Goal: Task Accomplishment & Management: Use online tool/utility

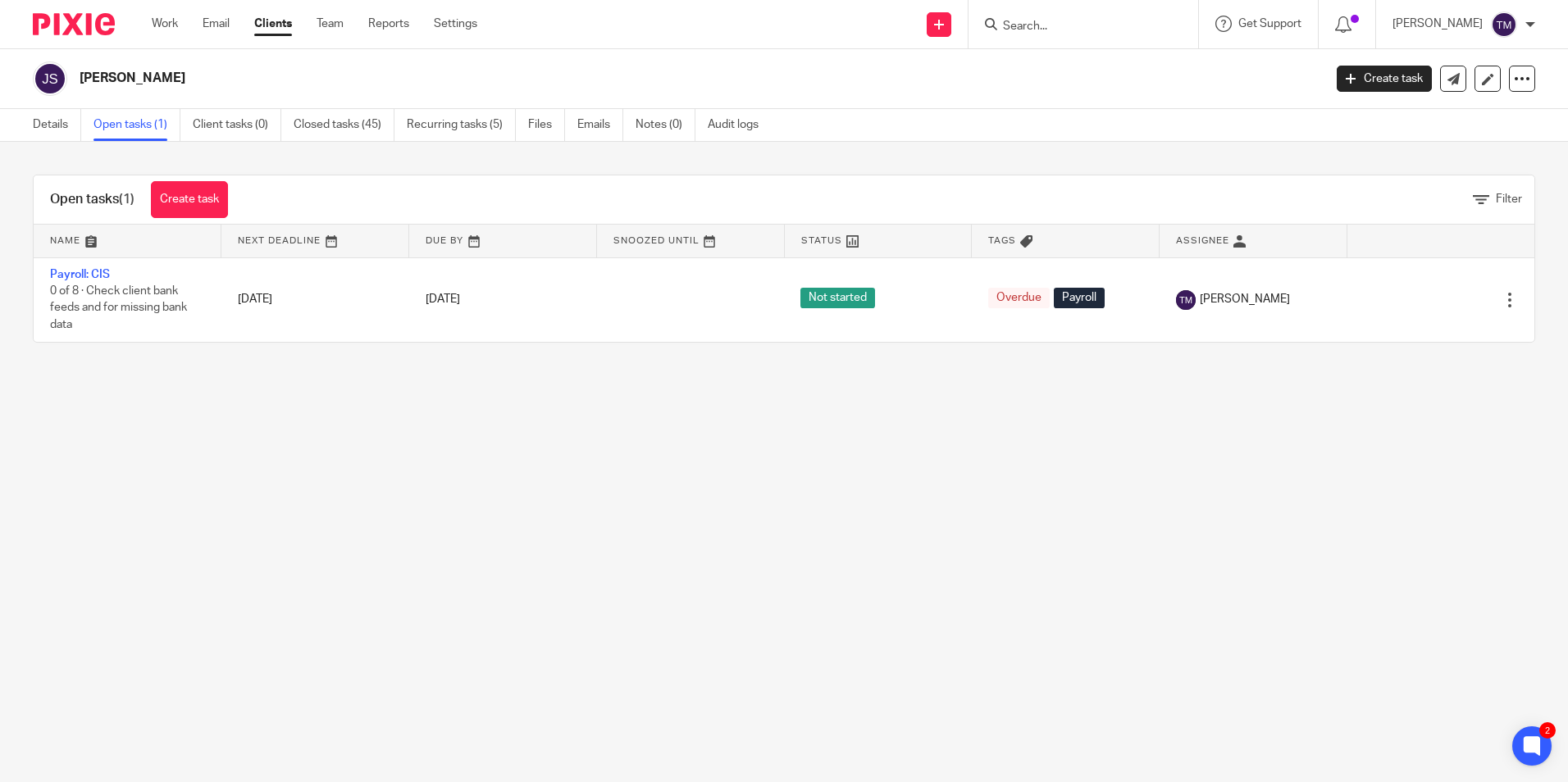
click at [1058, 22] on input "Search" at bounding box center [1075, 26] width 147 height 14
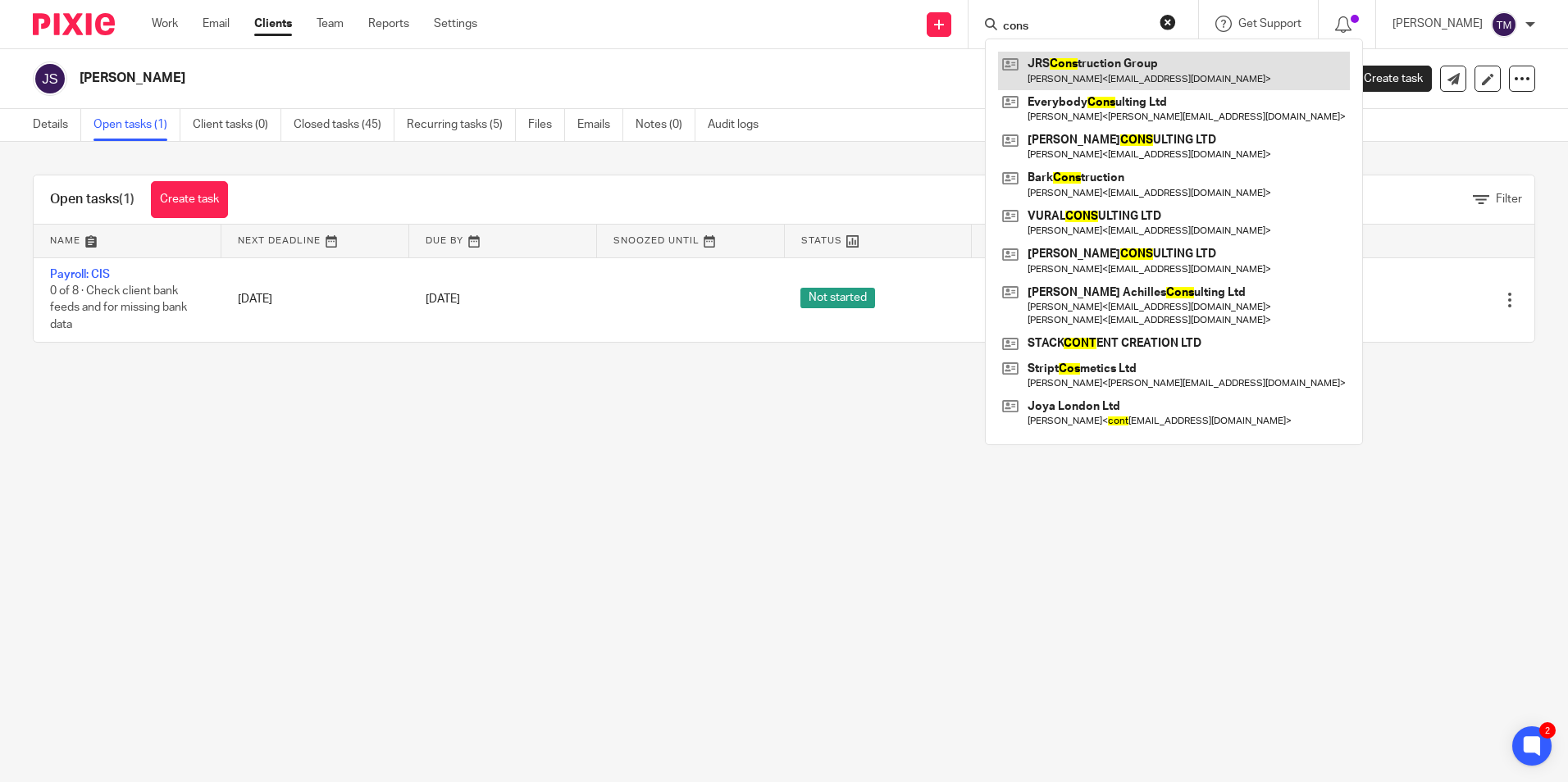
type input "cons"
click at [1094, 68] on link at bounding box center [1175, 70] width 352 height 38
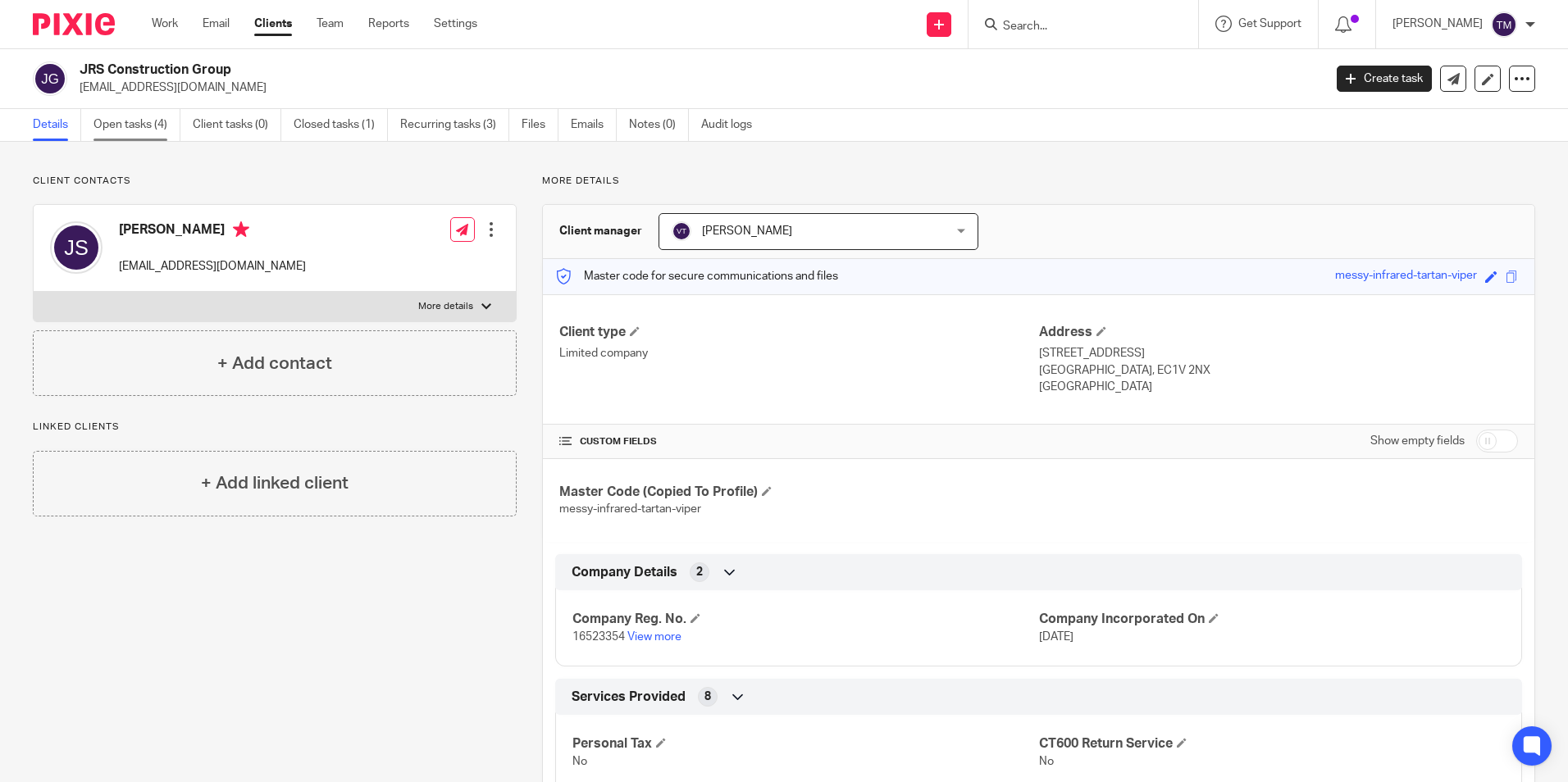
click at [157, 130] on link "Open tasks (4)" at bounding box center [137, 124] width 87 height 32
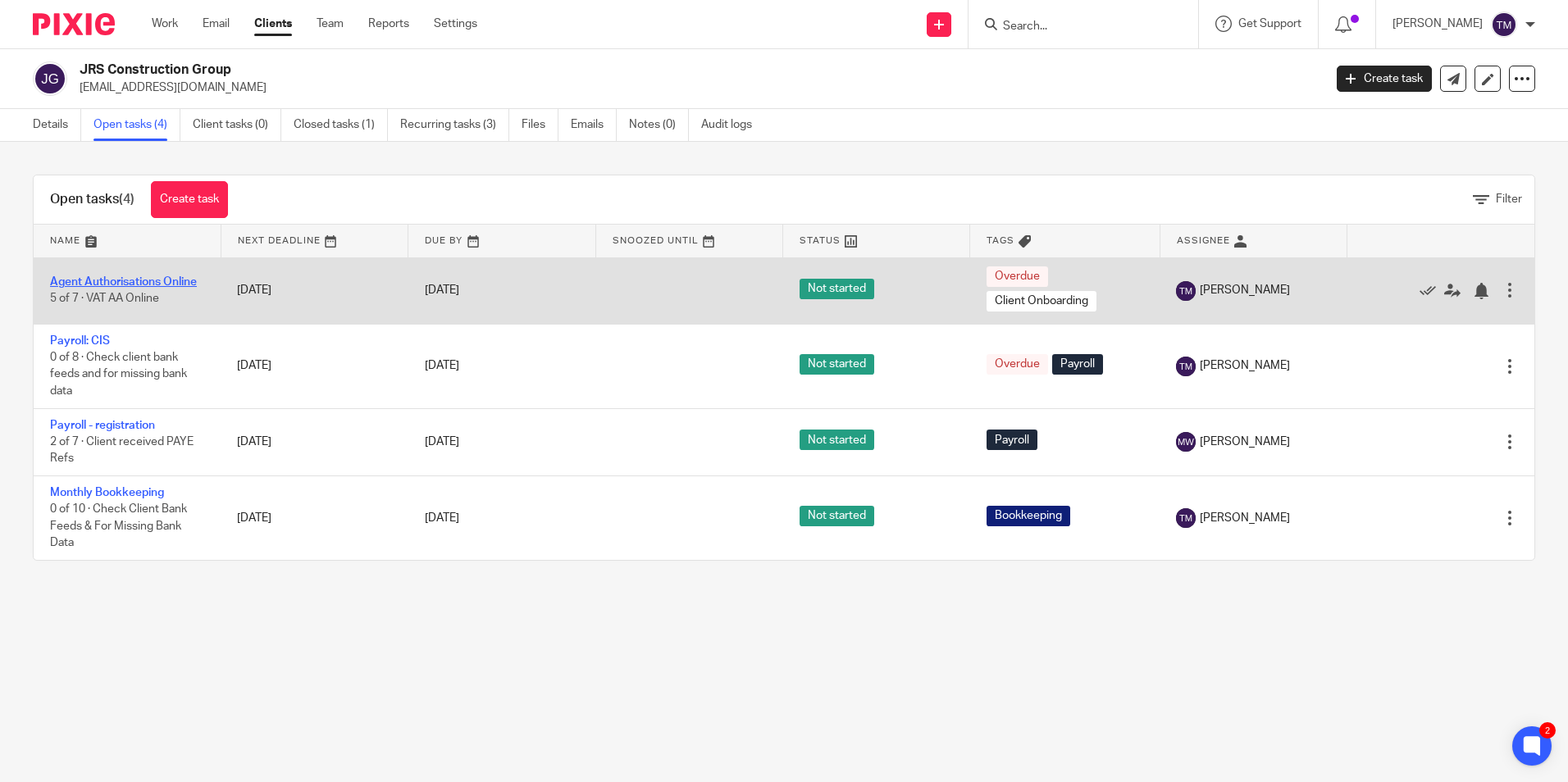
click at [150, 282] on link "Agent Authorisations Online" at bounding box center [123, 282] width 147 height 12
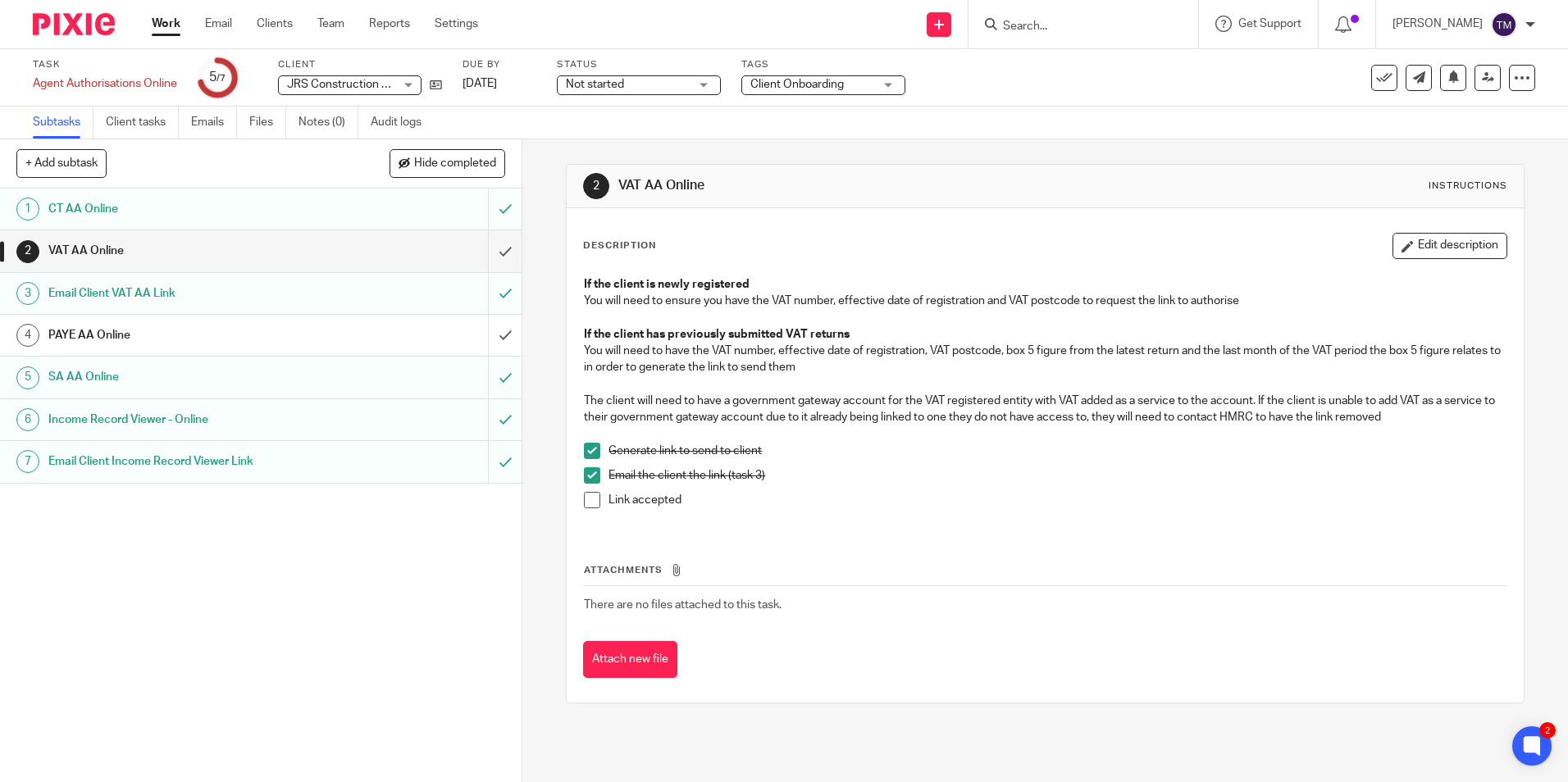
click at [159, 338] on h1 "PAYE AA Online" at bounding box center [189, 336] width 282 height 25
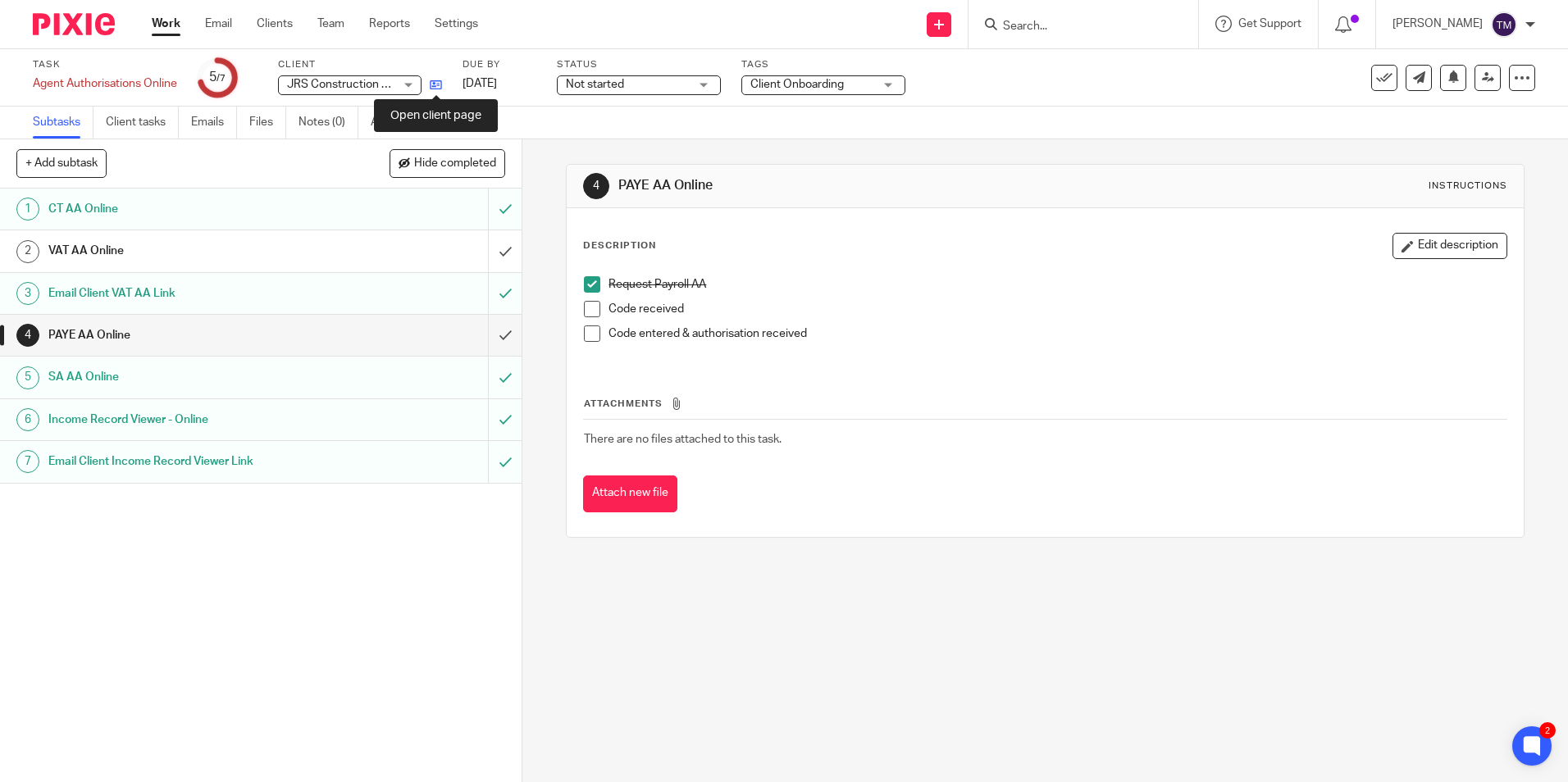
click at [443, 87] on icon at bounding box center [436, 85] width 13 height 13
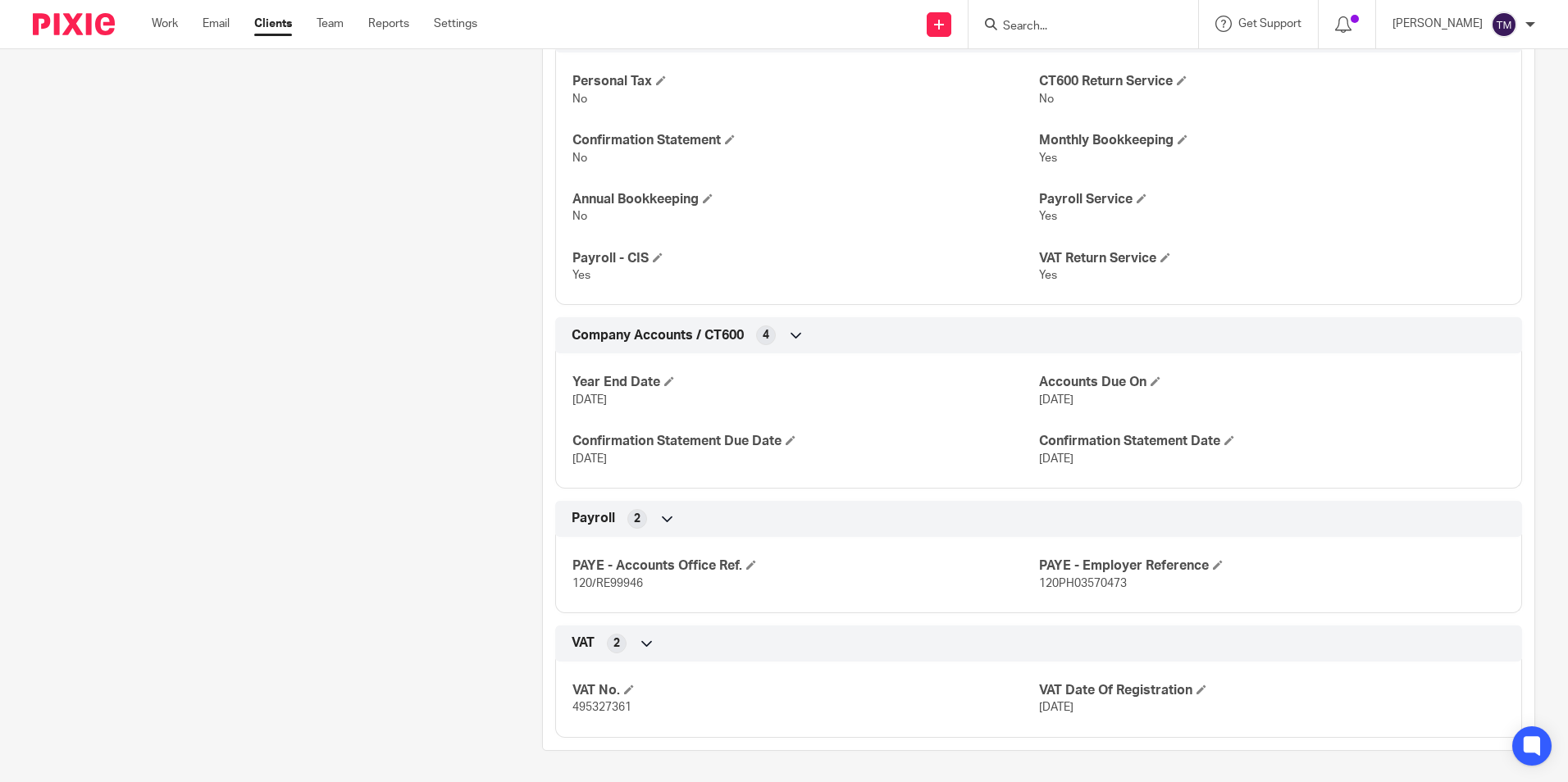
scroll to position [665, 0]
drag, startPoint x: 1134, startPoint y: 585, endPoint x: 1030, endPoint y: 587, distance: 104.0
click at [1039, 587] on p "120PH03570473" at bounding box center [1272, 582] width 466 height 16
drag, startPoint x: 1030, startPoint y: 587, endPoint x: 1040, endPoint y: 582, distance: 11.2
copy span "120PH03570473"
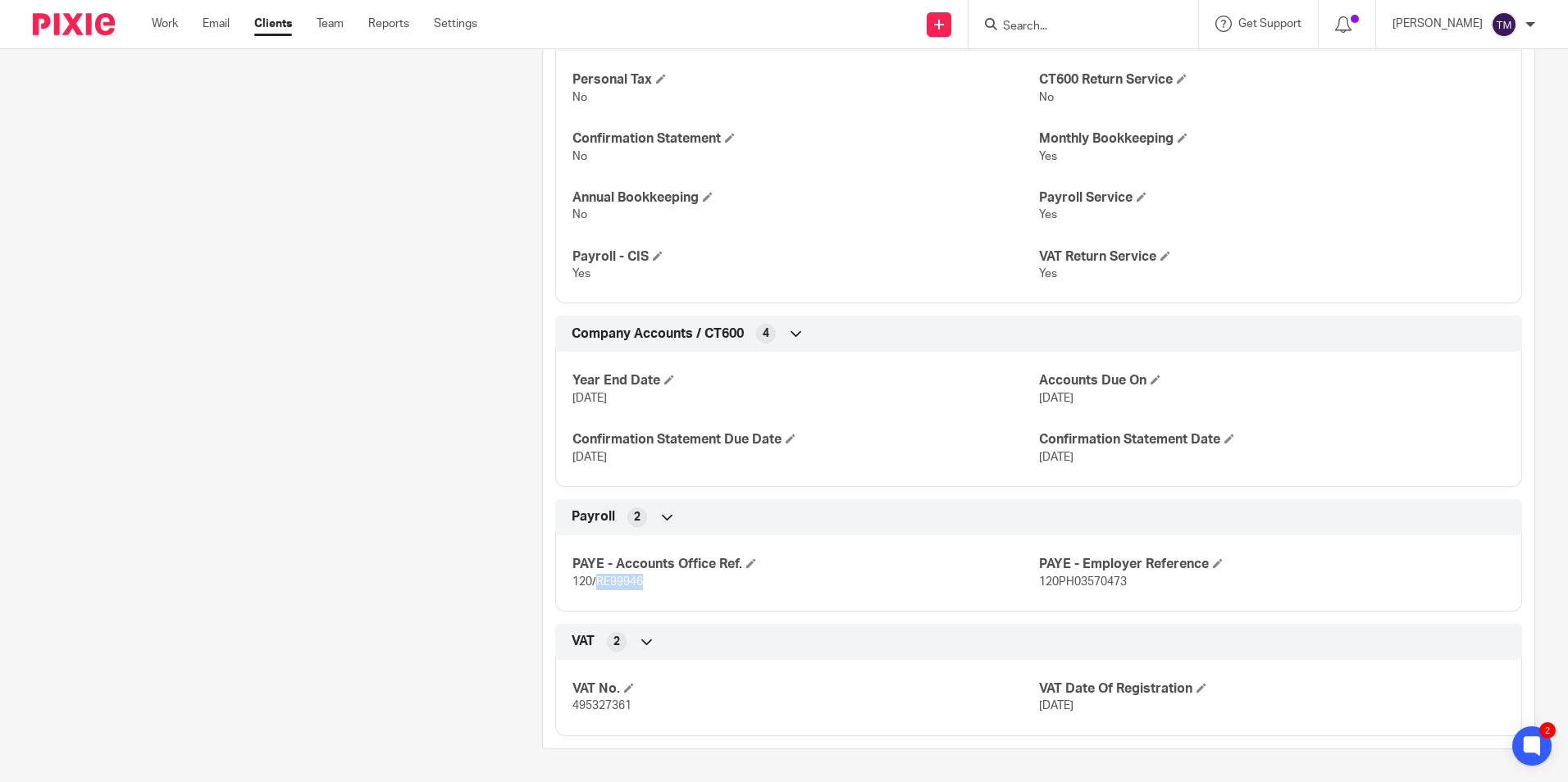
drag, startPoint x: 643, startPoint y: 581, endPoint x: 593, endPoint y: 583, distance: 50.0
click at [593, 583] on p "120/RE99946" at bounding box center [805, 582] width 466 height 16
copy span "RE99946"
click at [1076, 21] on input "Search" at bounding box center [1075, 26] width 147 height 14
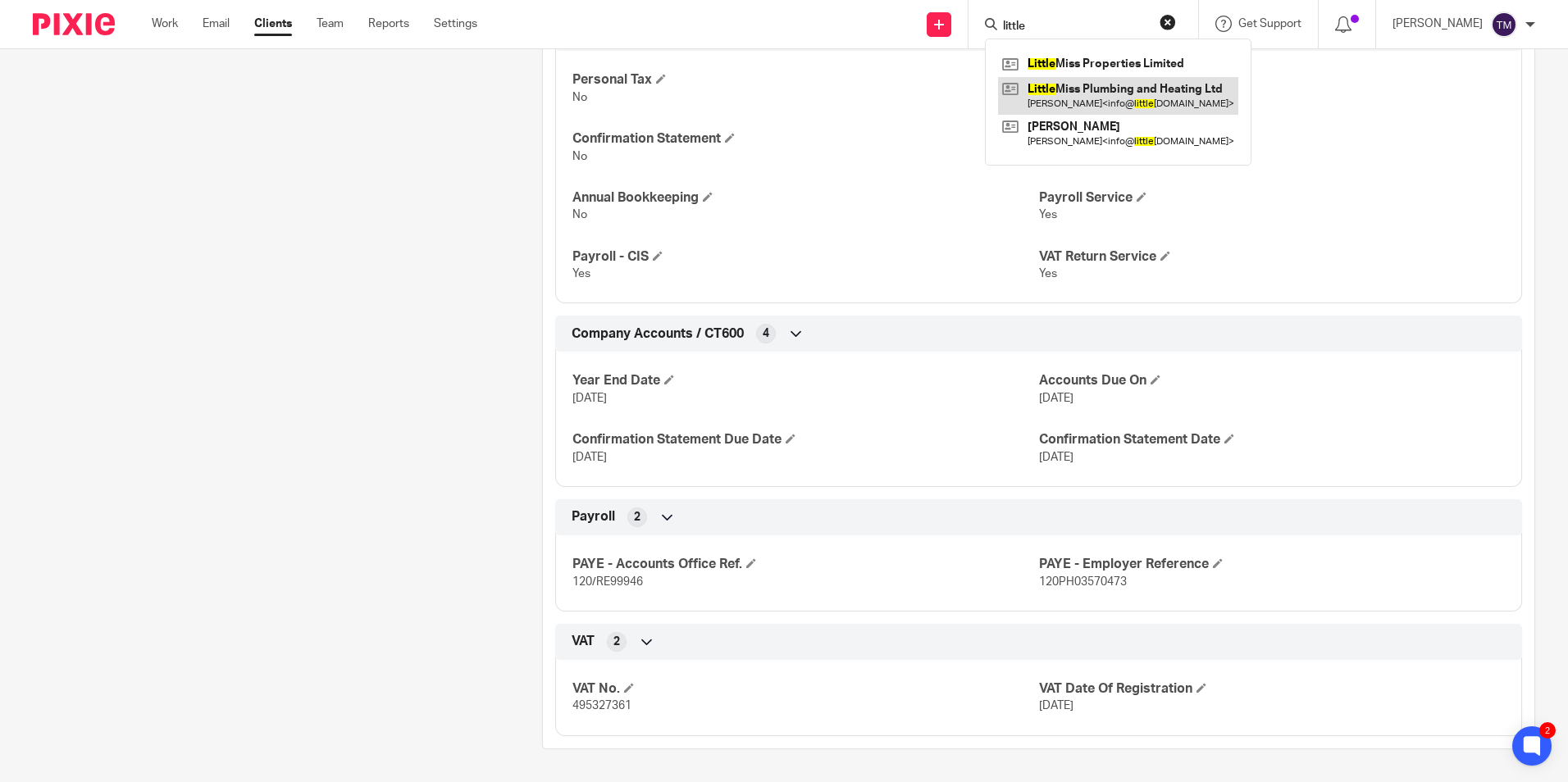
type input "little"
click at [1184, 91] on link at bounding box center [1119, 95] width 240 height 38
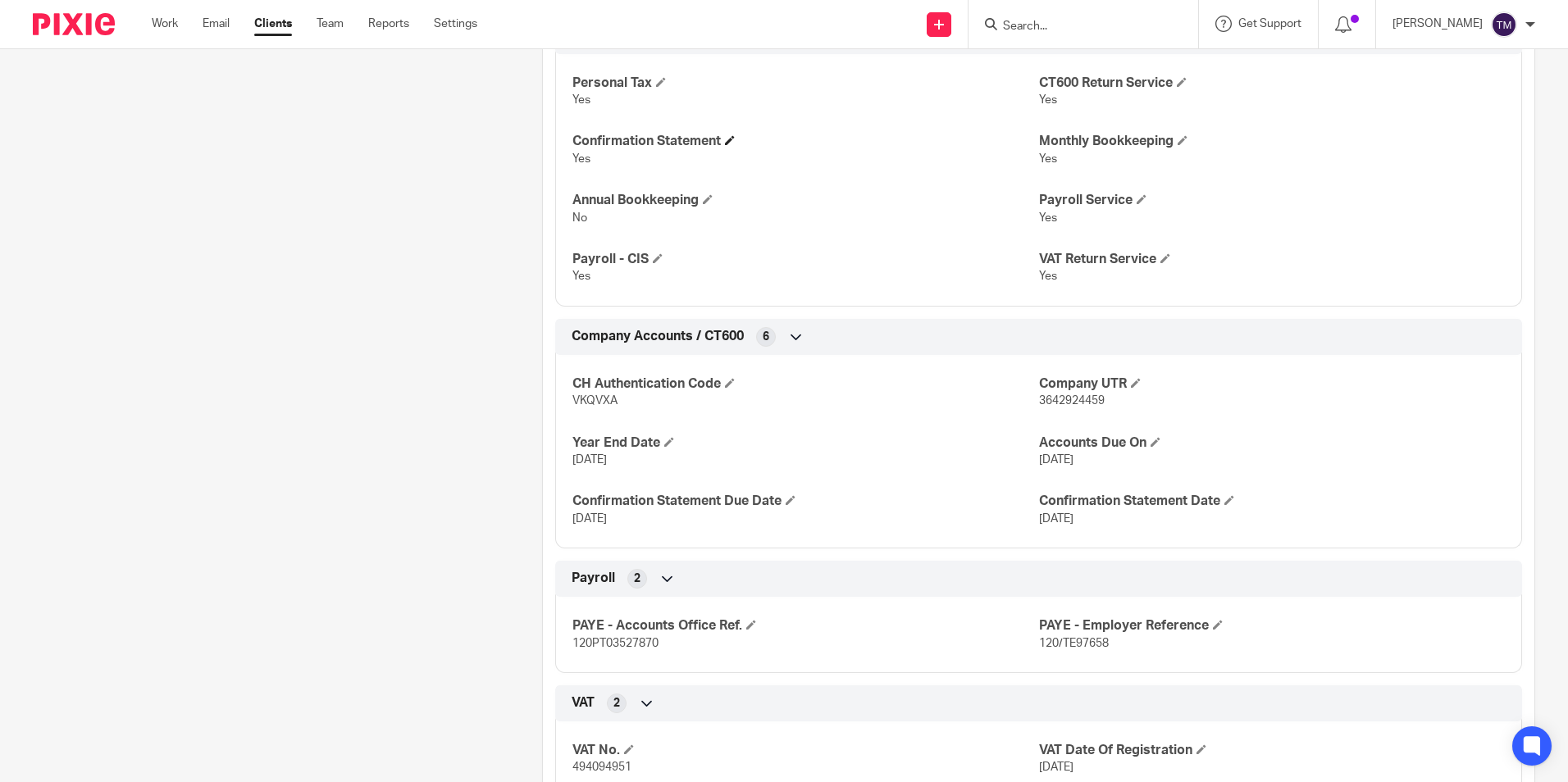
scroll to position [815, 0]
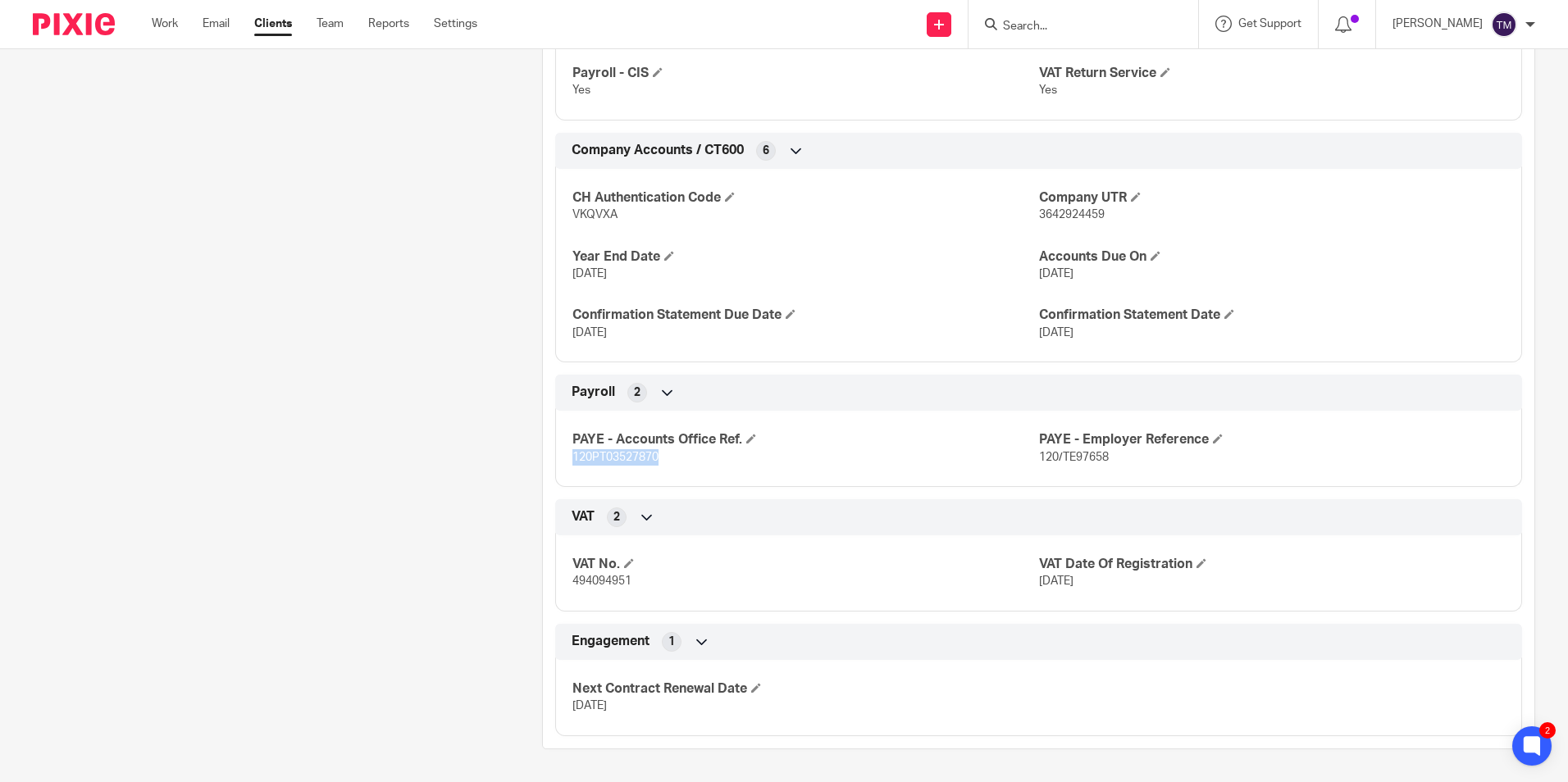
drag, startPoint x: 664, startPoint y: 463, endPoint x: 571, endPoint y: 459, distance: 93.1
click at [572, 460] on p "120PT03527870" at bounding box center [805, 457] width 466 height 16
drag, startPoint x: 571, startPoint y: 459, endPoint x: 589, endPoint y: 457, distance: 18.1
copy span "120PT03527870"
drag, startPoint x: 1107, startPoint y: 459, endPoint x: 1056, endPoint y: 459, distance: 51.0
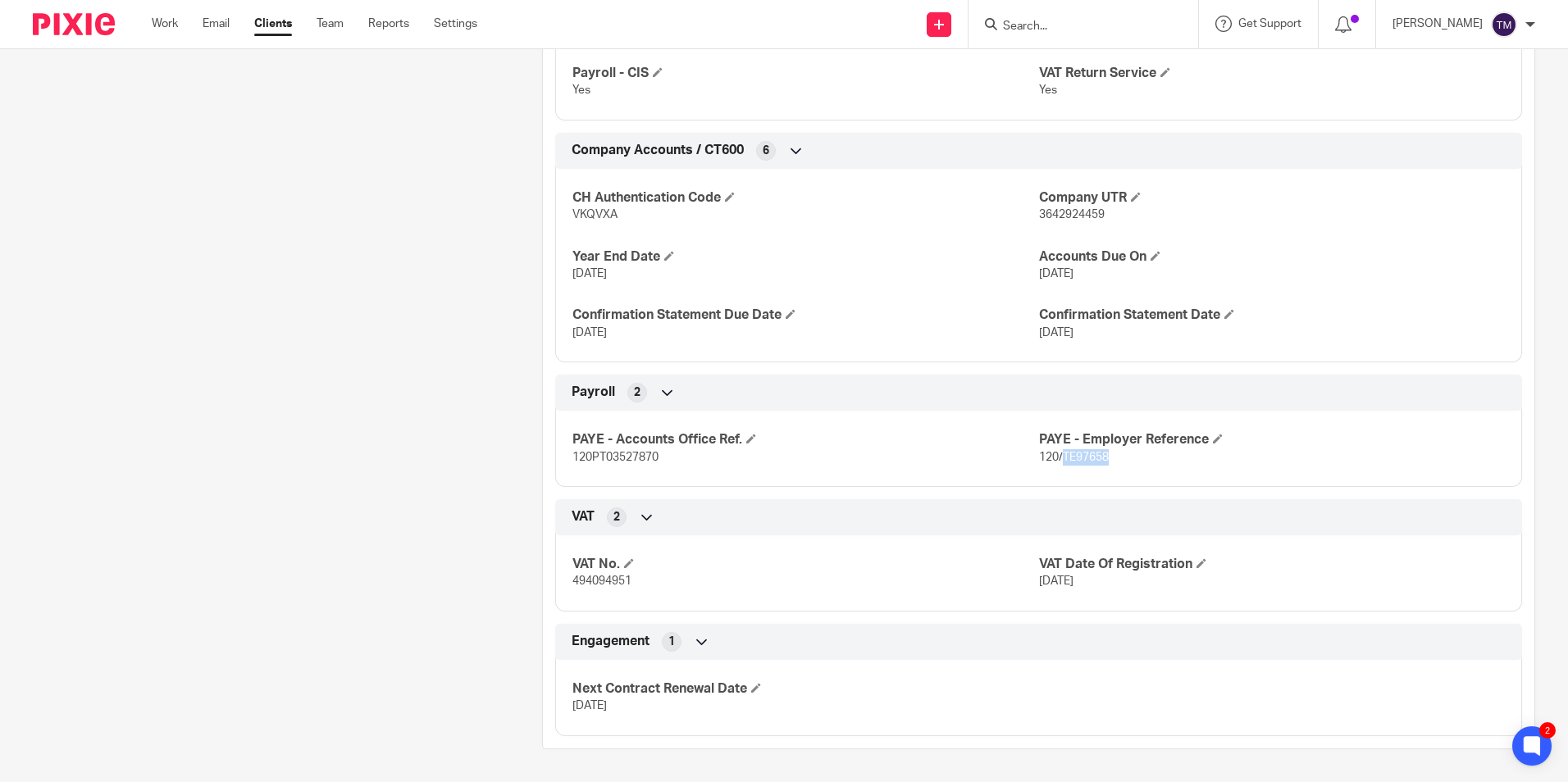
click at [1056, 459] on p "120/TE97658" at bounding box center [1272, 457] width 466 height 16
copy span "TE97658"
click at [1088, 25] on input "Search" at bounding box center [1075, 26] width 147 height 14
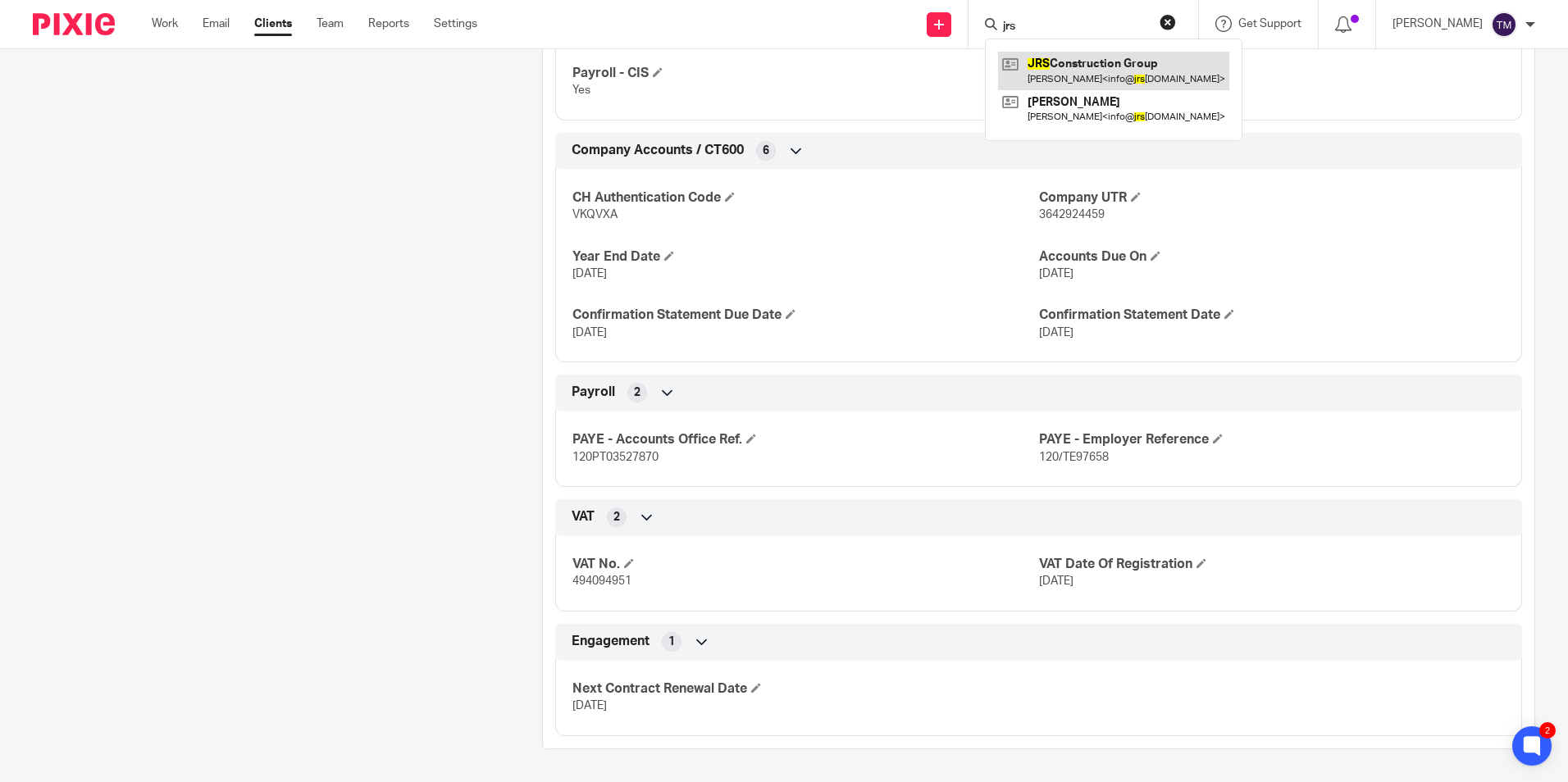
type input "jrs"
click at [1144, 68] on link at bounding box center [1114, 70] width 231 height 38
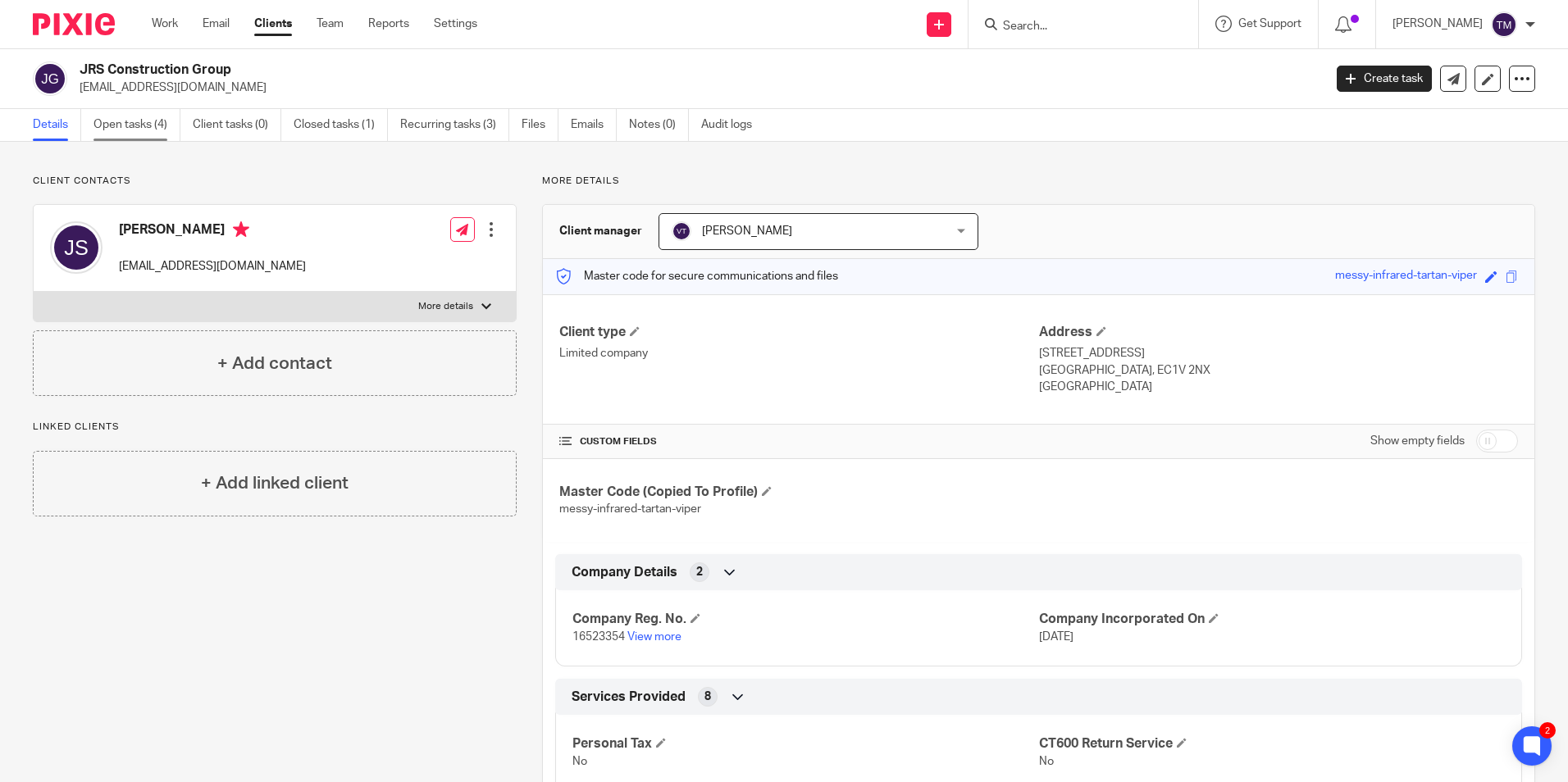
click at [110, 125] on link "Open tasks (4)" at bounding box center [137, 124] width 87 height 32
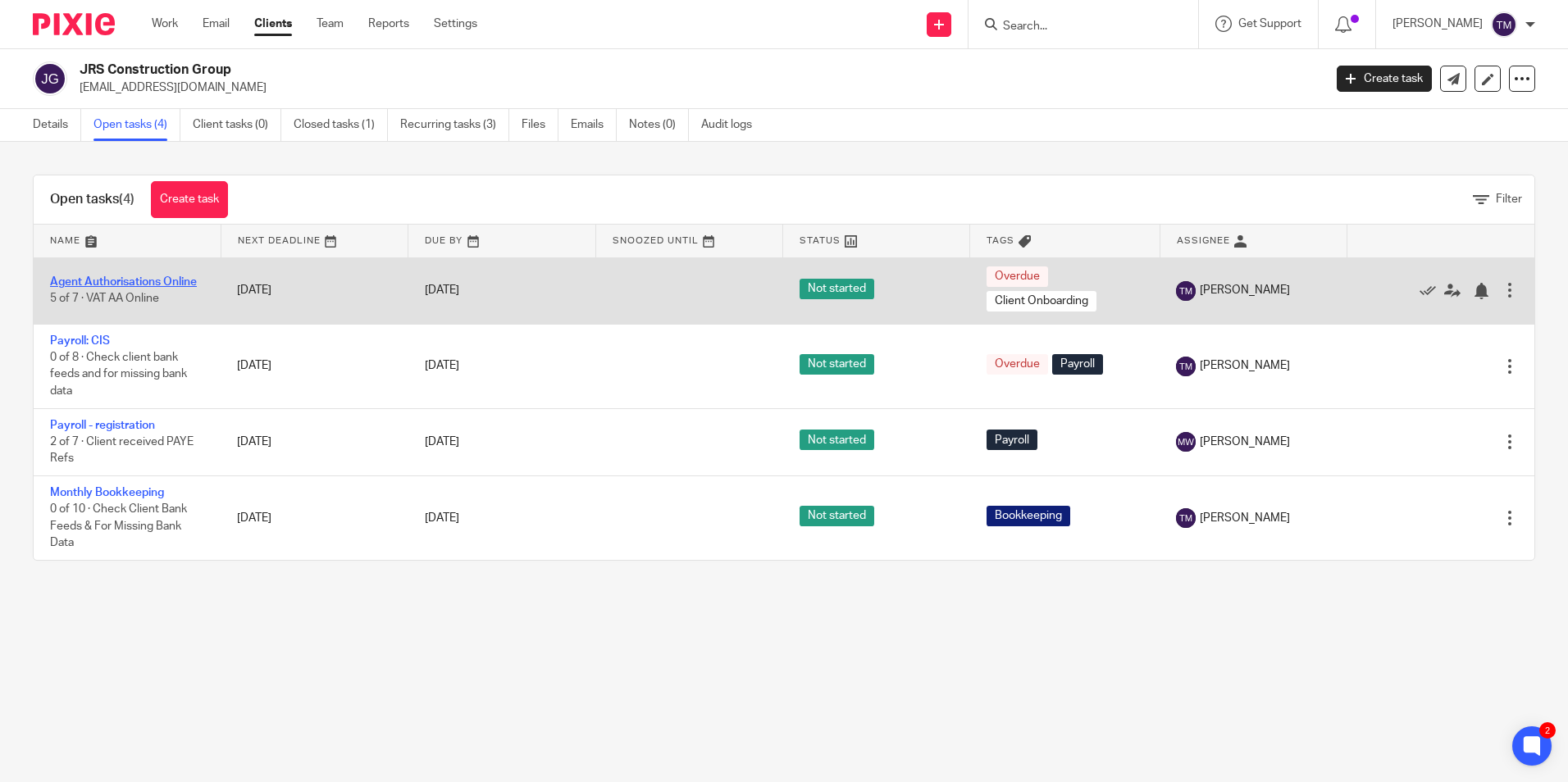
click at [143, 277] on link "Agent Authorisations Online" at bounding box center [123, 282] width 147 height 12
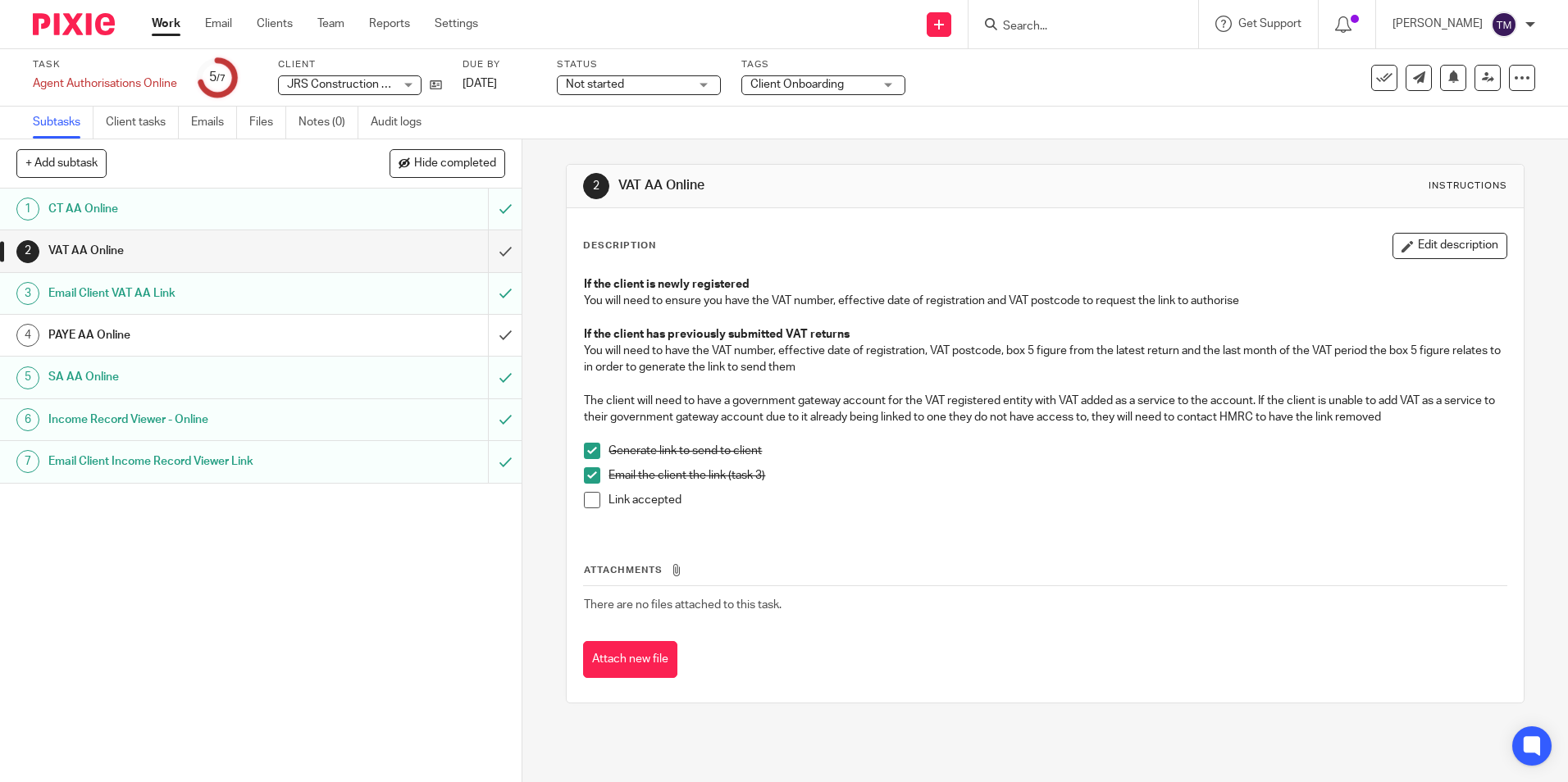
click at [153, 336] on h1 "PAYE AA Online" at bounding box center [189, 336] width 282 height 25
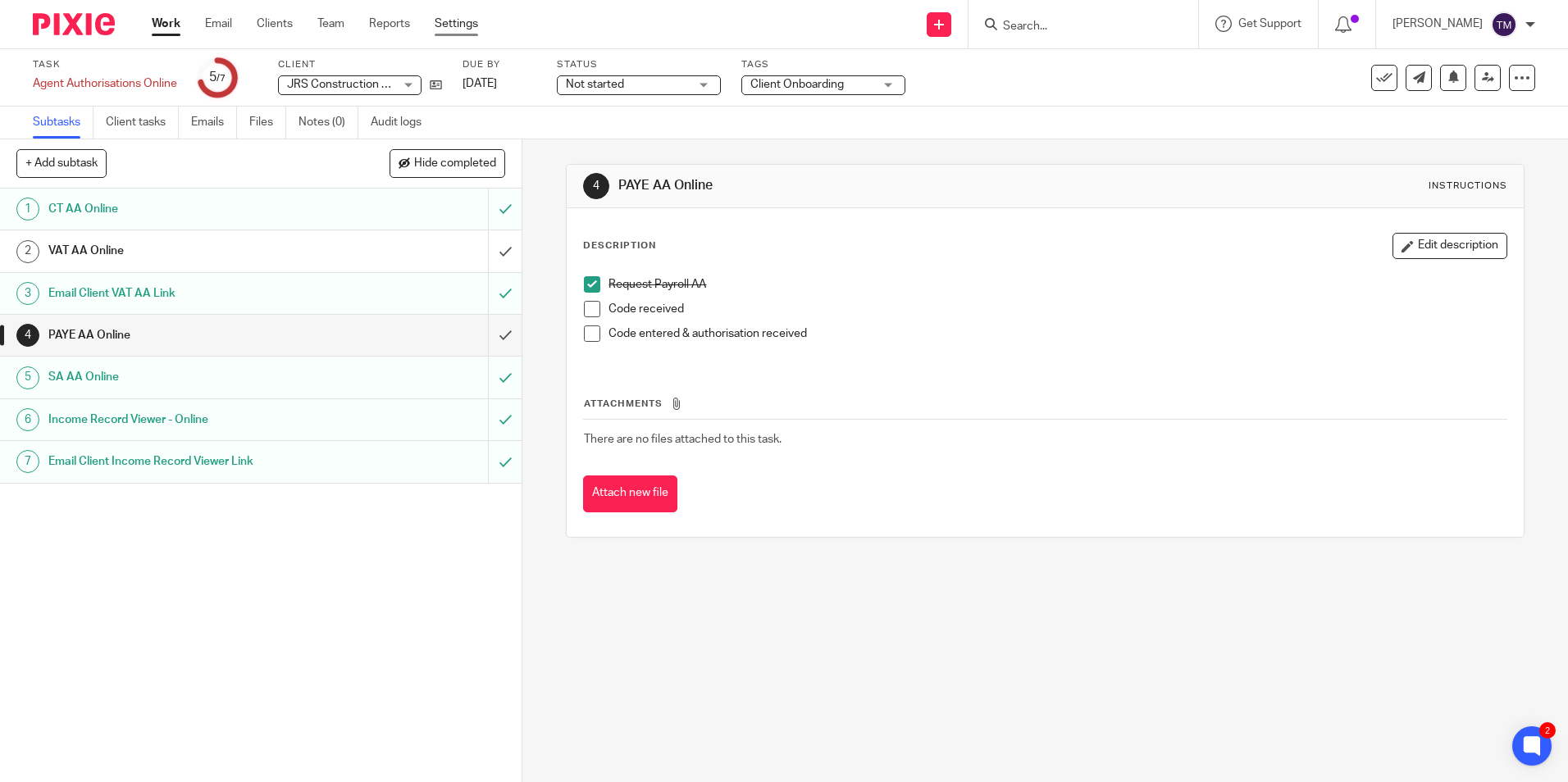
click at [478, 24] on link "Settings" at bounding box center [456, 23] width 43 height 16
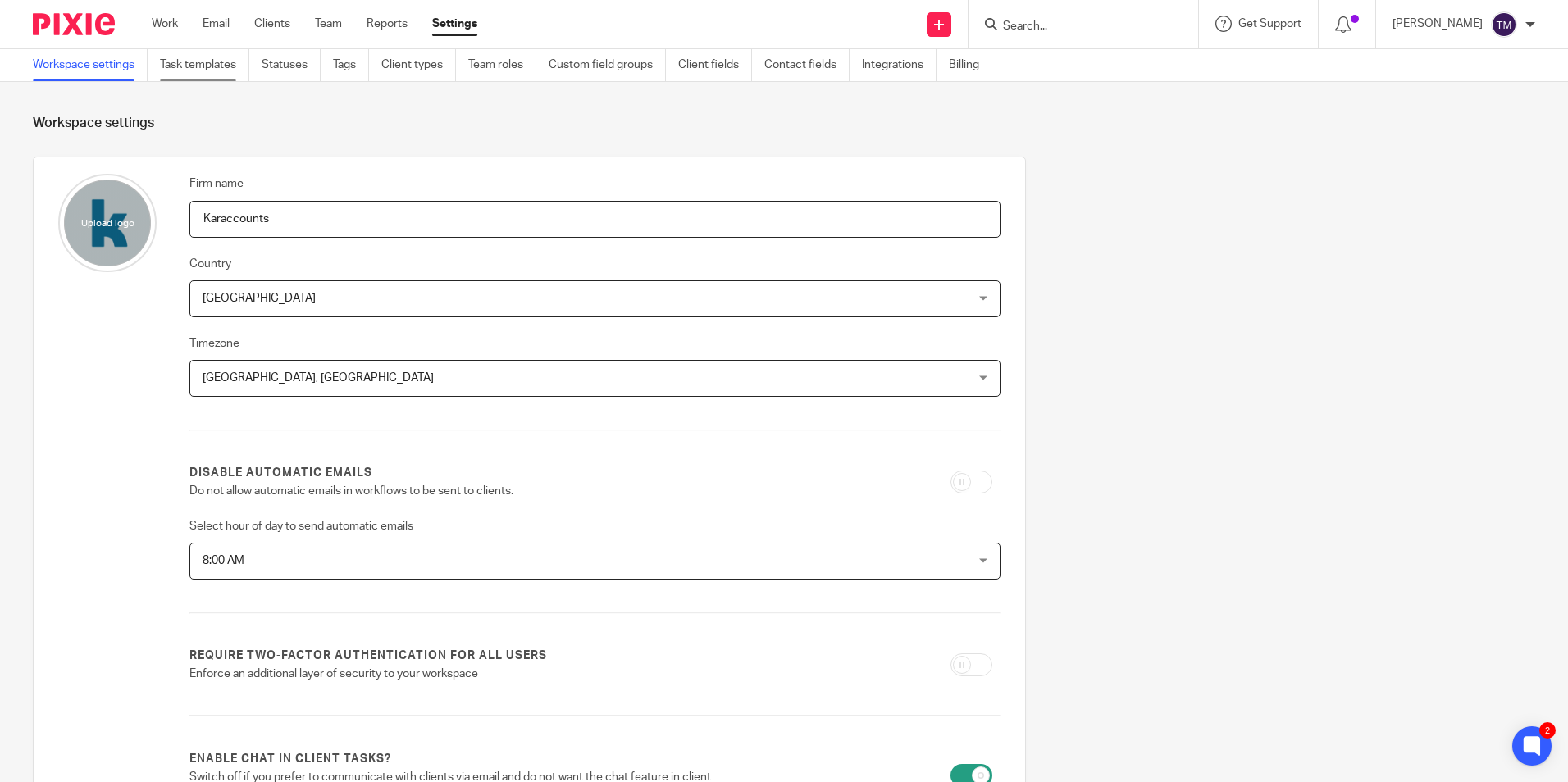
click at [230, 78] on link "Task templates" at bounding box center [204, 64] width 89 height 32
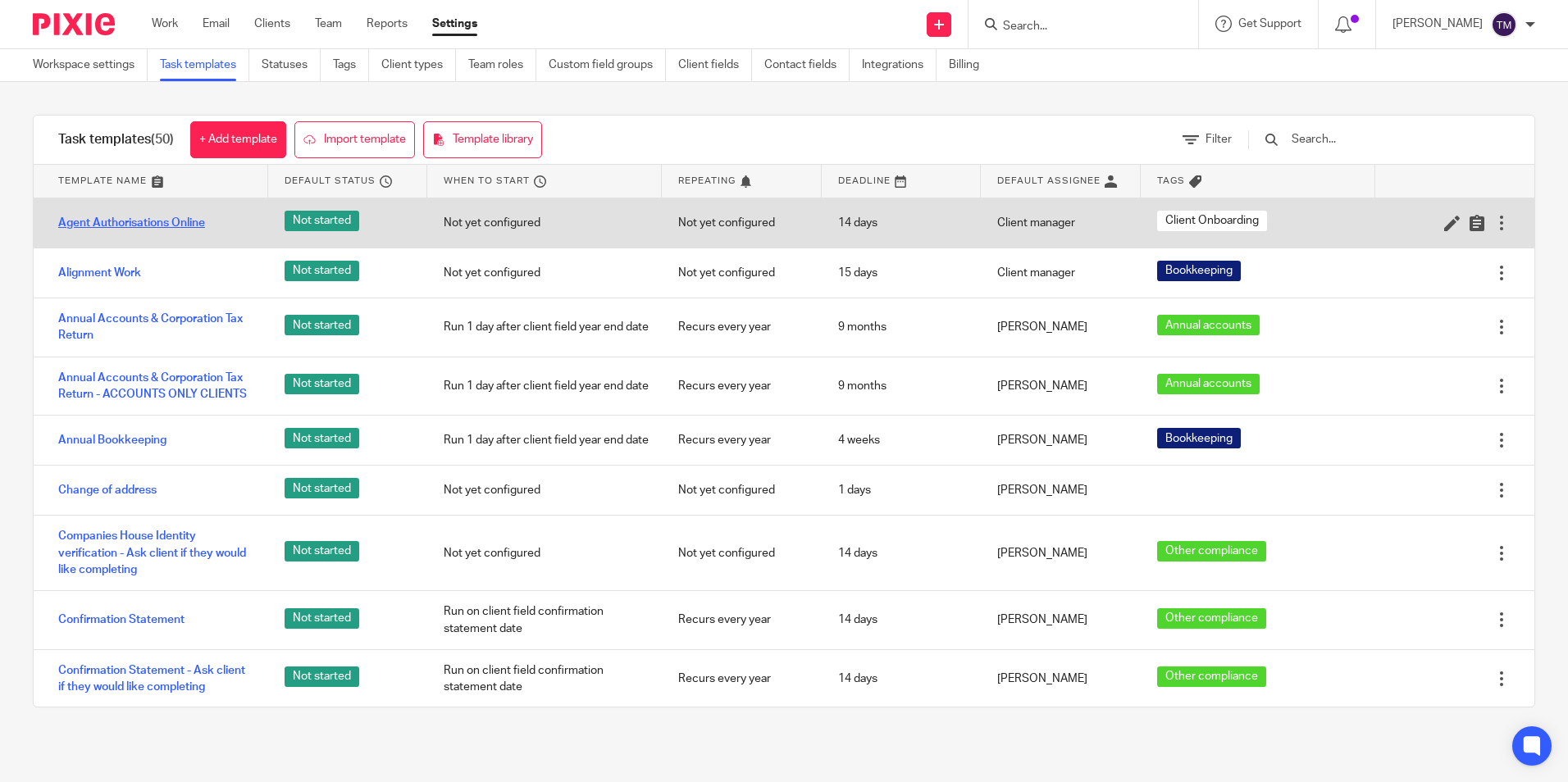
click at [189, 225] on link "Agent Authorisations Online" at bounding box center [132, 222] width 147 height 16
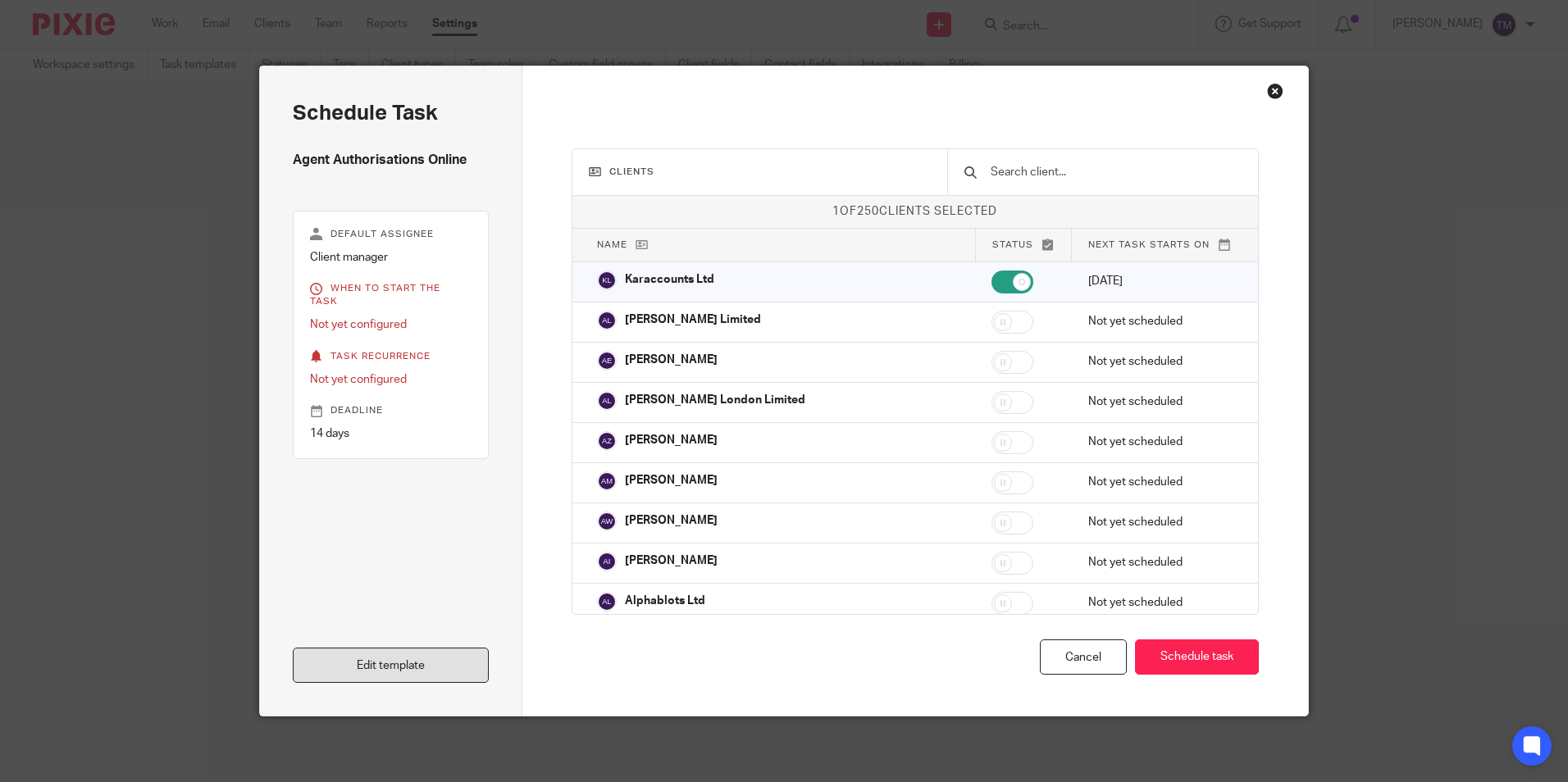
click at [439, 666] on link "Edit template" at bounding box center [391, 666] width 196 height 36
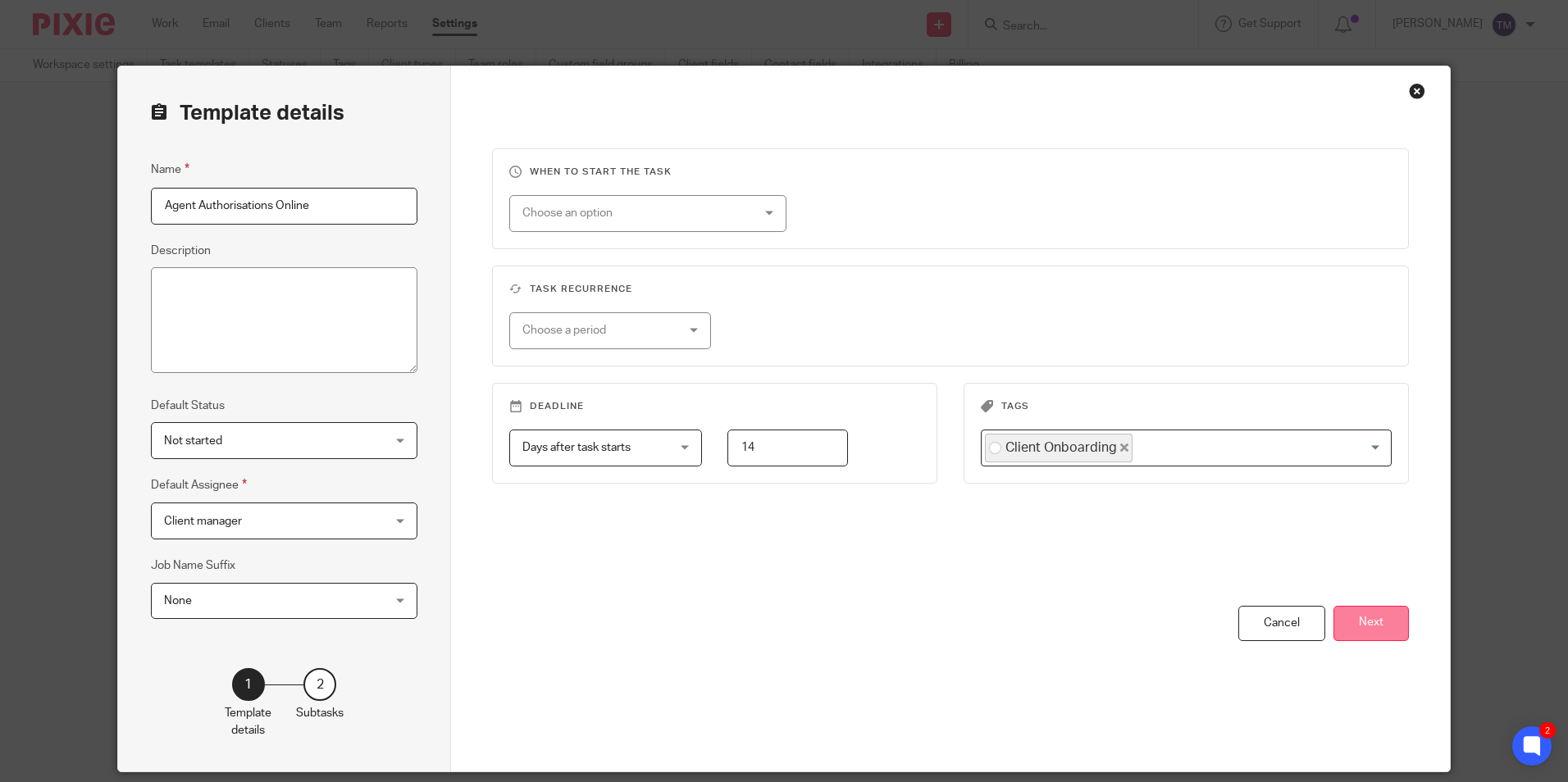
click at [1370, 622] on button "Next" at bounding box center [1371, 623] width 75 height 36
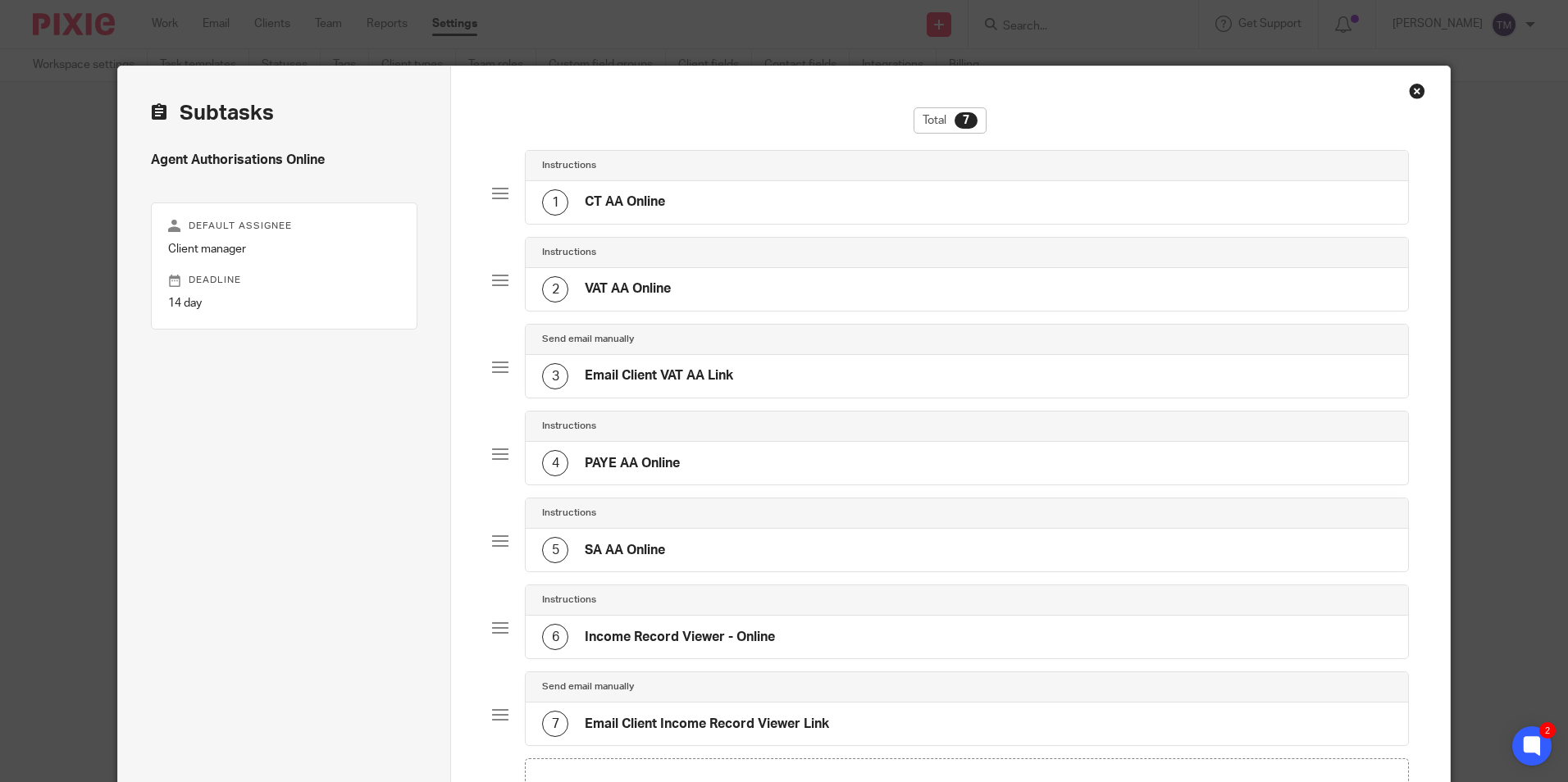
click at [776, 465] on div "4 PAYE AA Online" at bounding box center [967, 464] width 882 height 42
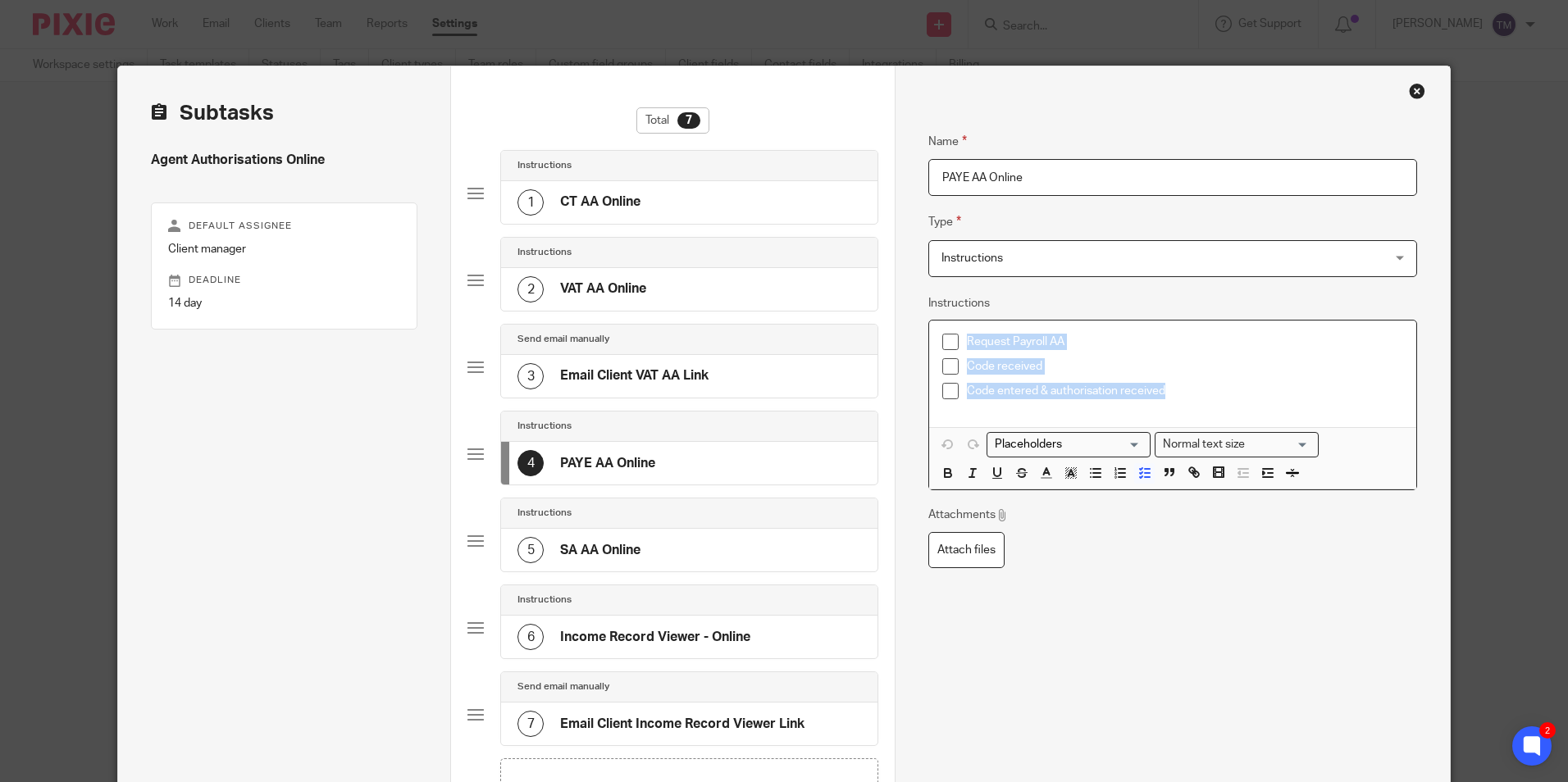
drag, startPoint x: 1180, startPoint y: 394, endPoint x: 958, endPoint y: 339, distance: 228.7
click at [955, 340] on ul "Request Payroll AA Code received Code entered & authorisation received" at bounding box center [1173, 370] width 460 height 74
copy ul "Request Payroll AA Code received Code entered & authorisation received"
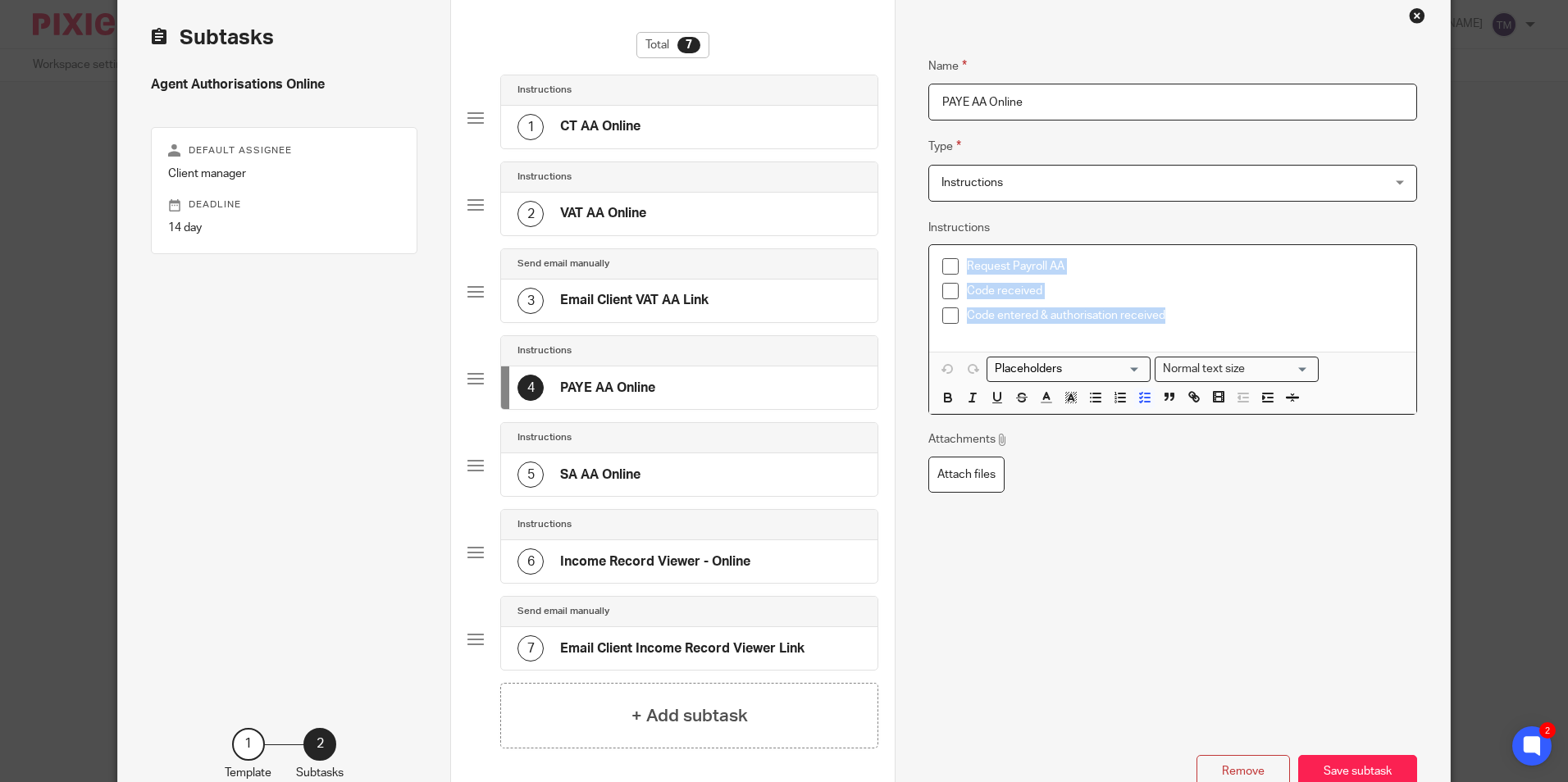
scroll to position [190, 0]
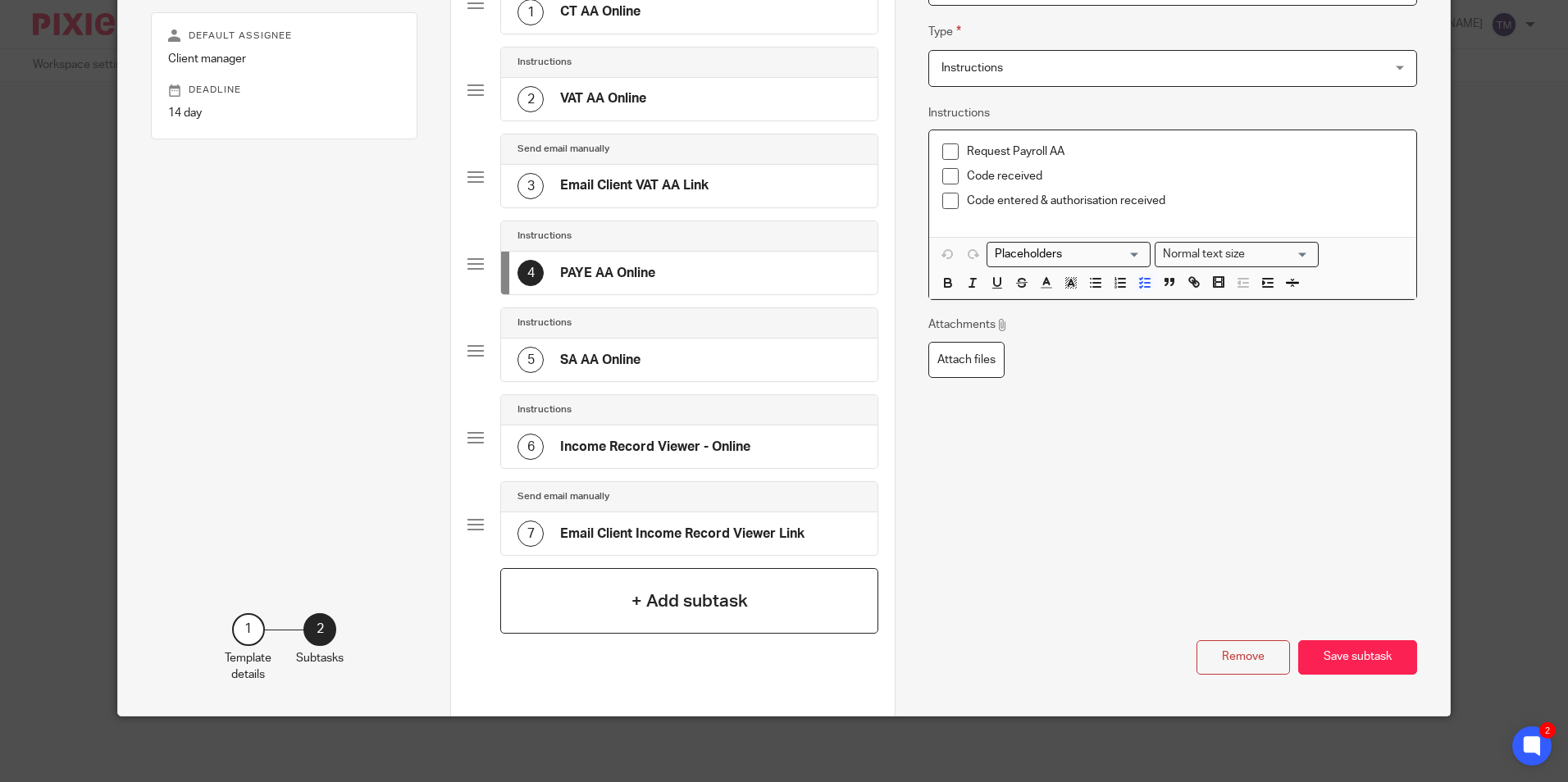
click at [733, 617] on div "+ Add subtask" at bounding box center [689, 601] width 378 height 65
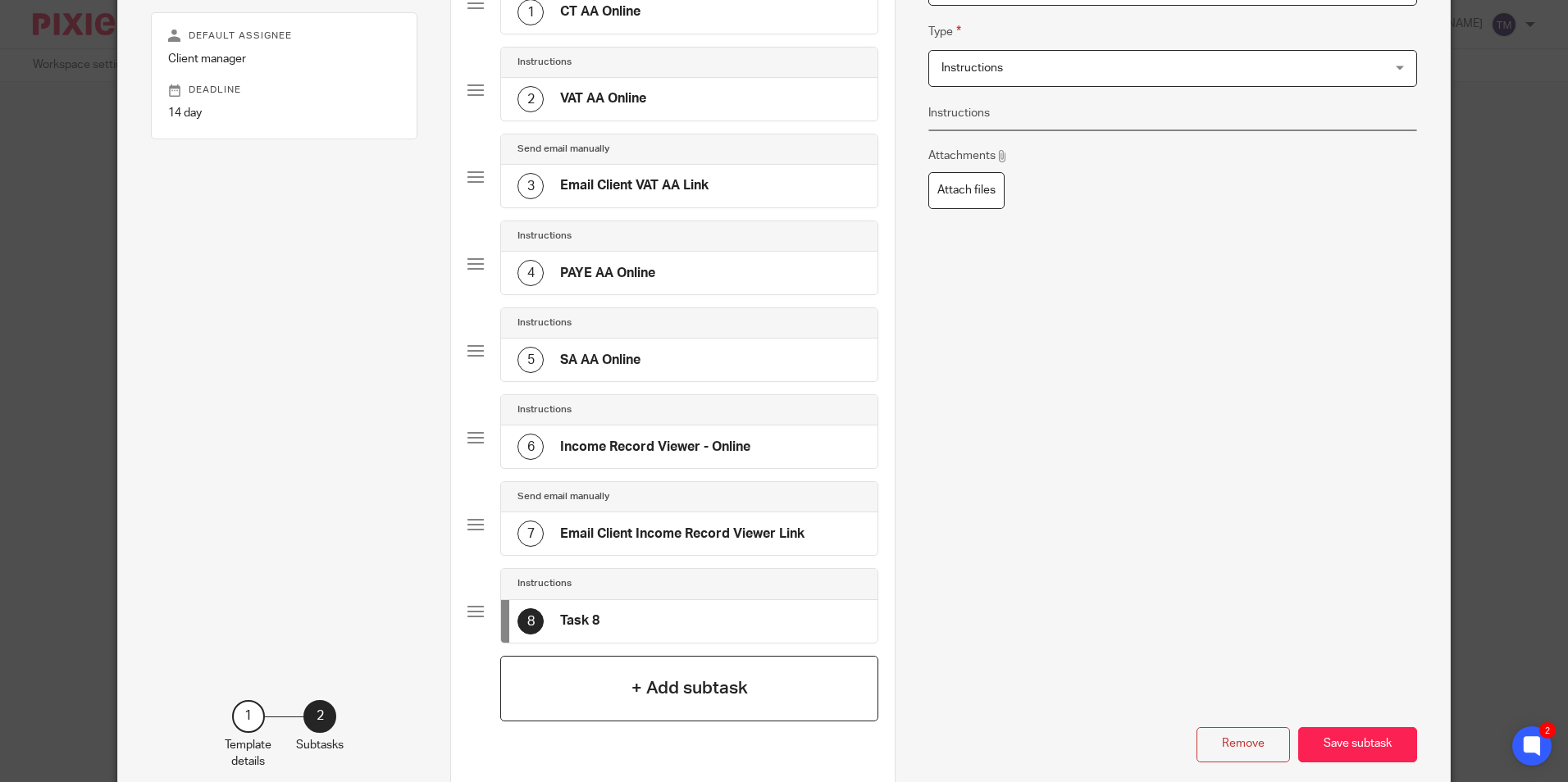
scroll to position [159, 0]
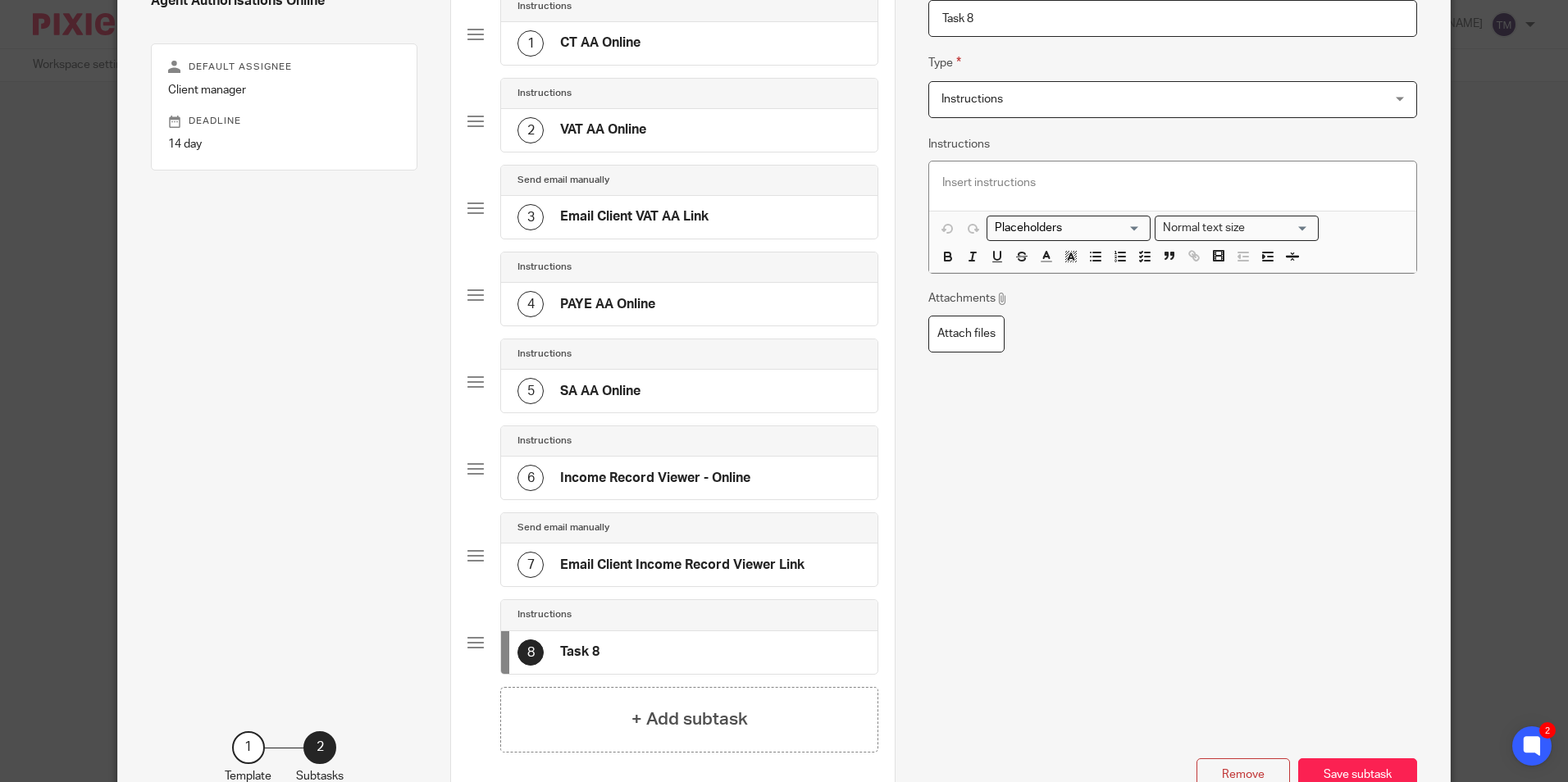
drag, startPoint x: 567, startPoint y: 620, endPoint x: 593, endPoint y: 378, distance: 243.4
click at [593, 378] on div "Instructions 1 CT AA Online Instructions 2 VAT AA Online Send email manually 3 …" at bounding box center [672, 340] width 411 height 696
click at [1016, 655] on div "Remove Save subtask" at bounding box center [1172, 682] width 488 height 221
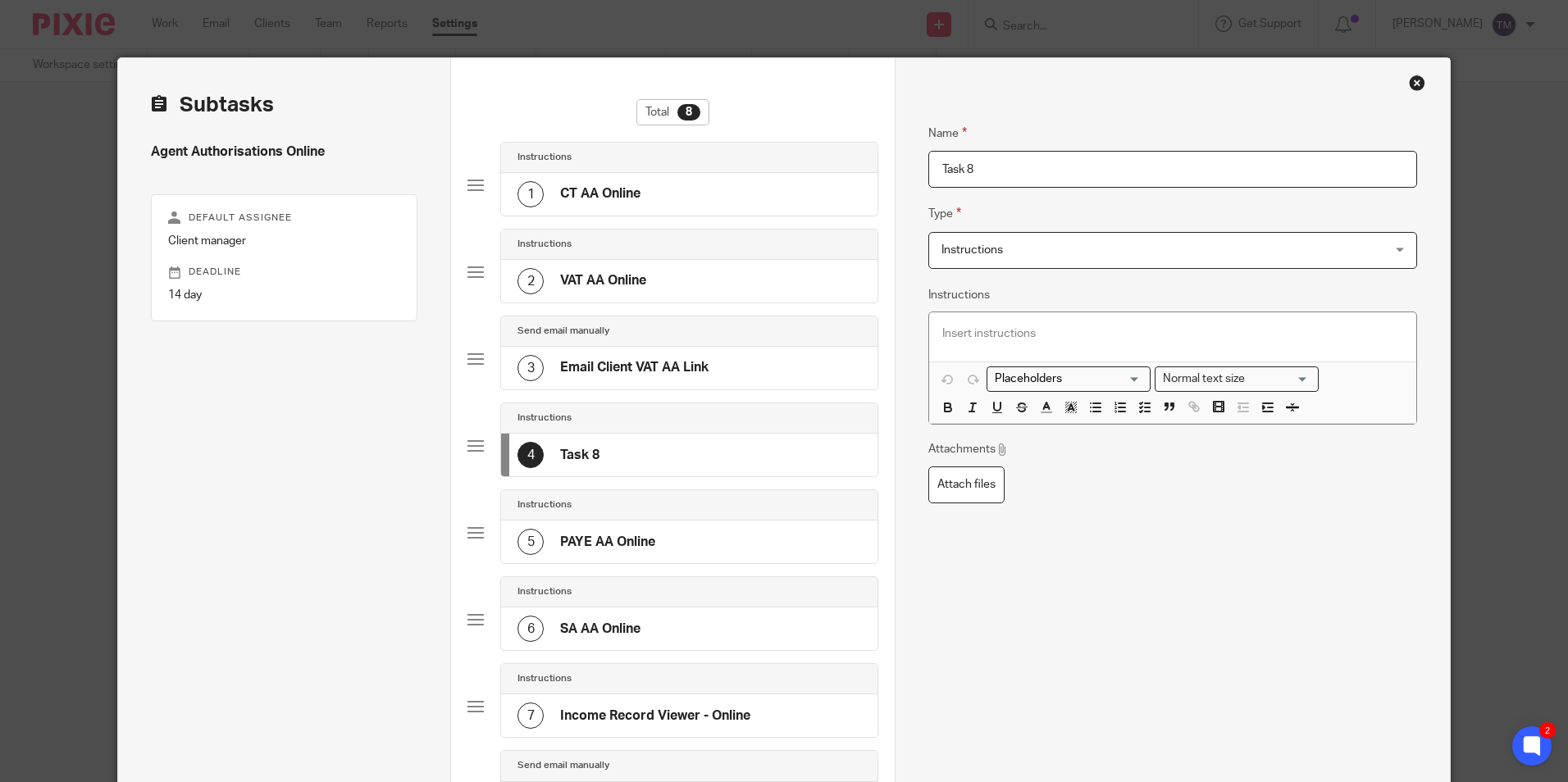
scroll to position [0, 0]
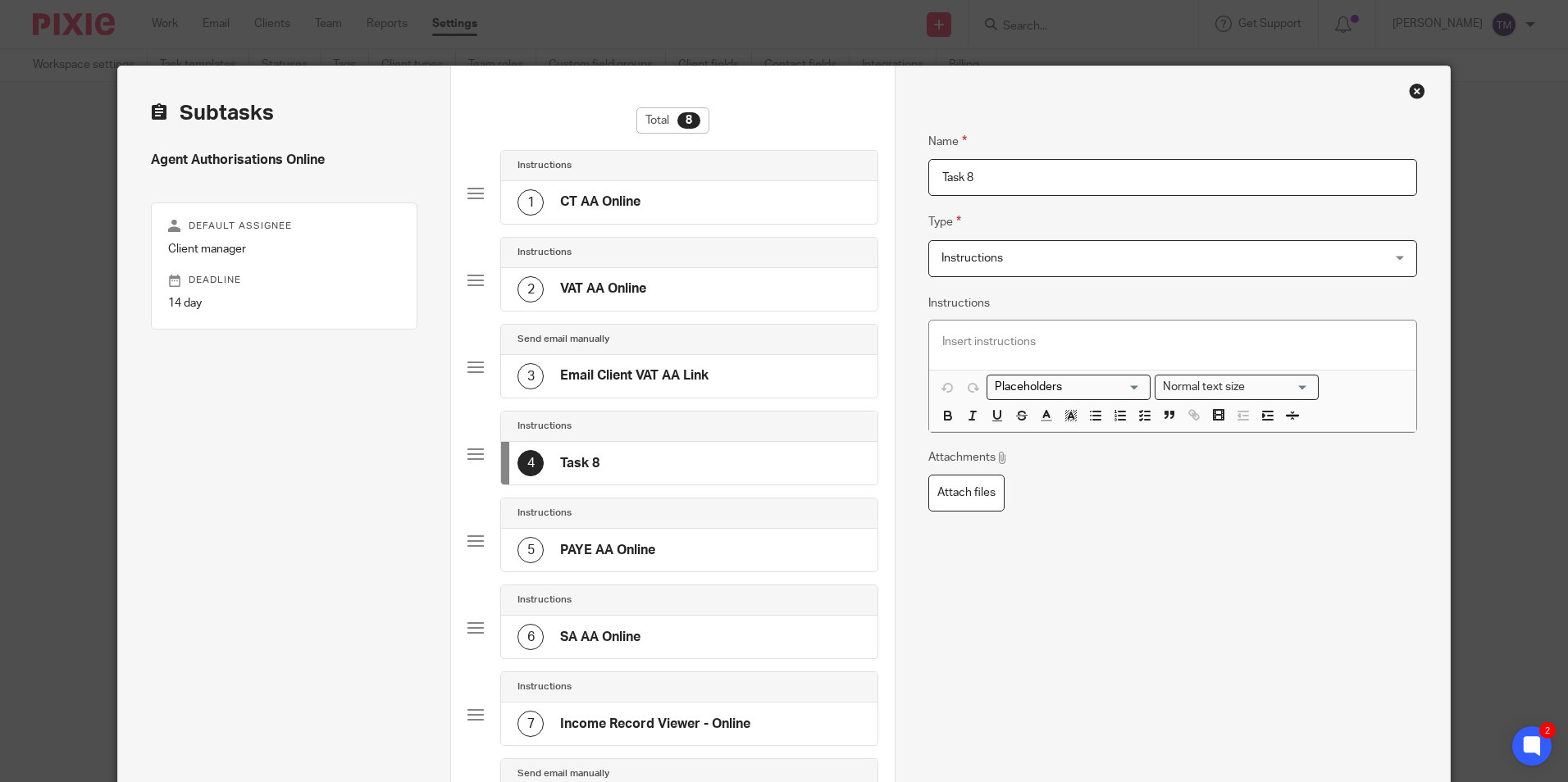
drag, startPoint x: 989, startPoint y: 175, endPoint x: 916, endPoint y: 181, distance: 73.2
click at [916, 181] on div "Name CT AA Online Type Instructions Instructions Instructions Document signing …" at bounding box center [1172, 530] width 554 height 927
click at [994, 340] on p at bounding box center [1173, 341] width 460 height 16
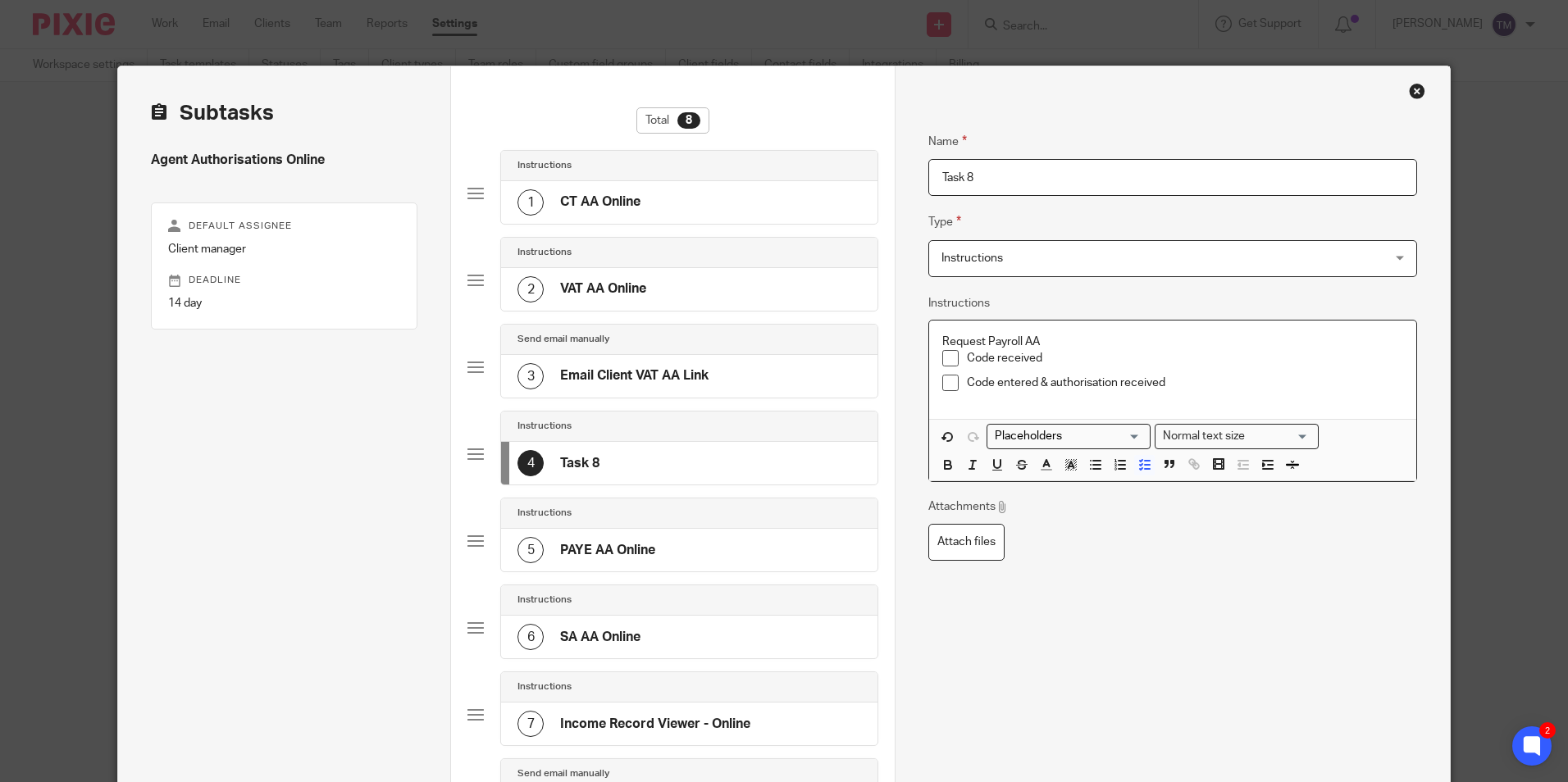
click at [935, 342] on div "Request Payroll AA Code received Code entered & authorisation received" at bounding box center [1173, 369] width 487 height 98
drag, startPoint x: 1016, startPoint y: 342, endPoint x: 982, endPoint y: 342, distance: 34.0
click at [982, 342] on p "Request Payroll AA" at bounding box center [1173, 341] width 460 height 16
drag, startPoint x: 999, startPoint y: 177, endPoint x: 911, endPoint y: 172, distance: 88.1
click at [911, 172] on div "Name CT AA Online Type Instructions Instructions Instructions Document signing …" at bounding box center [1172, 530] width 554 height 927
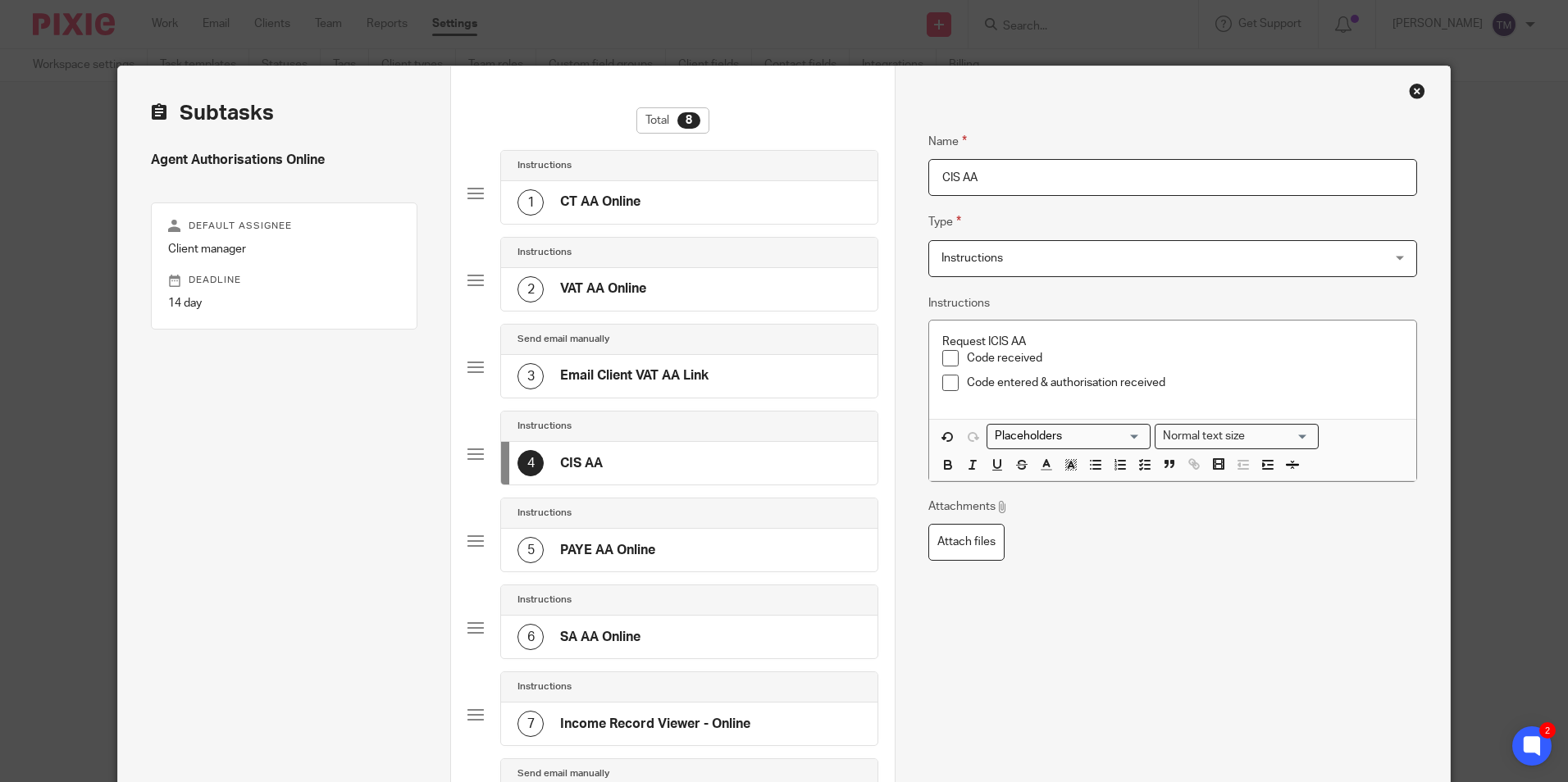
type input "CIS AA"
click at [943, 342] on p "Request ICIS AA" at bounding box center [1173, 341] width 460 height 16
drag, startPoint x: 936, startPoint y: 342, endPoint x: 953, endPoint y: 351, distance: 19.2
click at [943, 341] on p "Request ICIS AA" at bounding box center [1173, 341] width 460 height 16
click at [994, 364] on p "Code received" at bounding box center [1184, 358] width 436 height 16
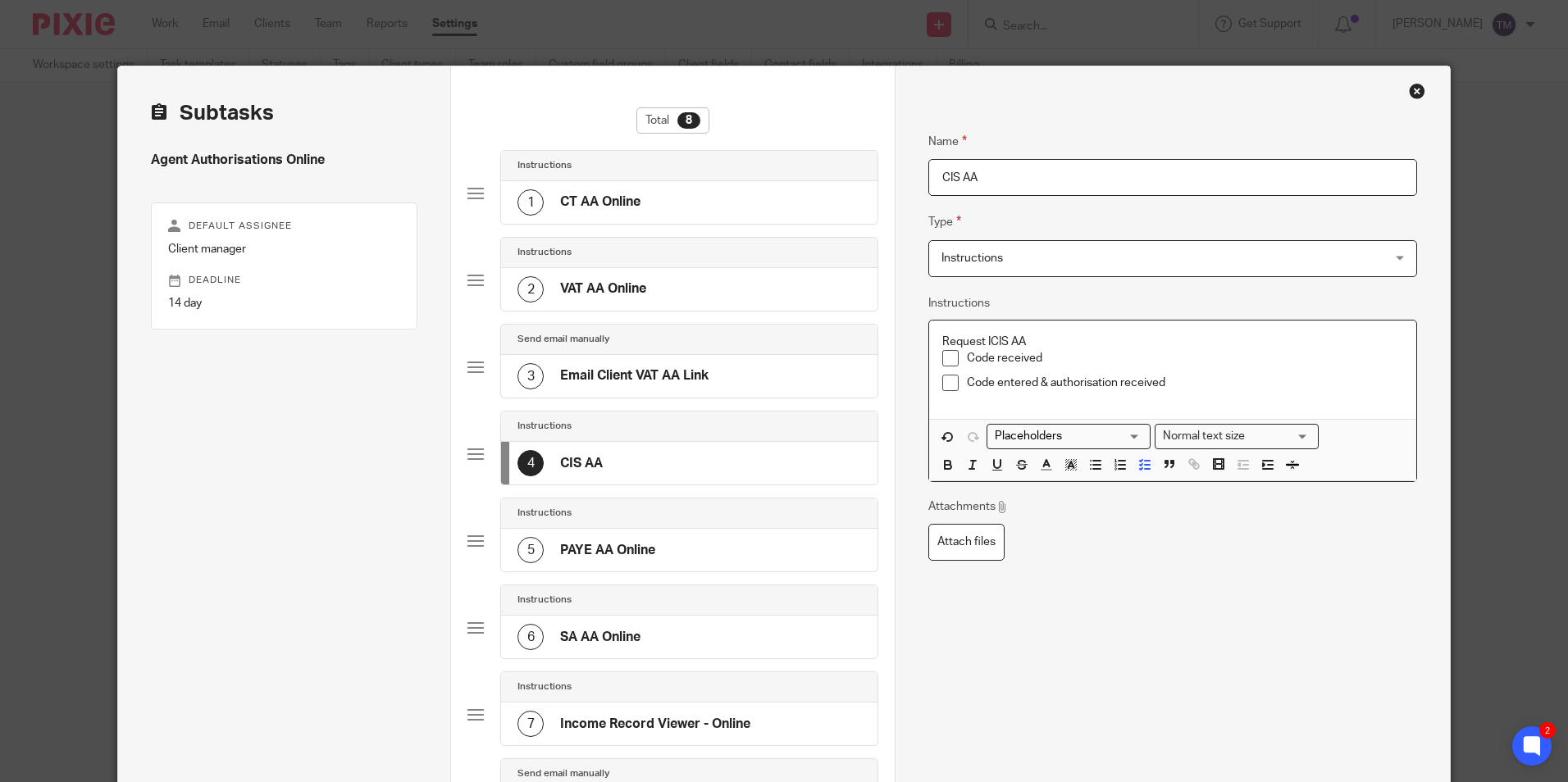
click at [1100, 362] on p "Code received" at bounding box center [1184, 358] width 436 height 16
click at [943, 339] on p "Request ICIS AA" at bounding box center [1173, 341] width 460 height 16
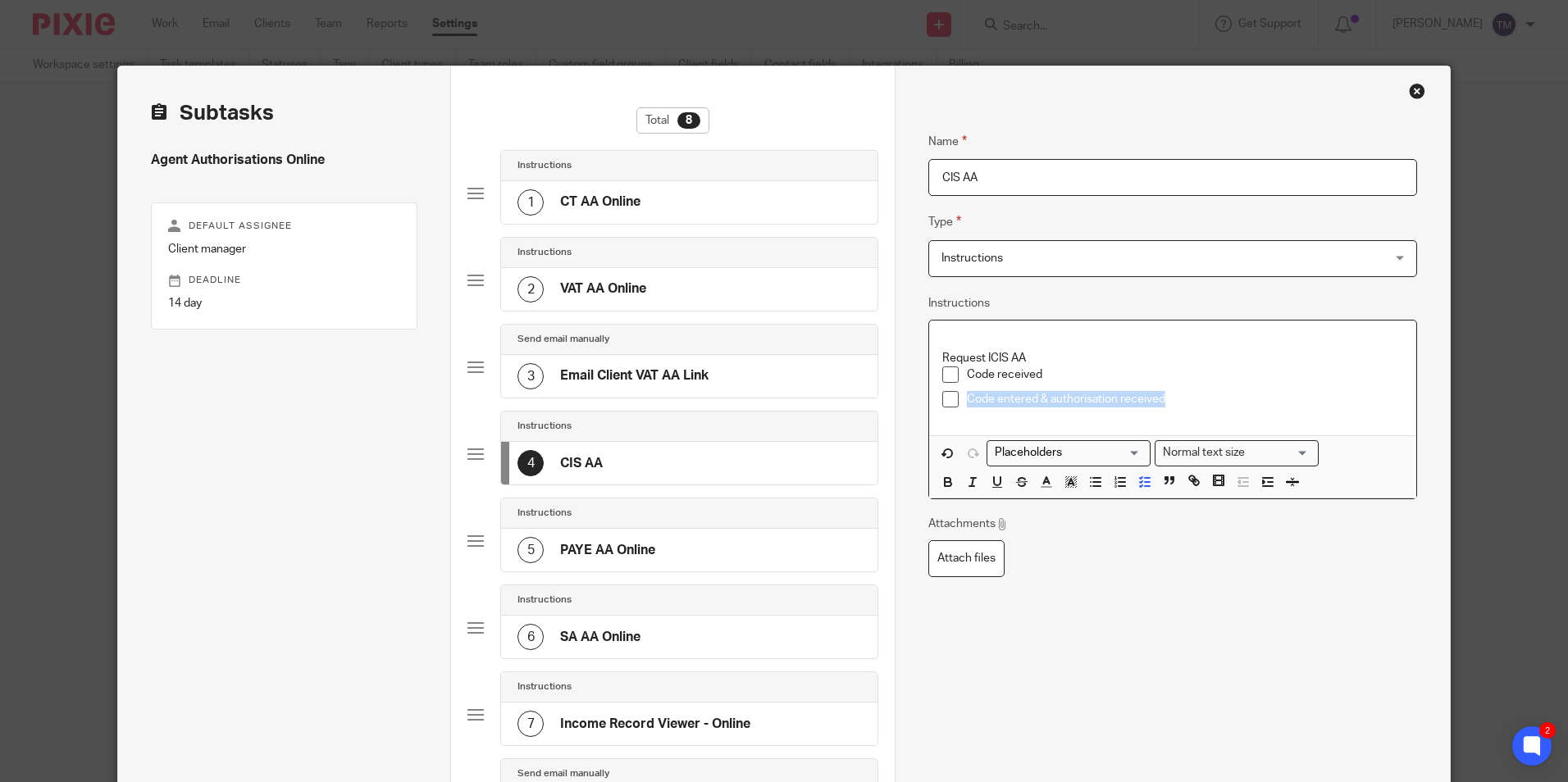
drag, startPoint x: 1177, startPoint y: 398, endPoint x: 926, endPoint y: 393, distance: 251.0
click at [929, 393] on div "Request ICIS AA Code received Code entered & authorisation received" at bounding box center [1173, 378] width 487 height 115
copy p "Code entered & authorisation received"
click at [1023, 359] on p "Request ICIS AA" at bounding box center [1173, 358] width 460 height 16
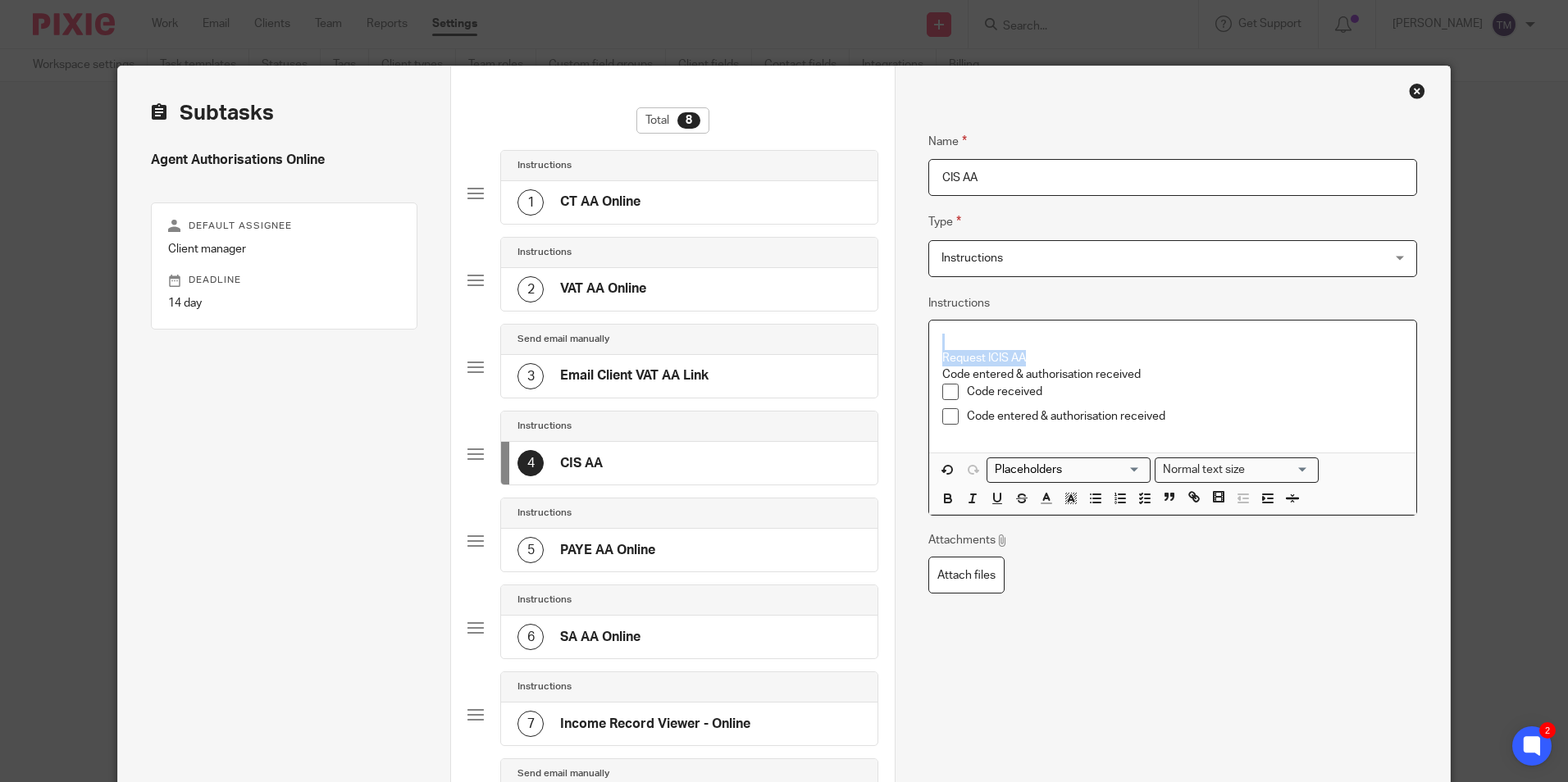
drag, startPoint x: 1155, startPoint y: 365, endPoint x: 1001, endPoint y: 348, distance: 154.9
click at [1001, 348] on div "Request ICIS AA Code entered & authorisation received Code received Code entere…" at bounding box center [1173, 386] width 487 height 132
click at [1164, 362] on p "Request ICIS AA" at bounding box center [1173, 358] width 460 height 16
drag, startPoint x: 1143, startPoint y: 374, endPoint x: 941, endPoint y: 342, distance: 204.5
click at [941, 342] on div "Request ICIS AA Code entered & authorisation received Code received Code entere…" at bounding box center [1173, 386] width 487 height 132
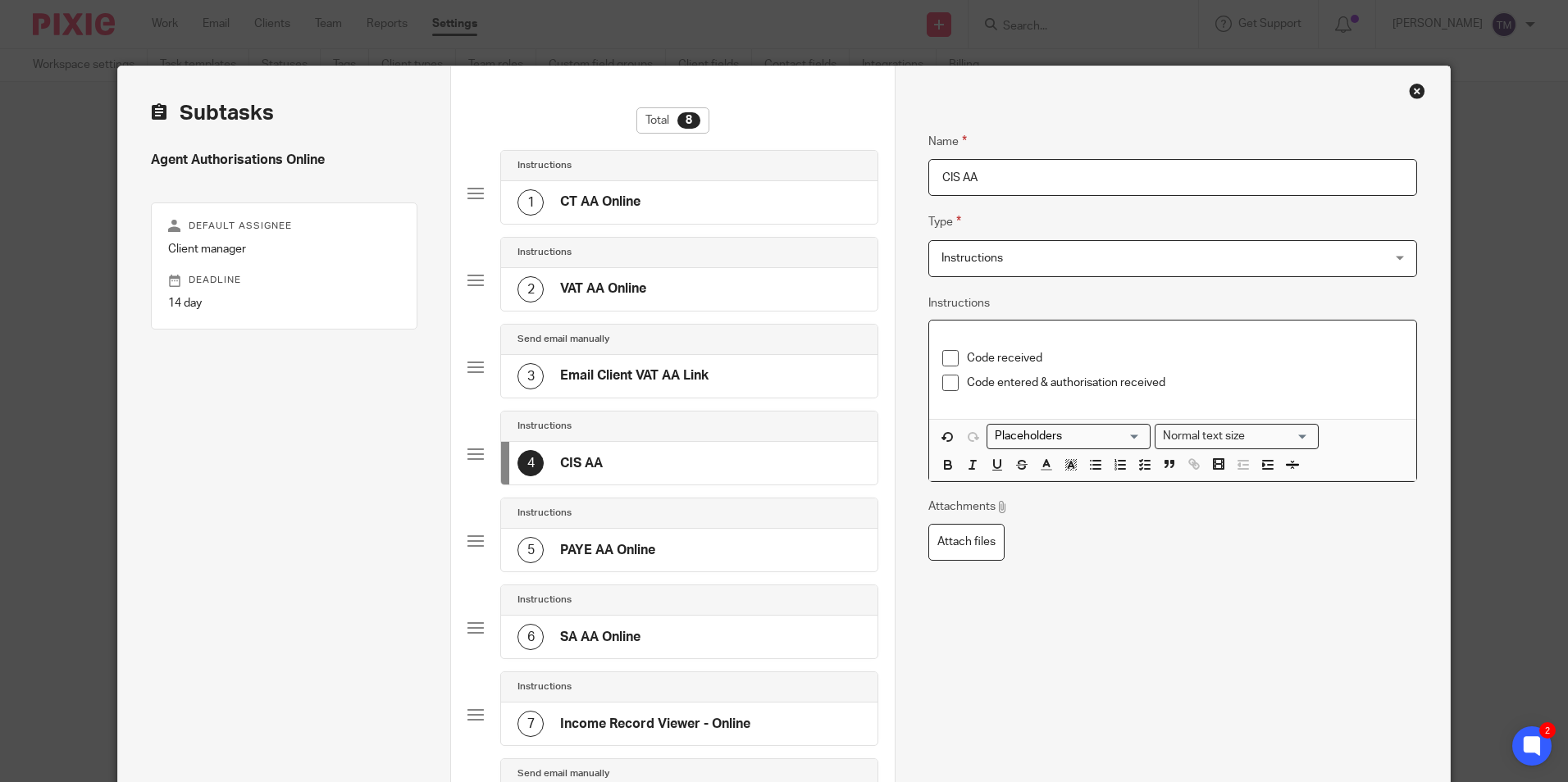
click at [1016, 440] on input "Search for option" at bounding box center [1065, 437] width 152 height 17
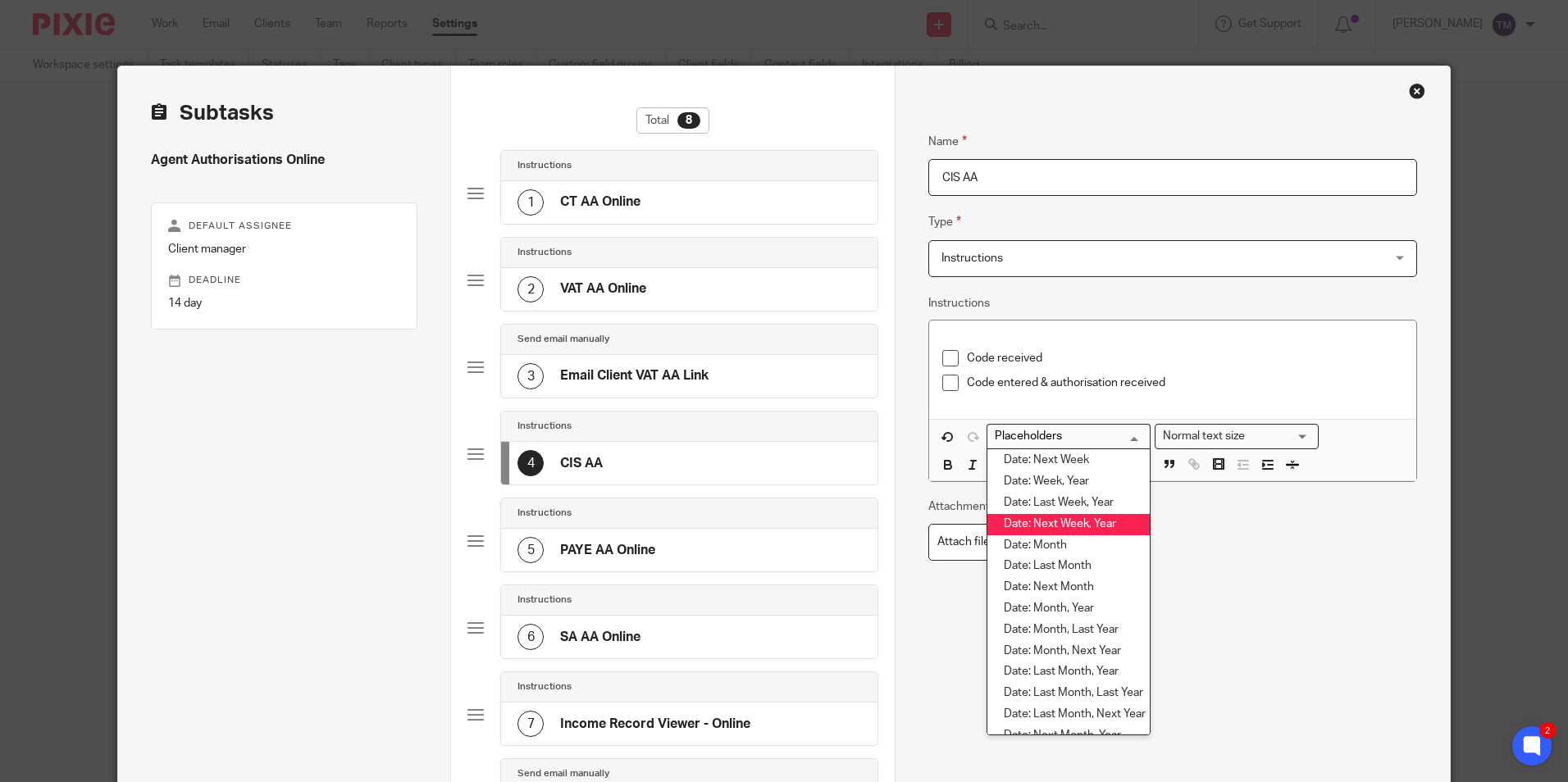
scroll to position [2542, 0]
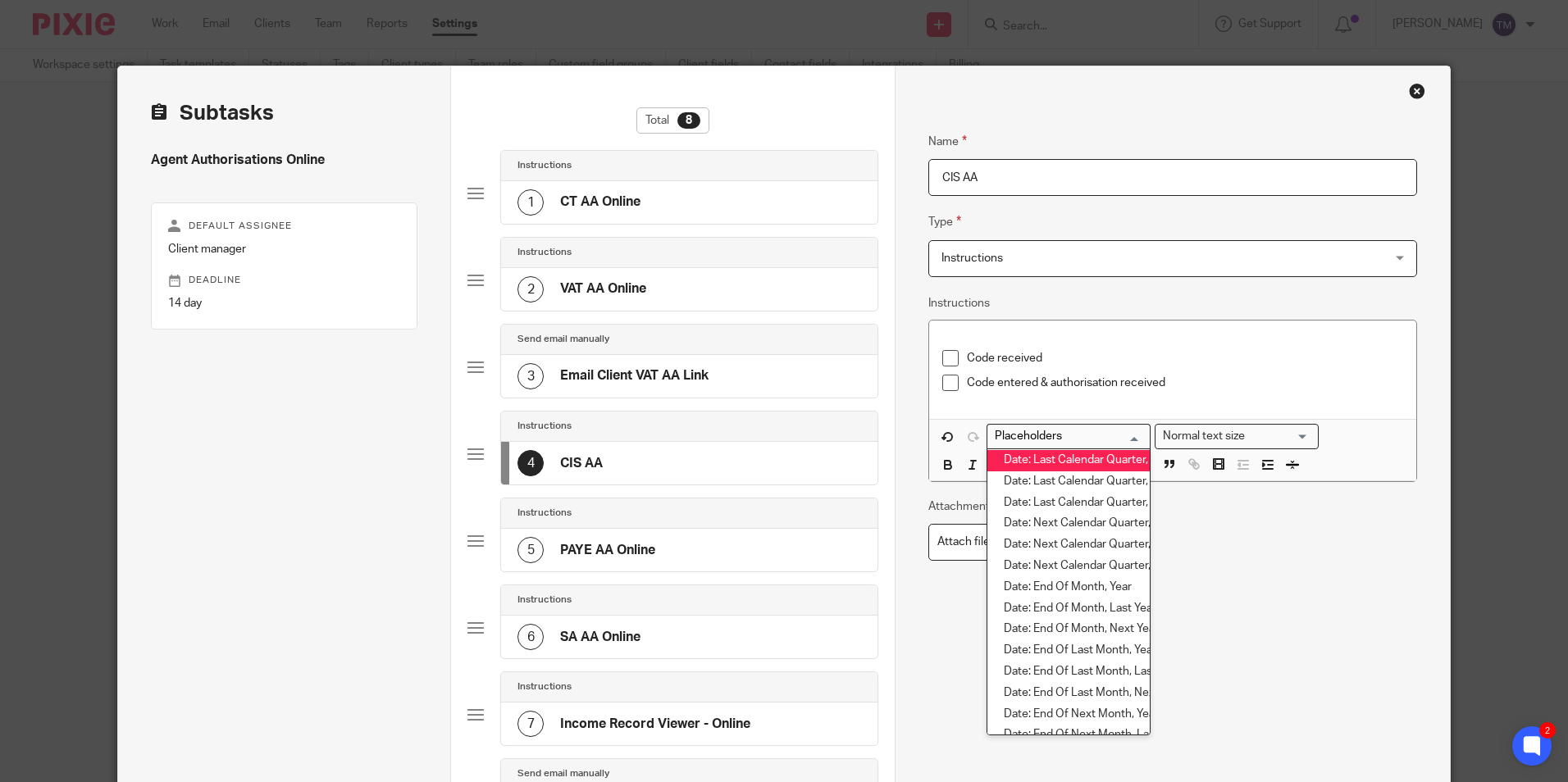
click at [1238, 336] on p at bounding box center [1173, 341] width 460 height 16
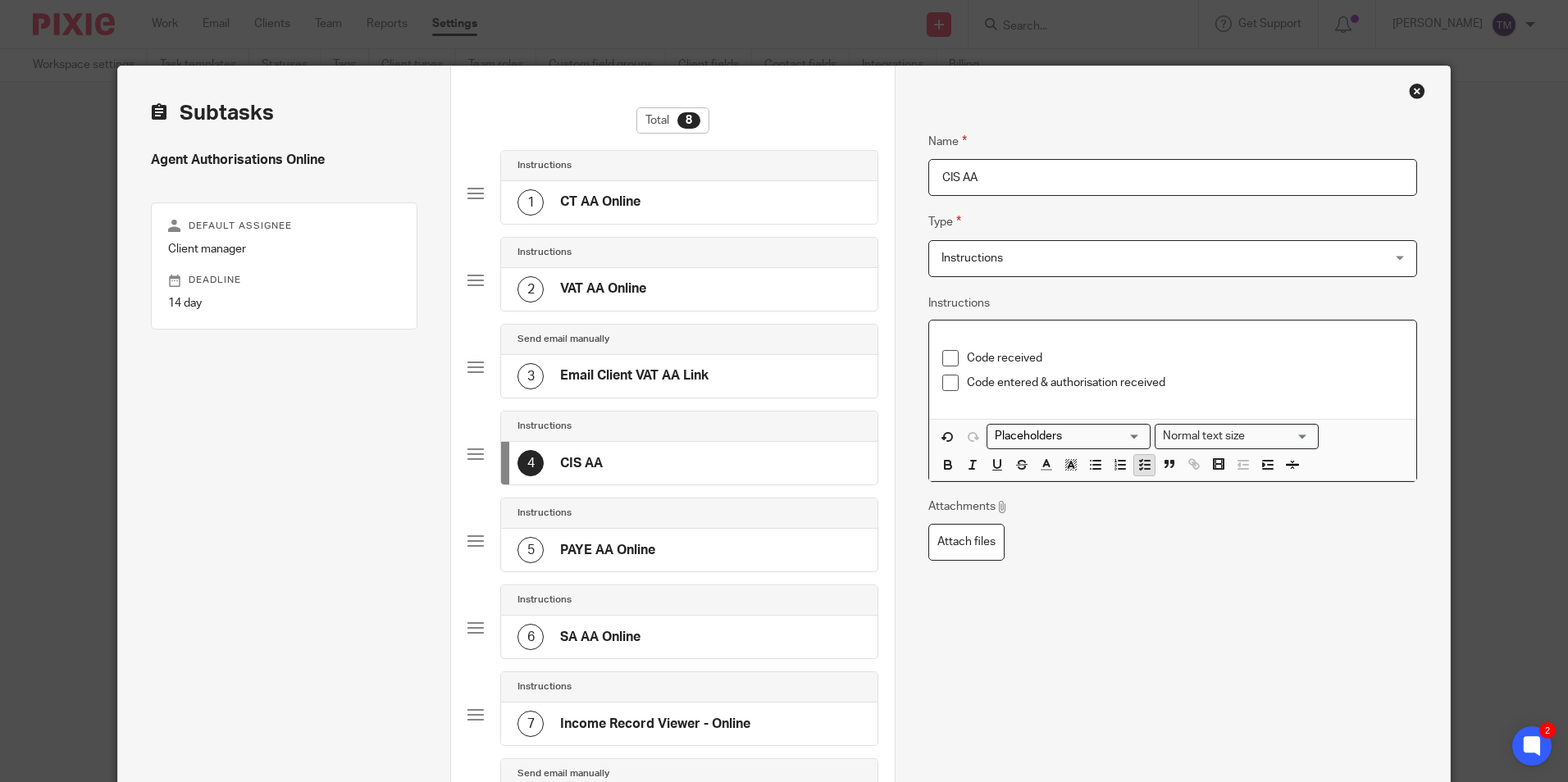
click at [1145, 465] on line "button" at bounding box center [1147, 465] width 5 height 0
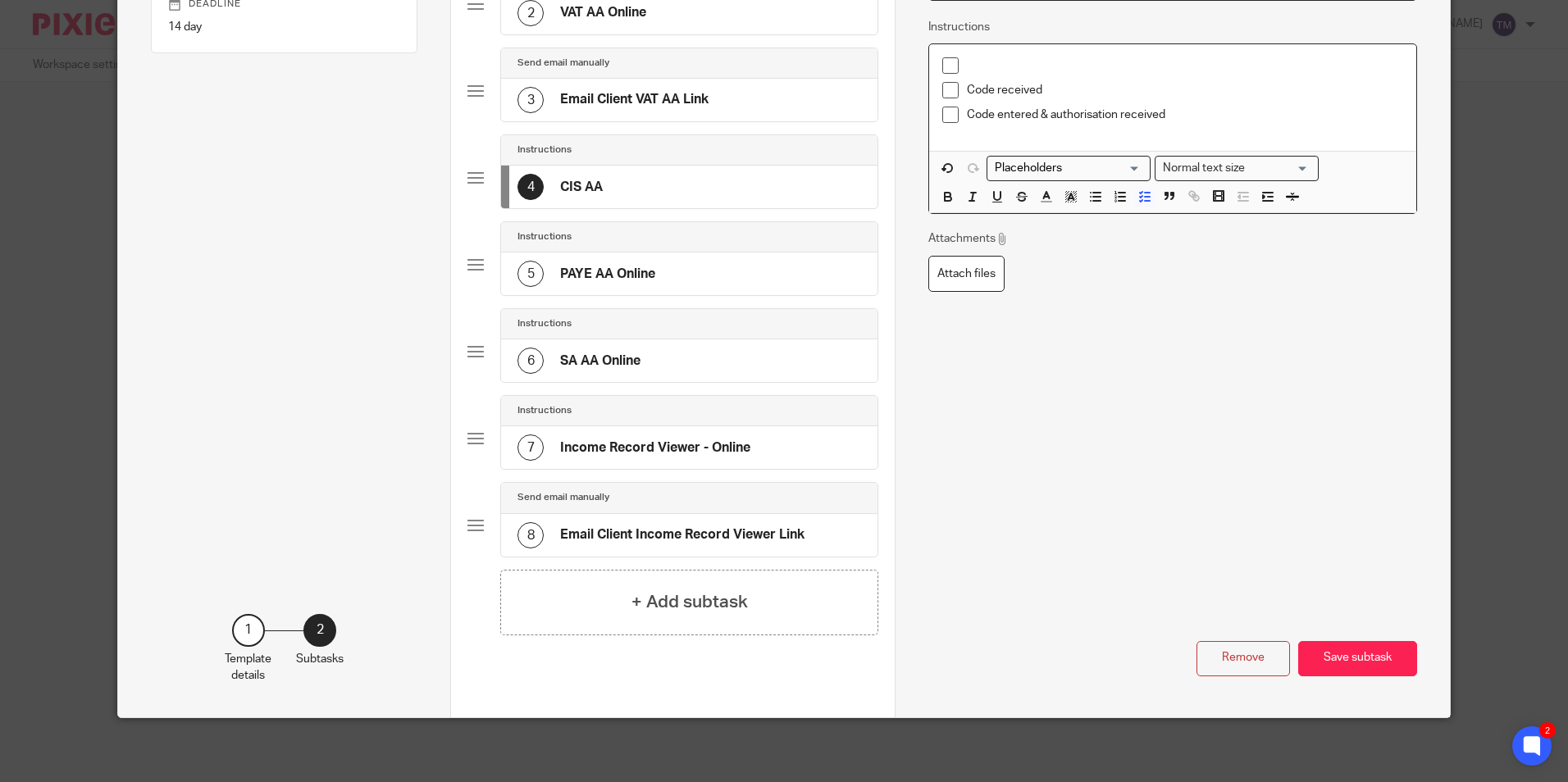
scroll to position [278, 0]
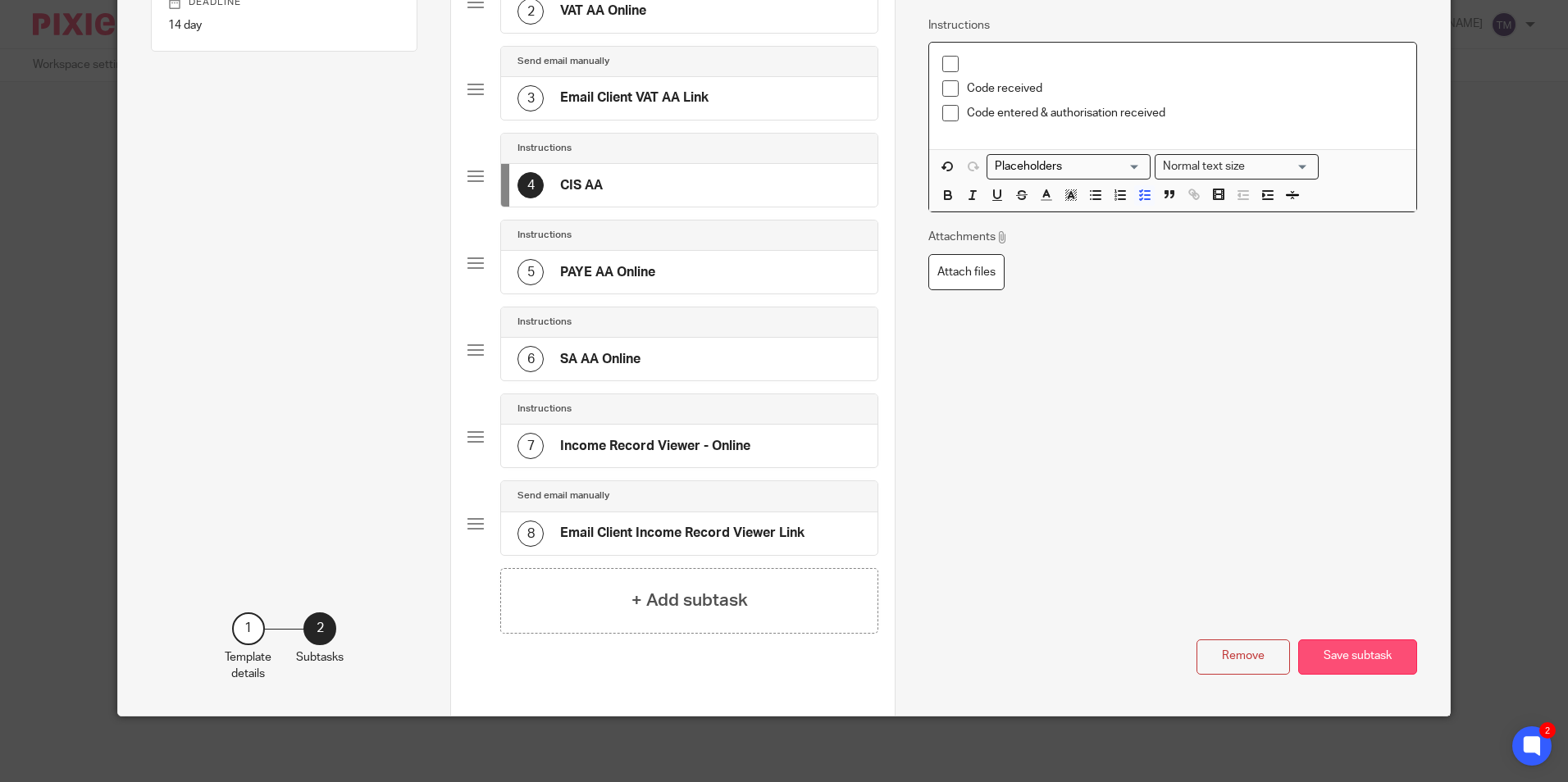
click at [1314, 643] on button "Save subtask" at bounding box center [1358, 657] width 119 height 36
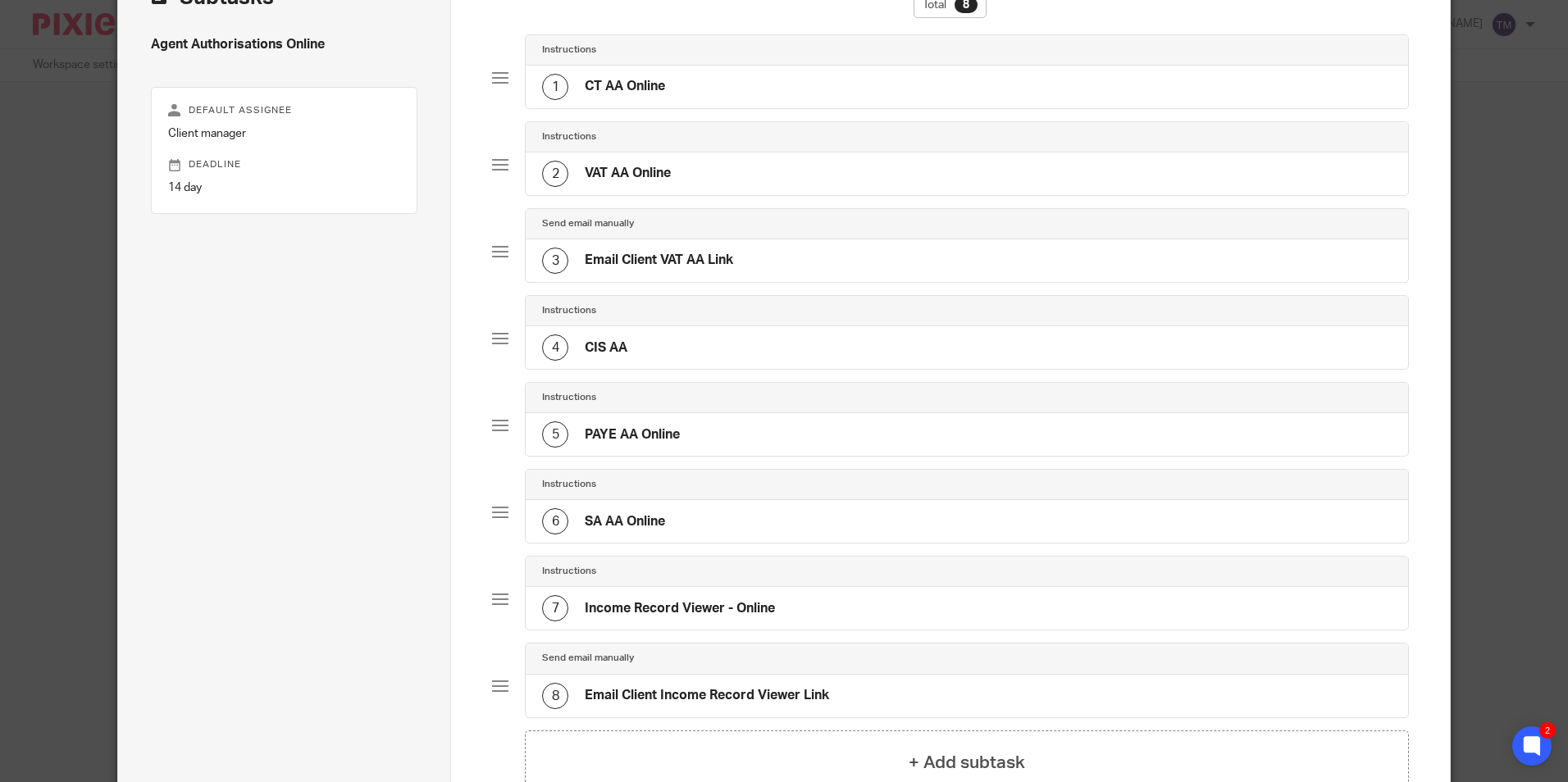
scroll to position [114, 0]
click at [738, 442] on div "5 PAYE AA Online" at bounding box center [967, 436] width 882 height 42
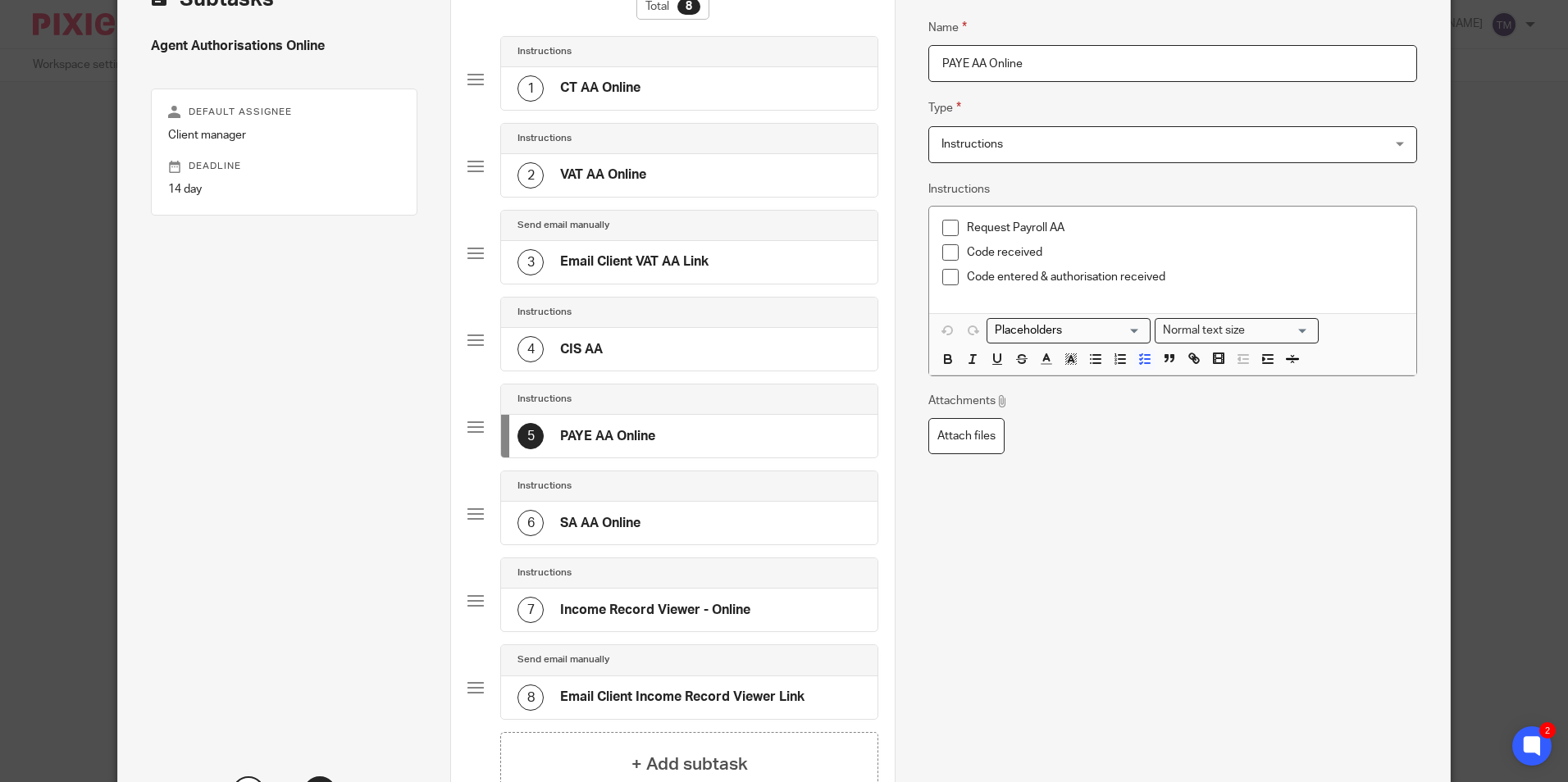
click at [655, 356] on div "4 CIS AA" at bounding box center [689, 349] width 376 height 42
click at [998, 223] on p at bounding box center [1184, 228] width 436 height 16
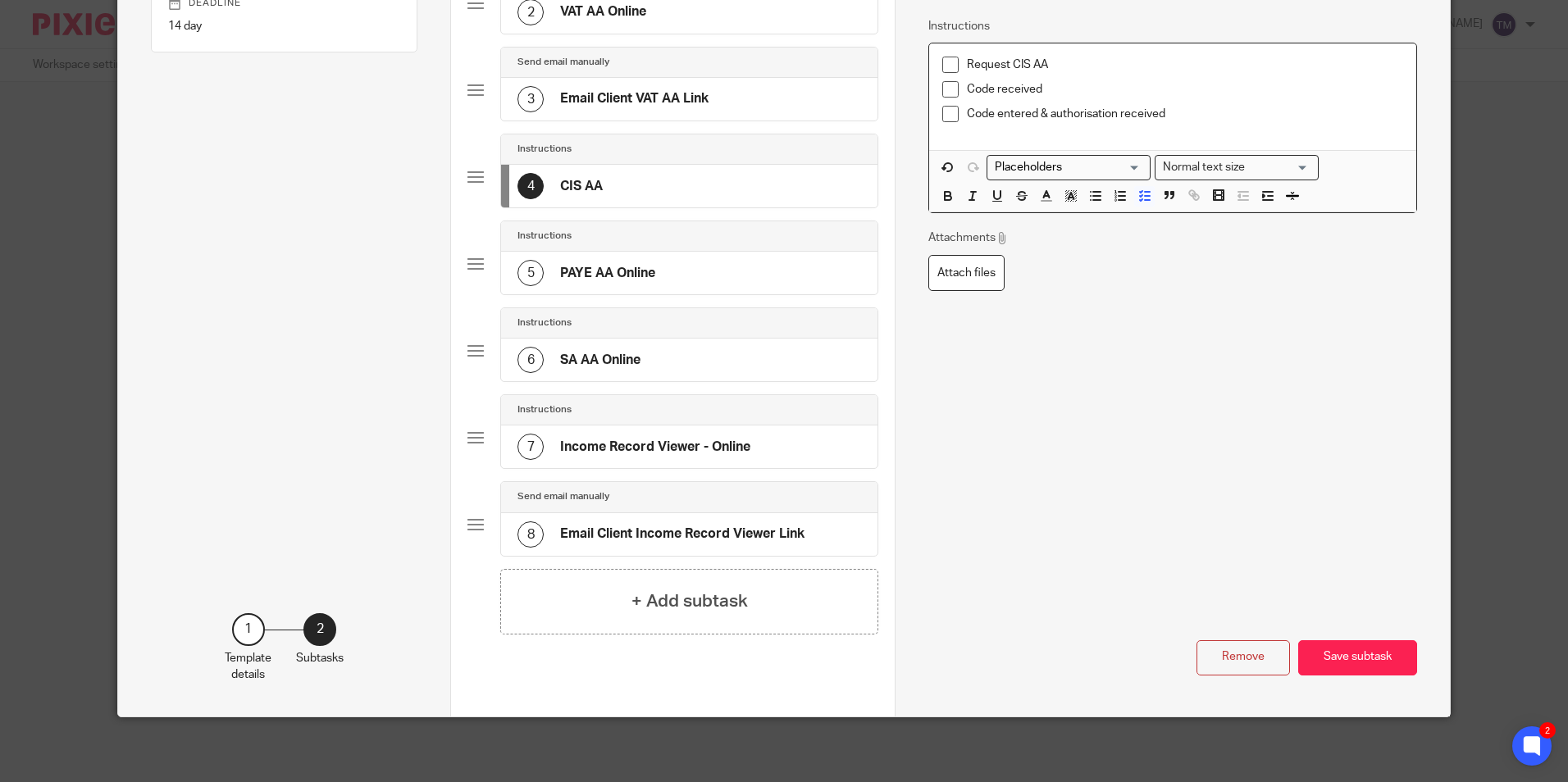
scroll to position [278, 0]
click at [1361, 652] on button "Save subtask" at bounding box center [1358, 657] width 119 height 36
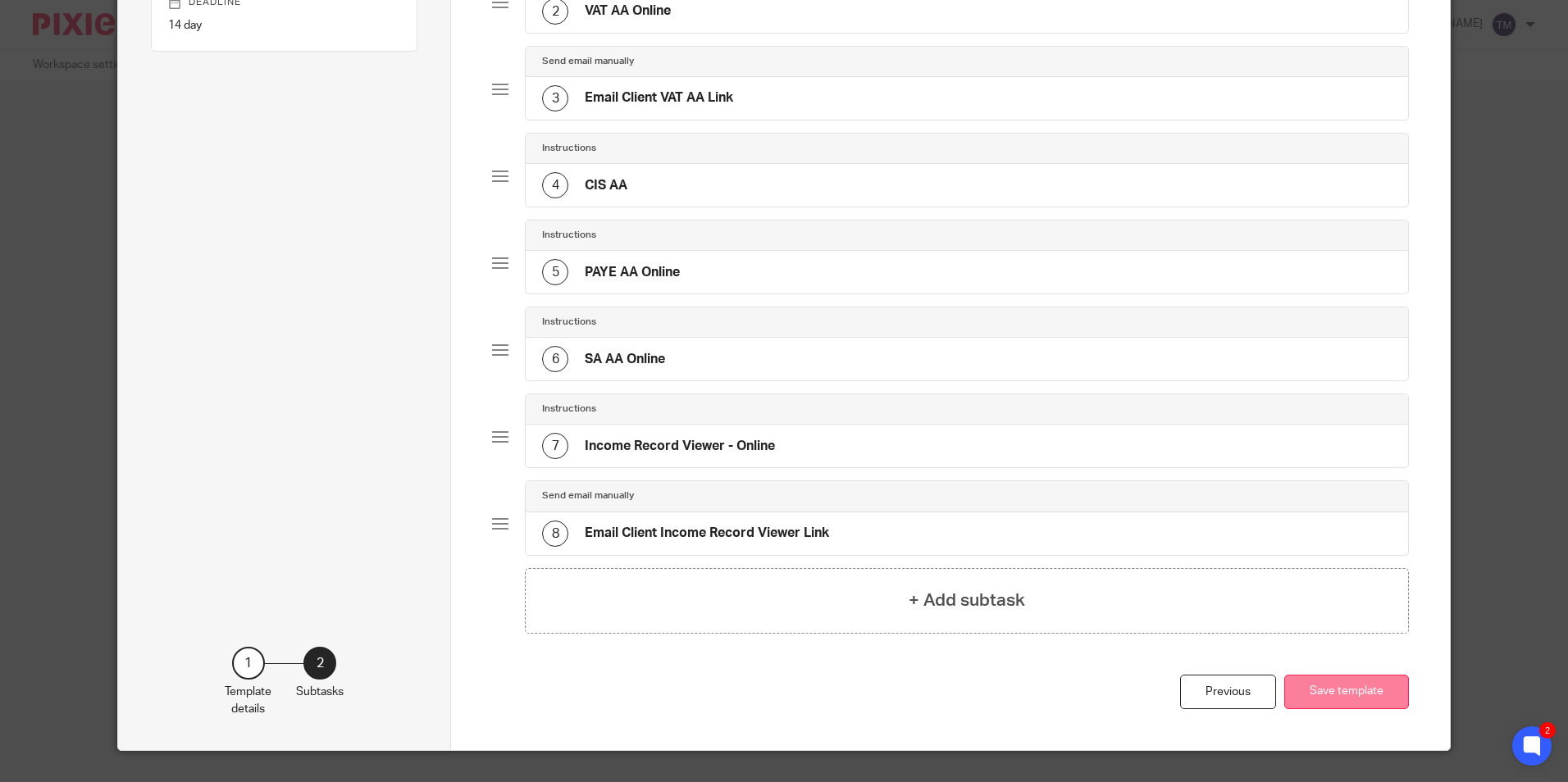
click at [1359, 690] on button "Save template" at bounding box center [1347, 693] width 125 height 36
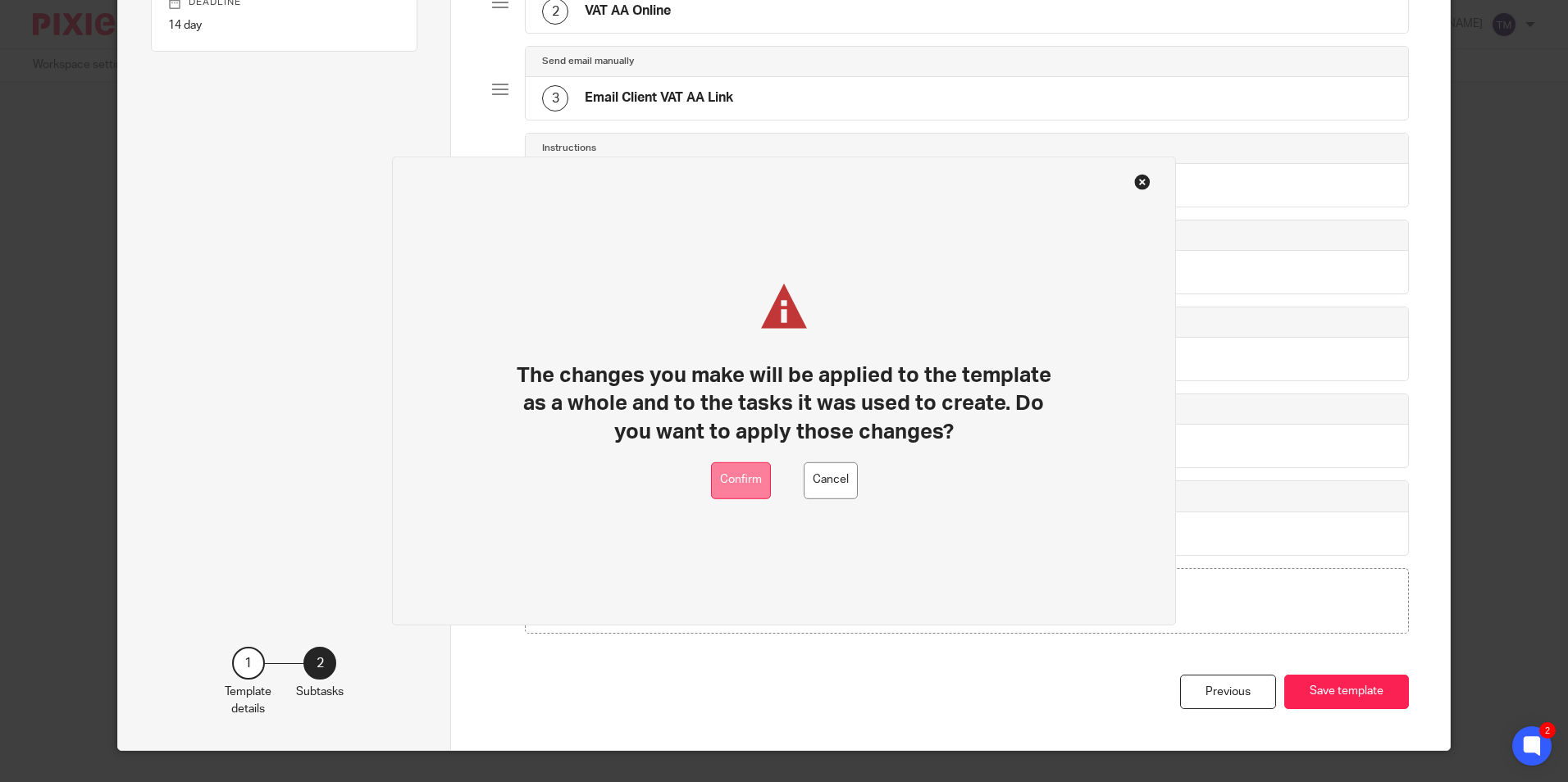
click at [756, 483] on button "Confirm" at bounding box center [741, 481] width 60 height 37
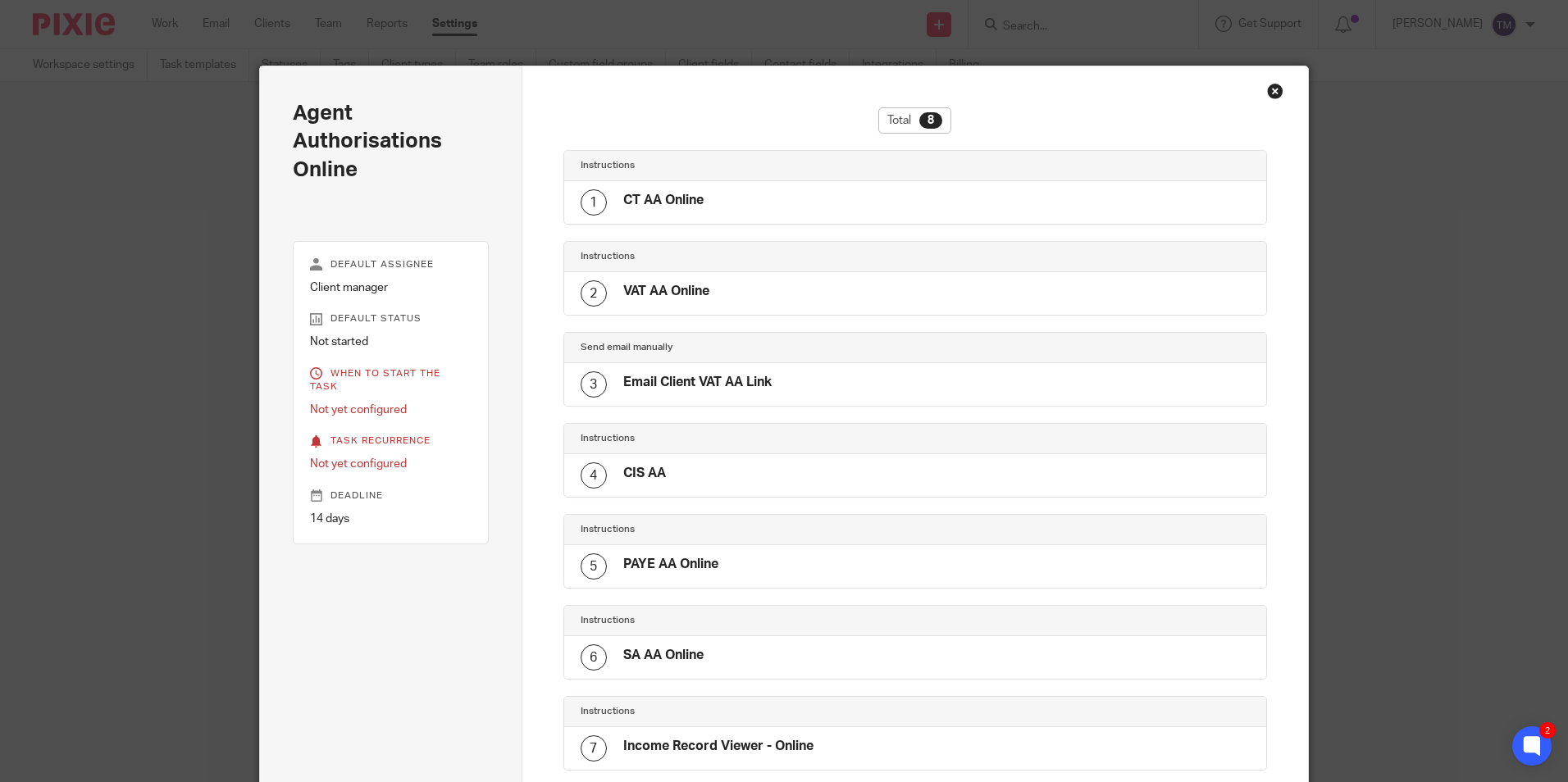
drag, startPoint x: 1270, startPoint y: 91, endPoint x: 1252, endPoint y: 50, distance: 44.8
click at [1270, 91] on div "Close this dialog window" at bounding box center [1275, 90] width 16 height 16
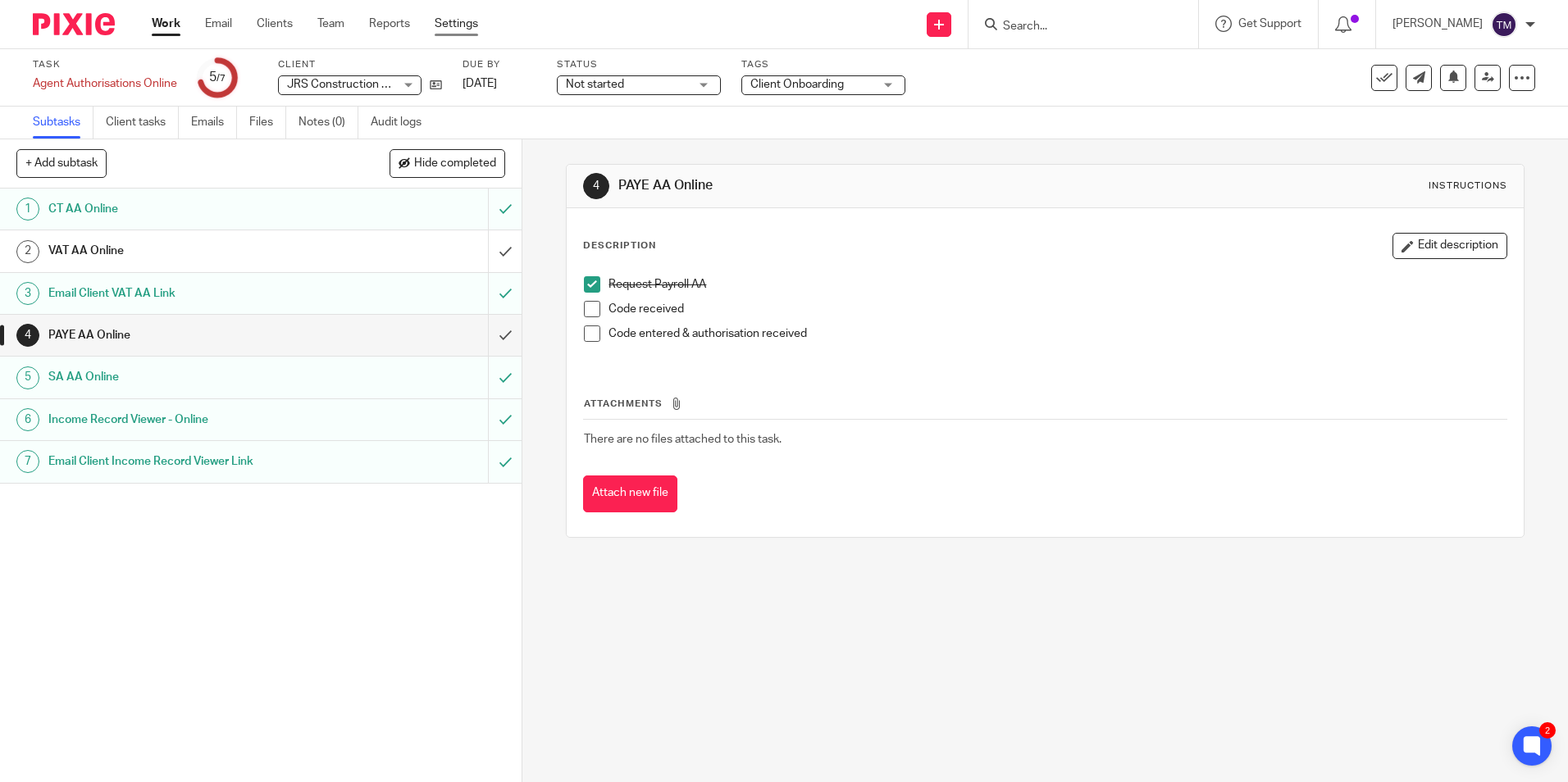
click at [443, 19] on link "Settings" at bounding box center [456, 23] width 43 height 16
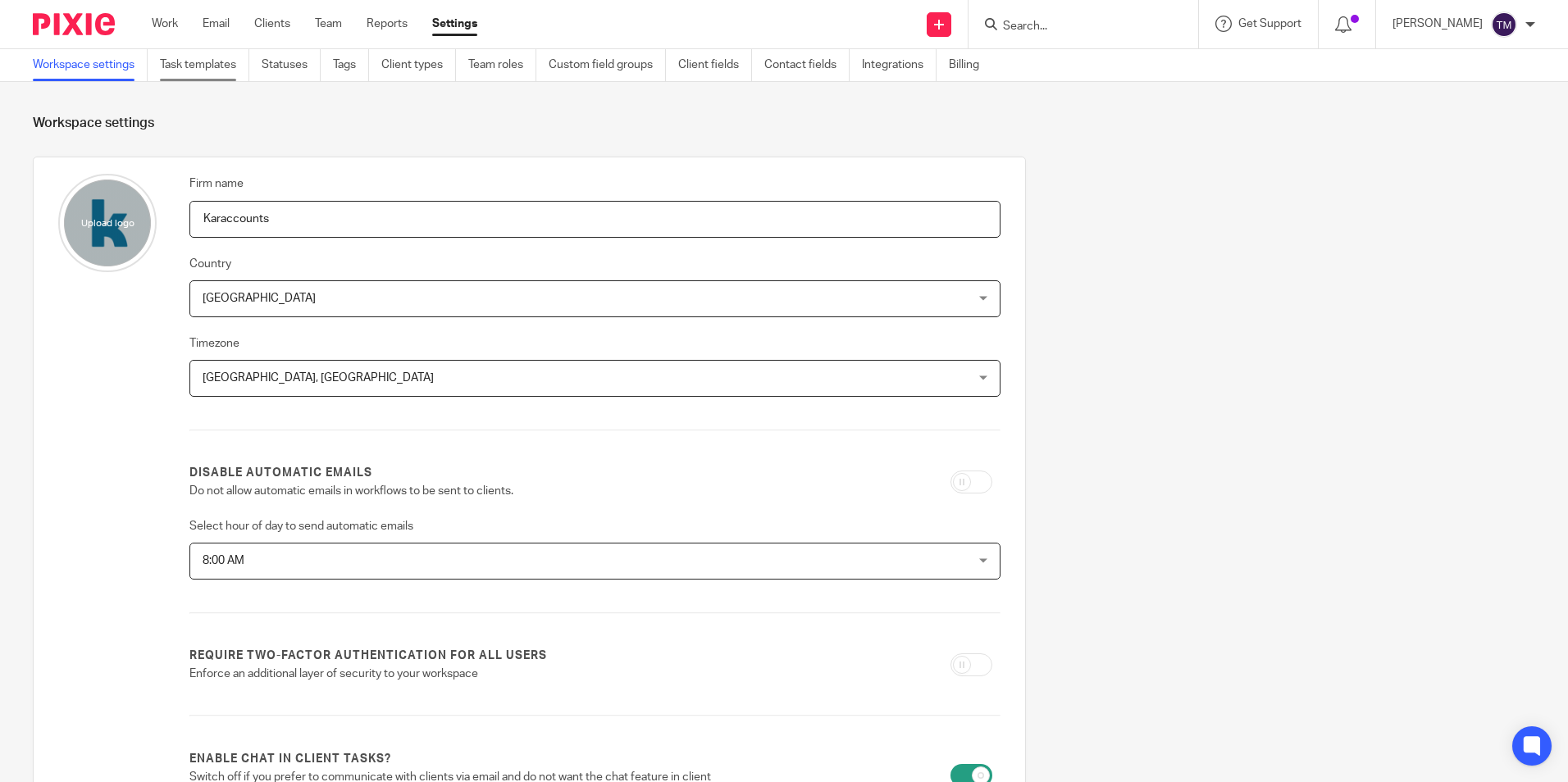
click at [237, 66] on link "Task templates" at bounding box center [204, 64] width 89 height 32
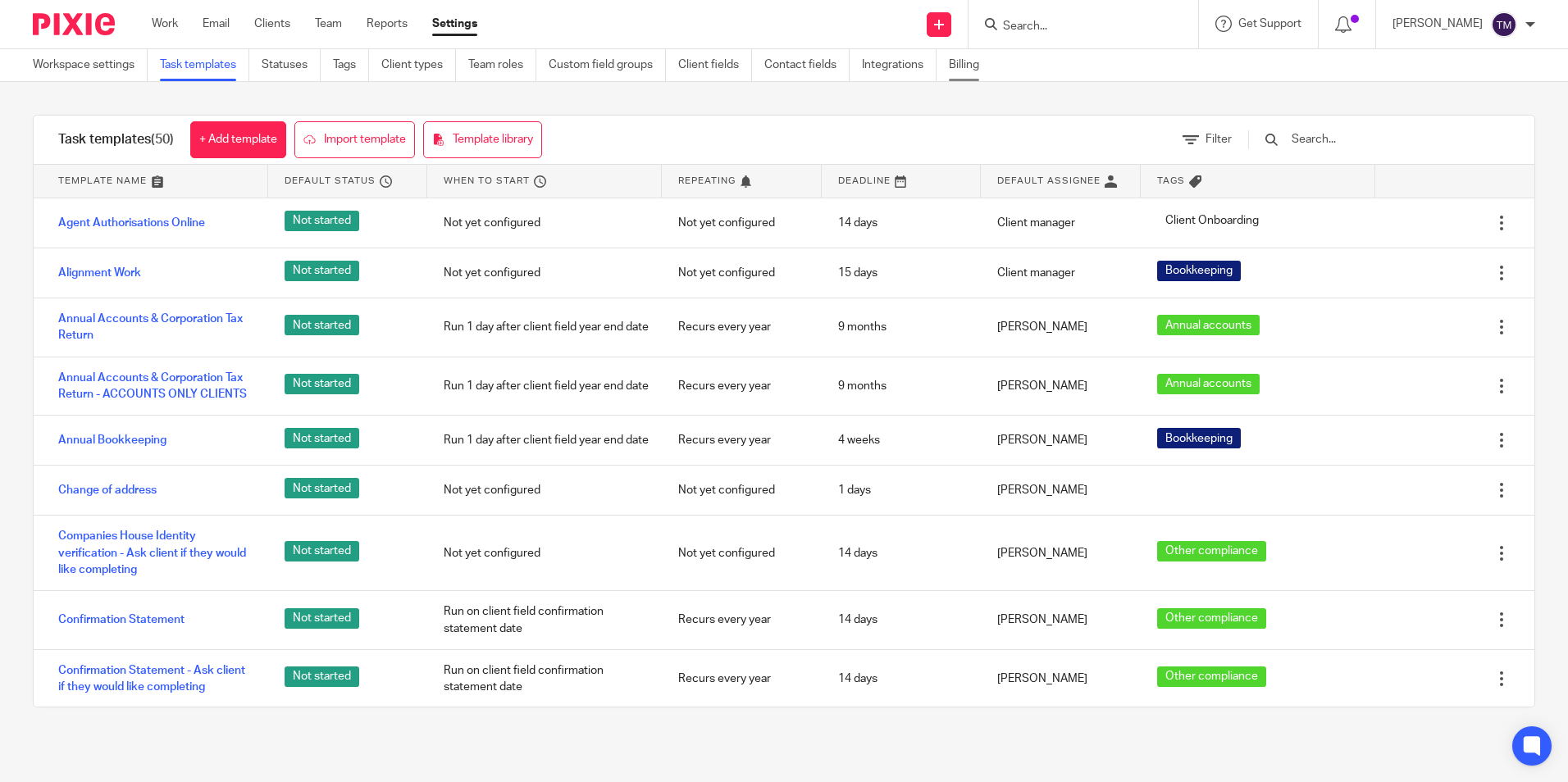
click at [978, 63] on link "Billing" at bounding box center [970, 64] width 42 height 32
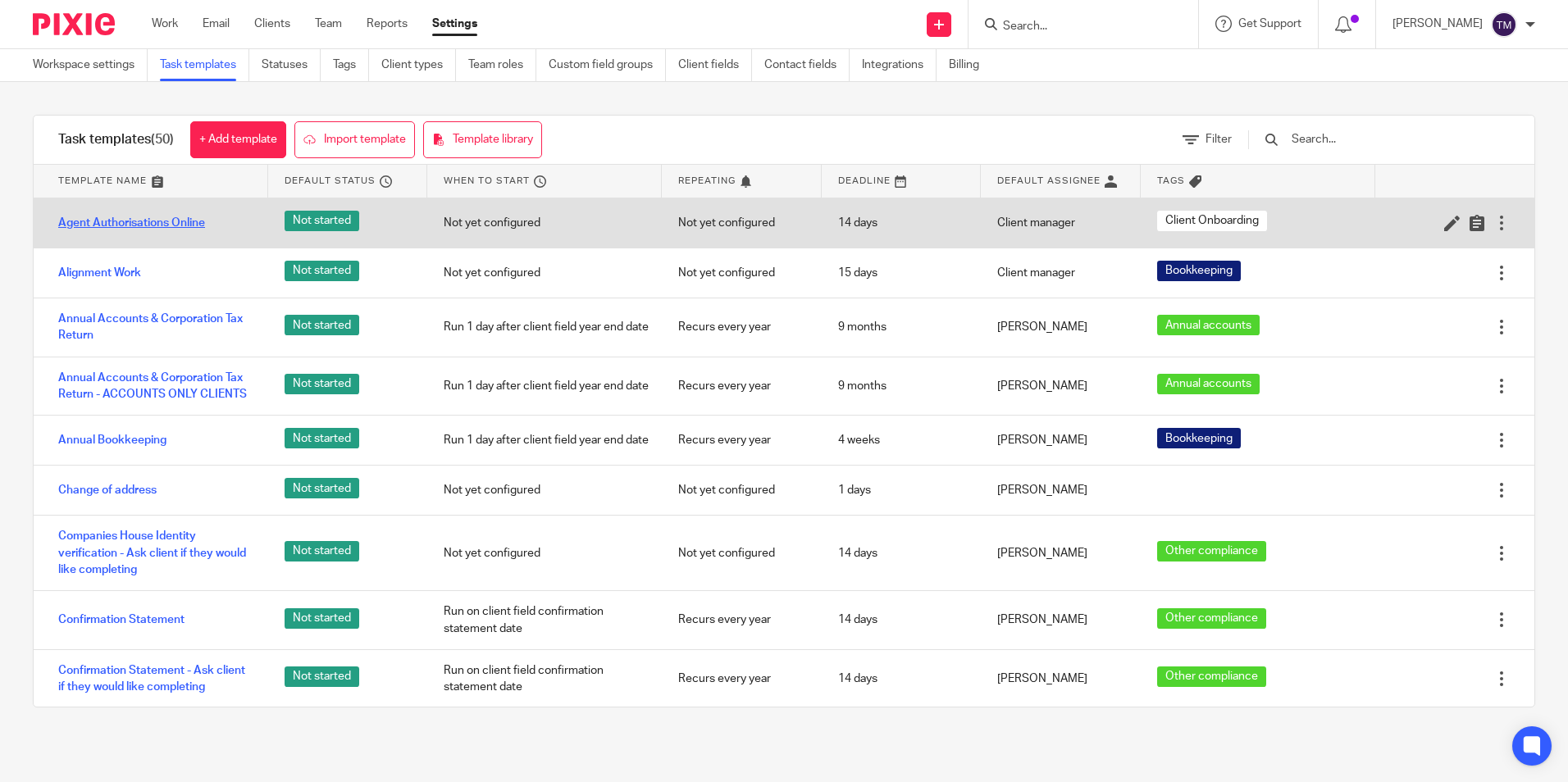
click at [185, 229] on link "Agent Authorisations Online" at bounding box center [132, 222] width 147 height 16
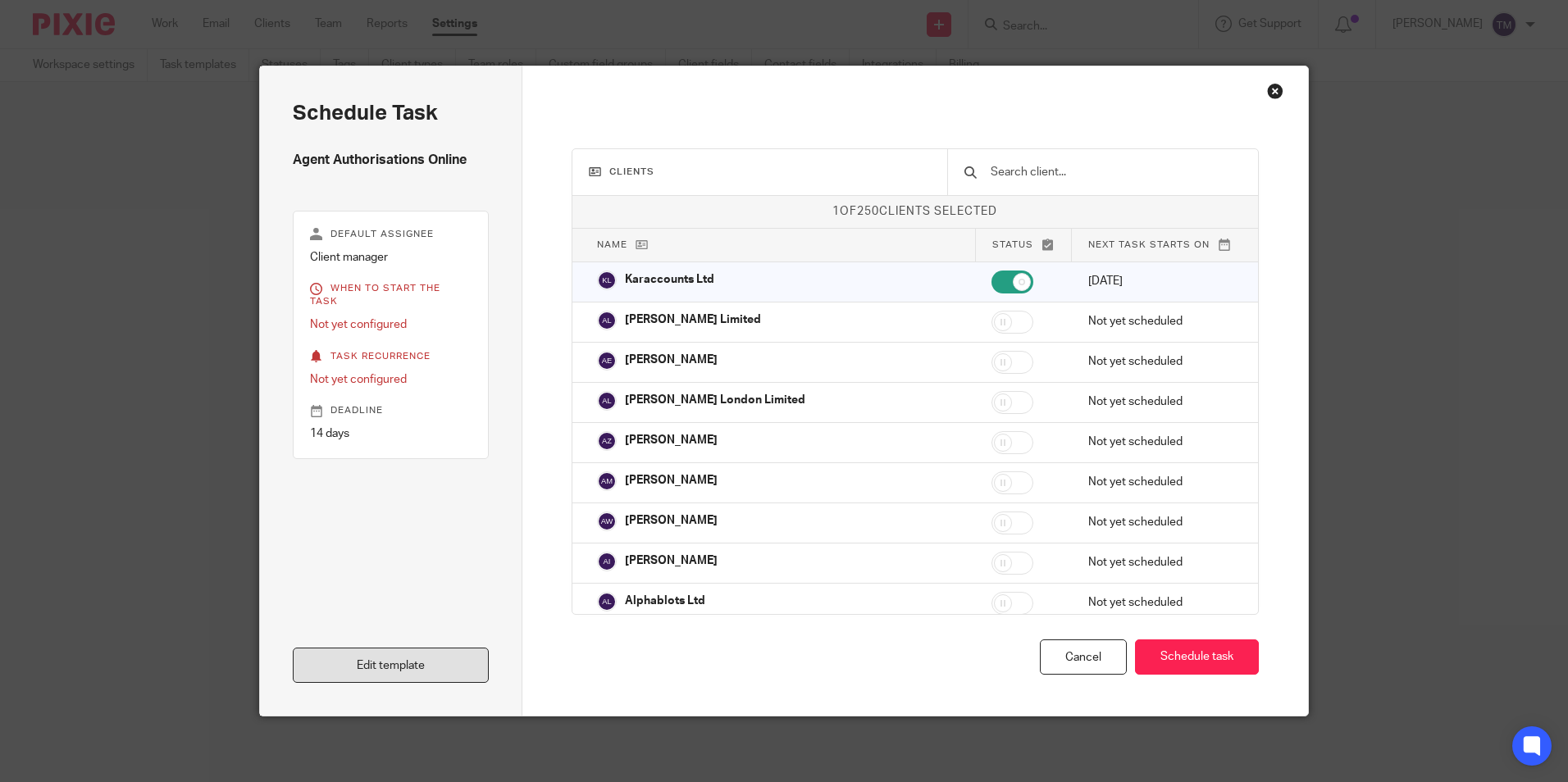
click at [431, 666] on link "Edit template" at bounding box center [391, 666] width 196 height 36
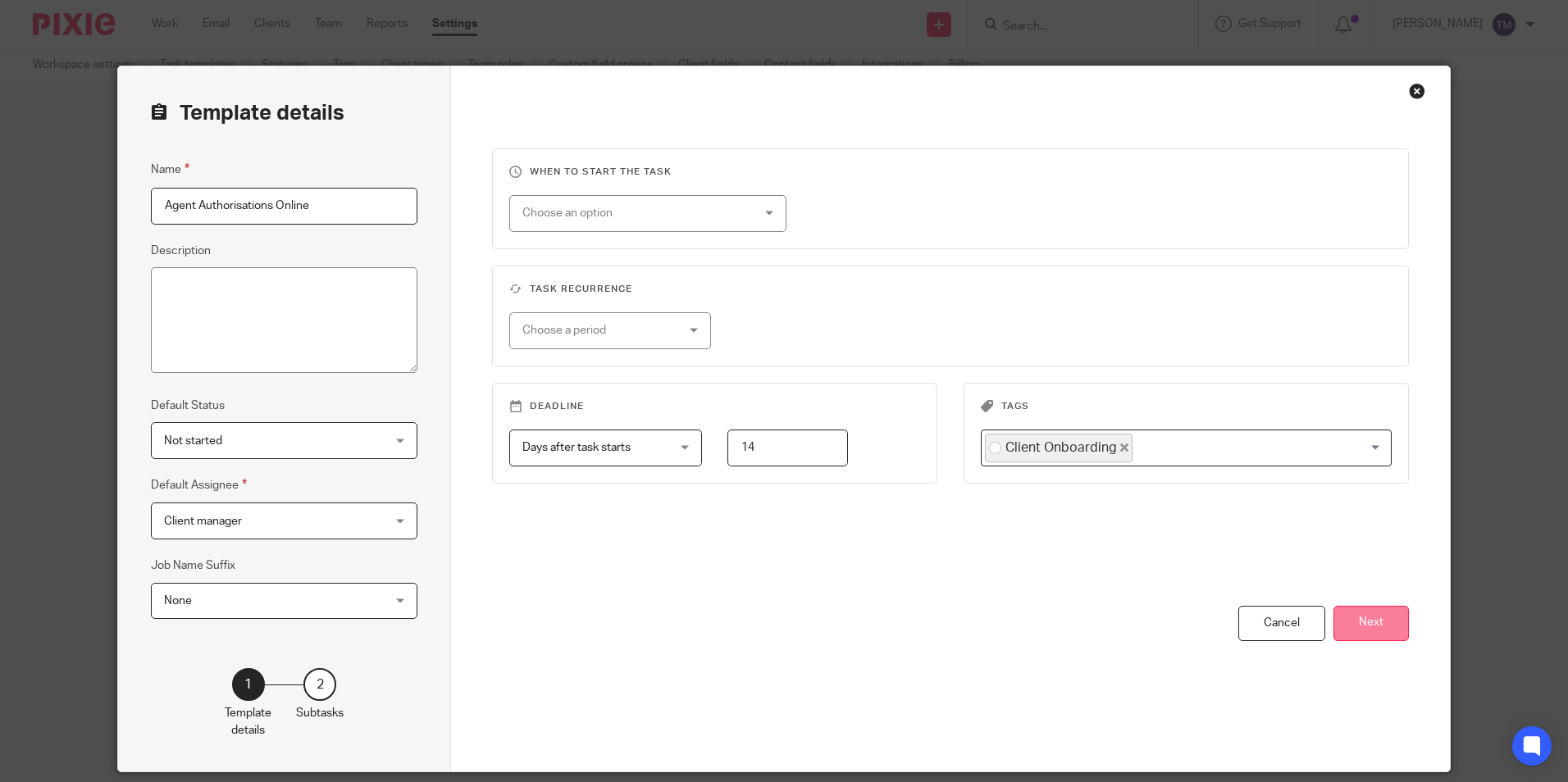
click at [1363, 619] on button "Next" at bounding box center [1371, 623] width 75 height 36
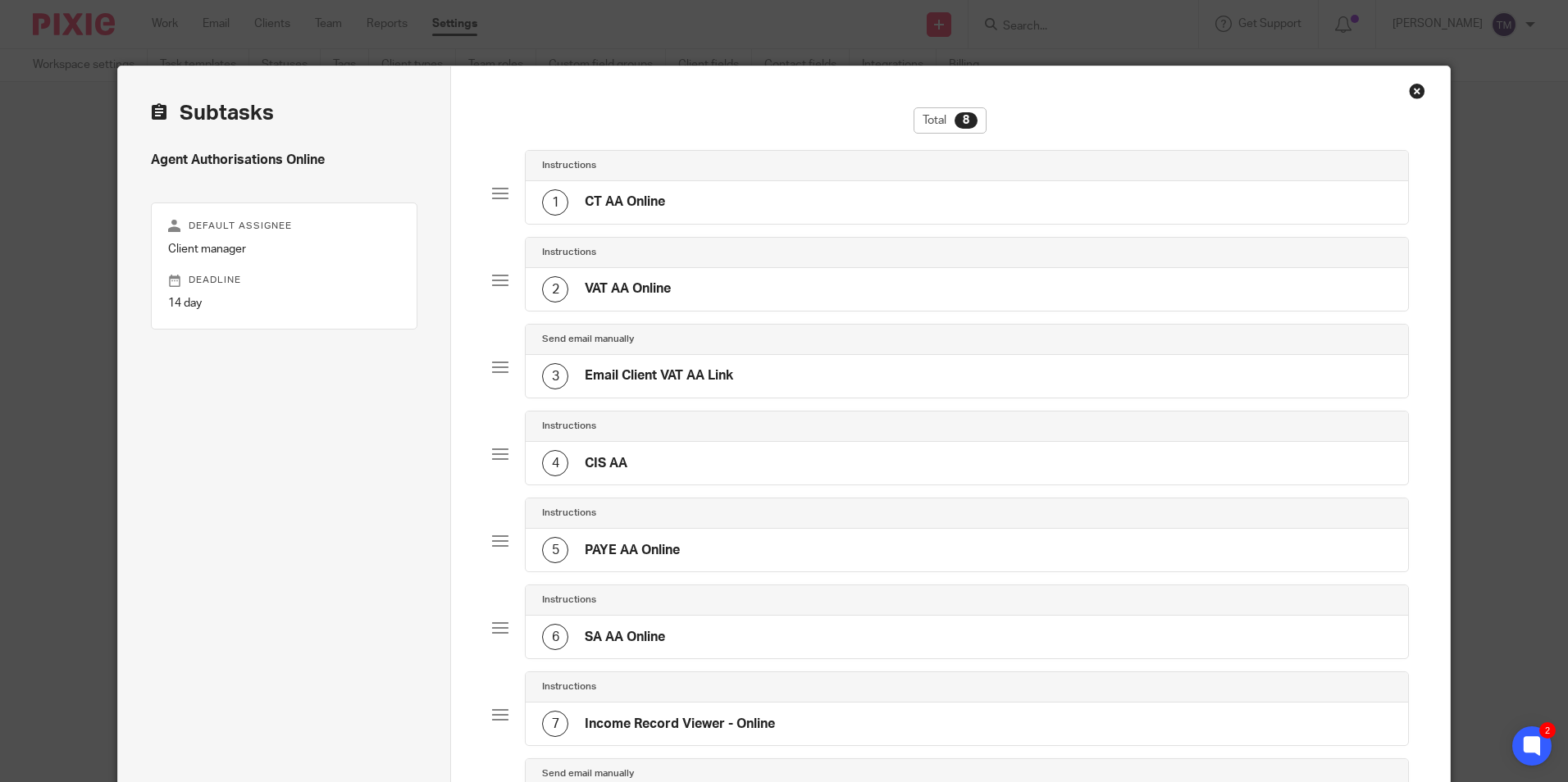
click at [1412, 88] on div "Close this dialog window" at bounding box center [1417, 90] width 16 height 16
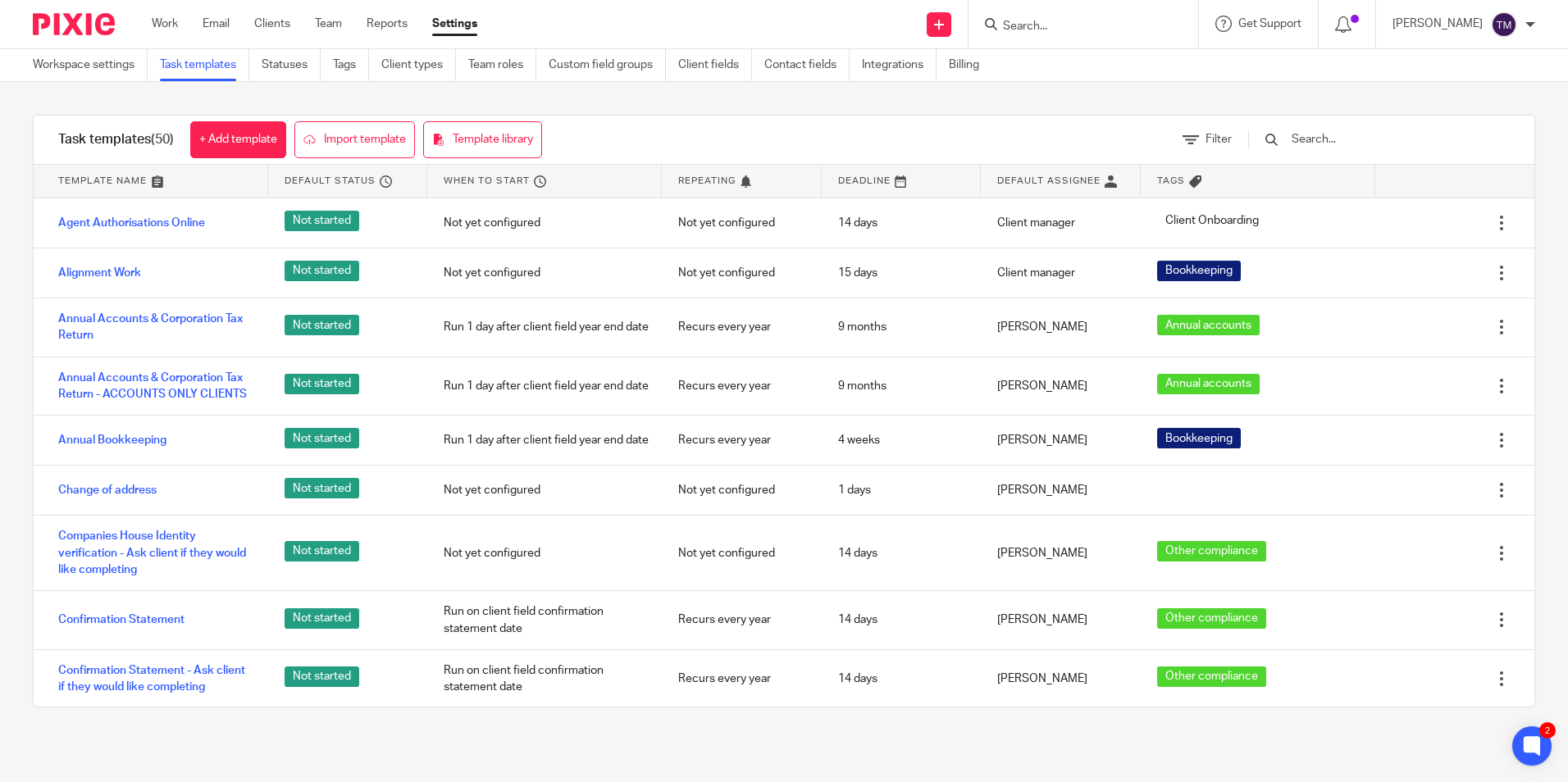
click at [1074, 13] on form at bounding box center [1089, 23] width 175 height 20
click at [1067, 25] on input "Search" at bounding box center [1075, 26] width 147 height 14
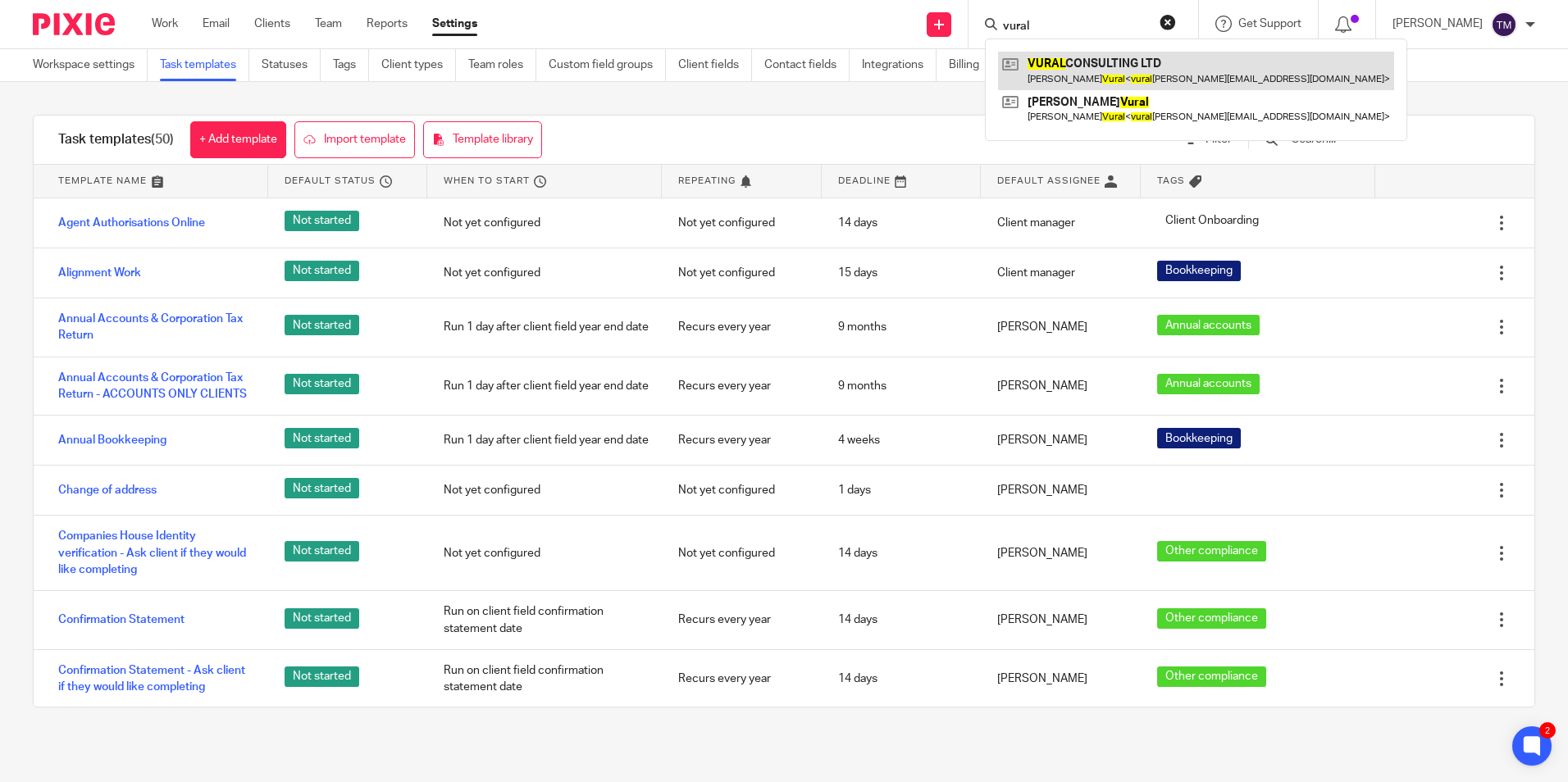
type input "vural"
click at [1083, 69] on link at bounding box center [1197, 70] width 396 height 38
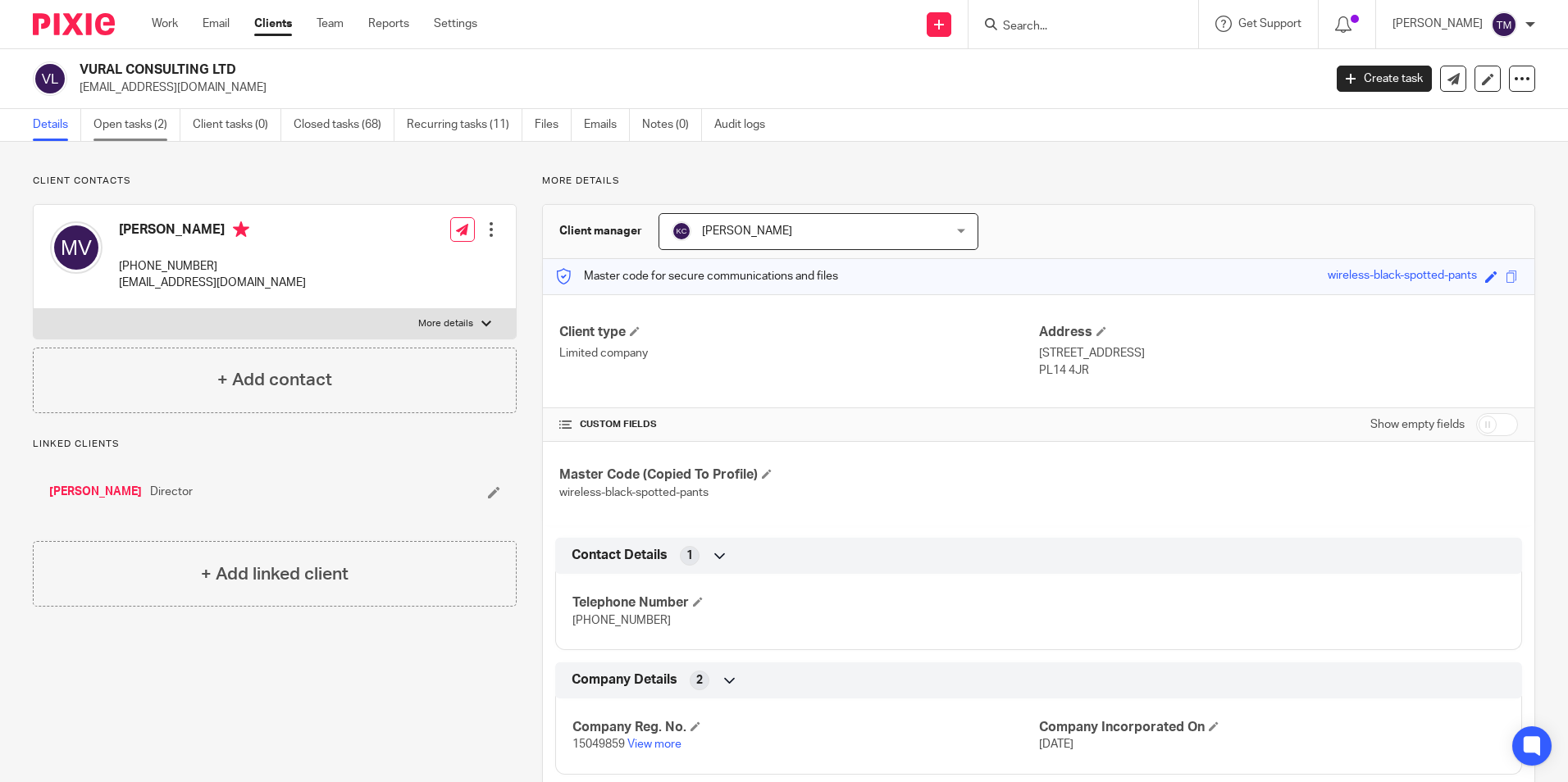
click at [139, 124] on link "Open tasks (2)" at bounding box center [137, 124] width 87 height 32
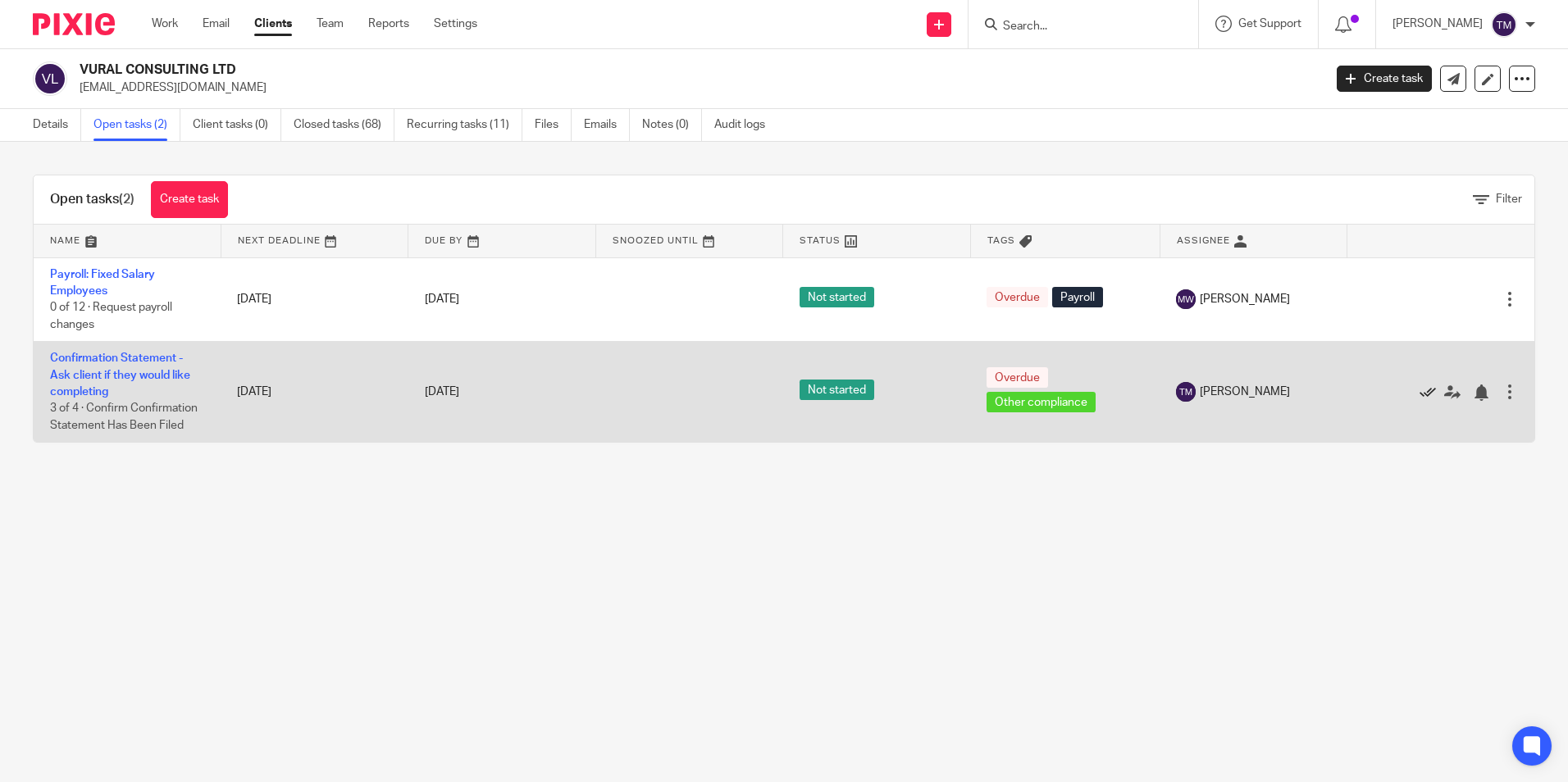
click at [1420, 391] on icon at bounding box center [1428, 392] width 16 height 16
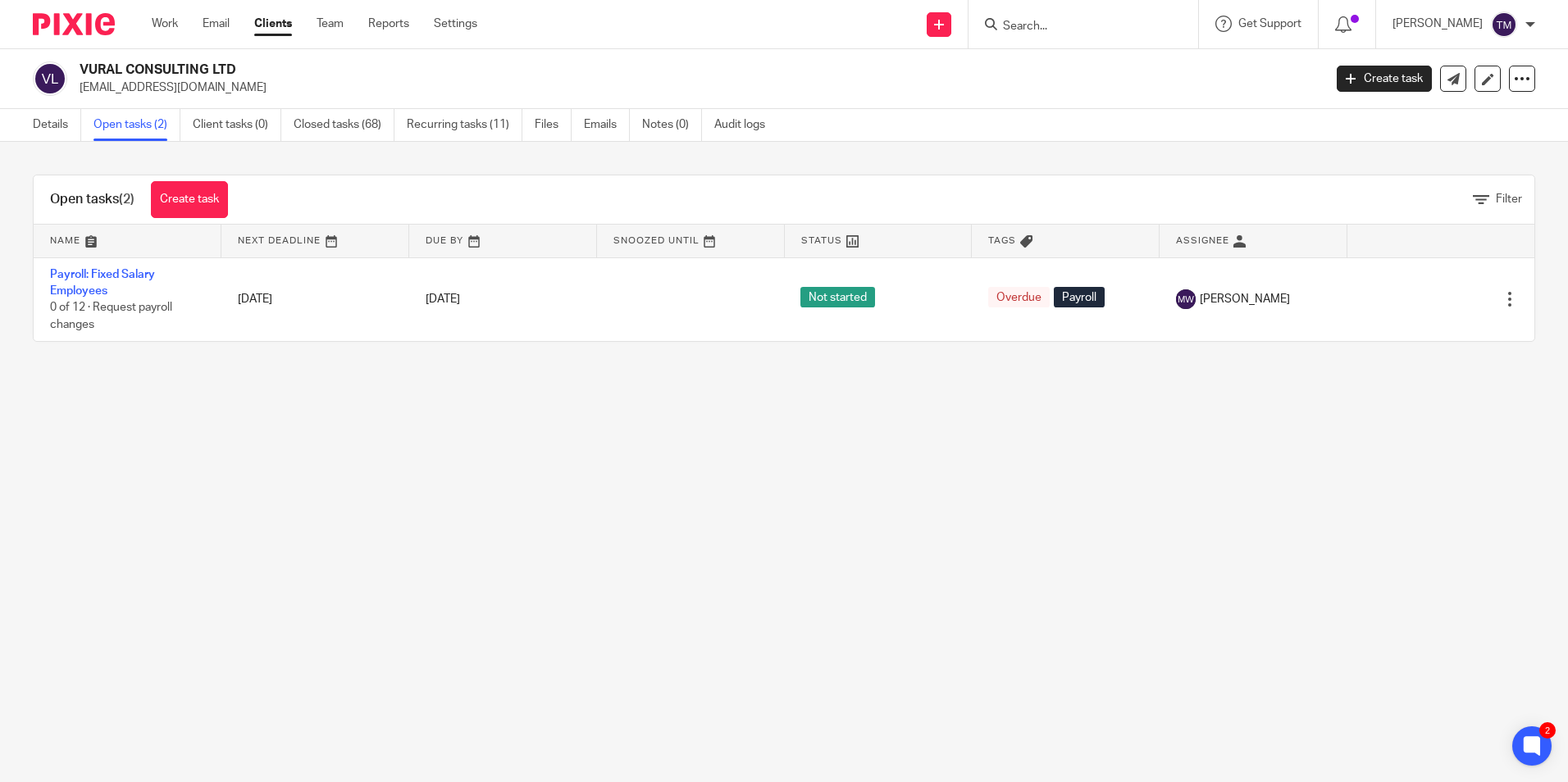
click at [1087, 27] on input "Search" at bounding box center [1075, 26] width 147 height 14
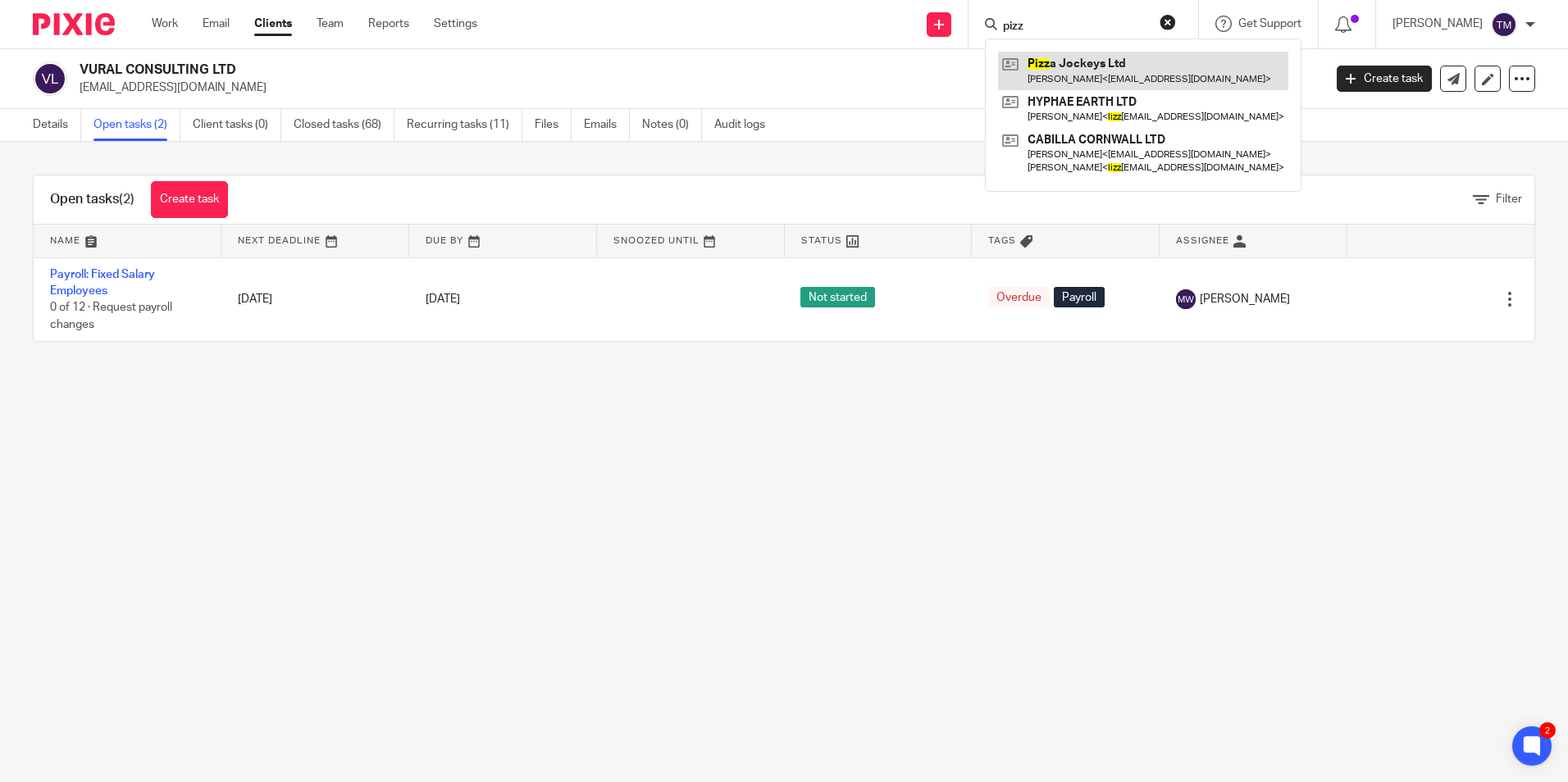
type input "pizz"
click at [1104, 73] on link at bounding box center [1144, 70] width 291 height 38
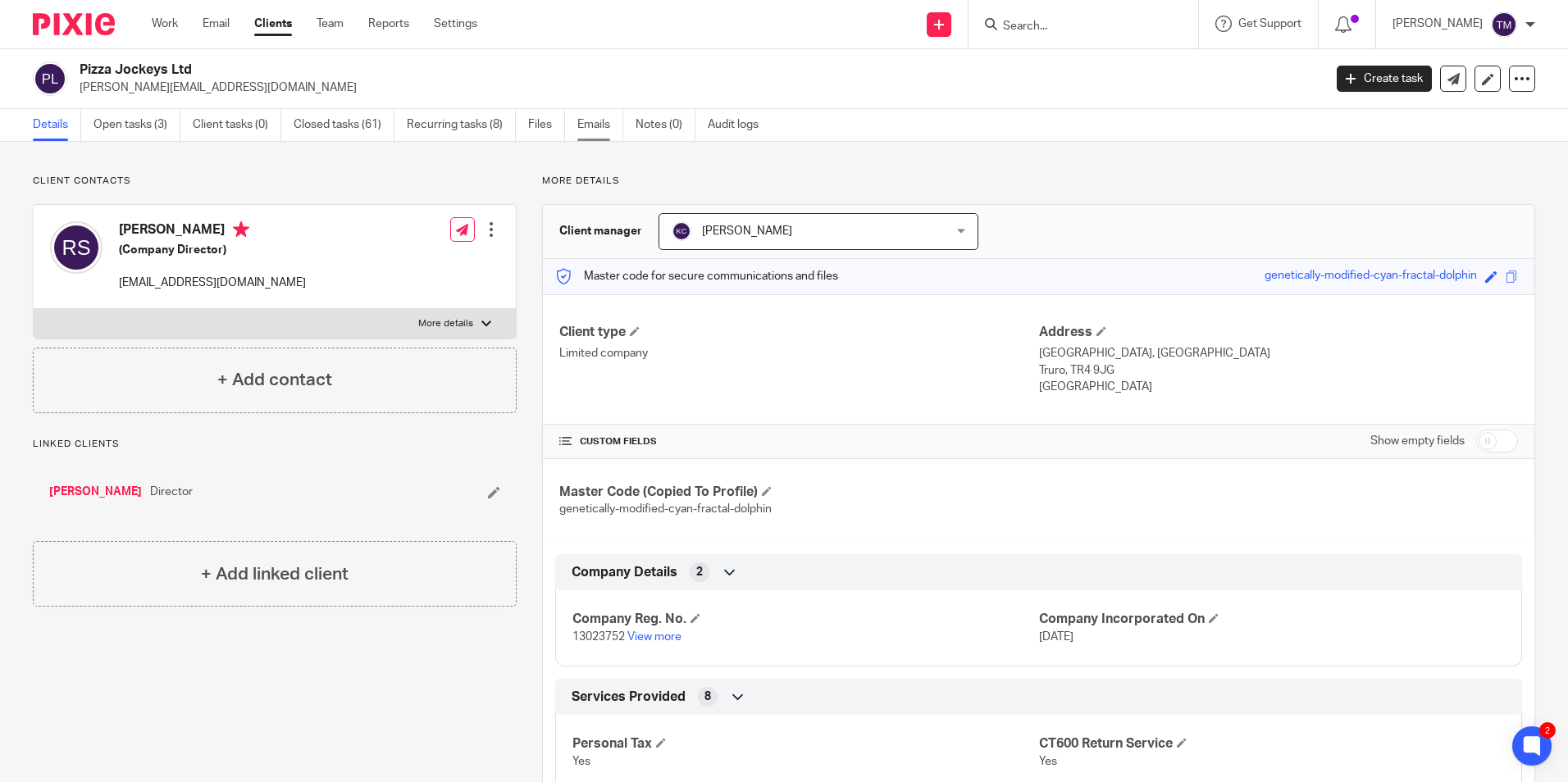
click at [593, 131] on link "Emails" at bounding box center [600, 124] width 46 height 32
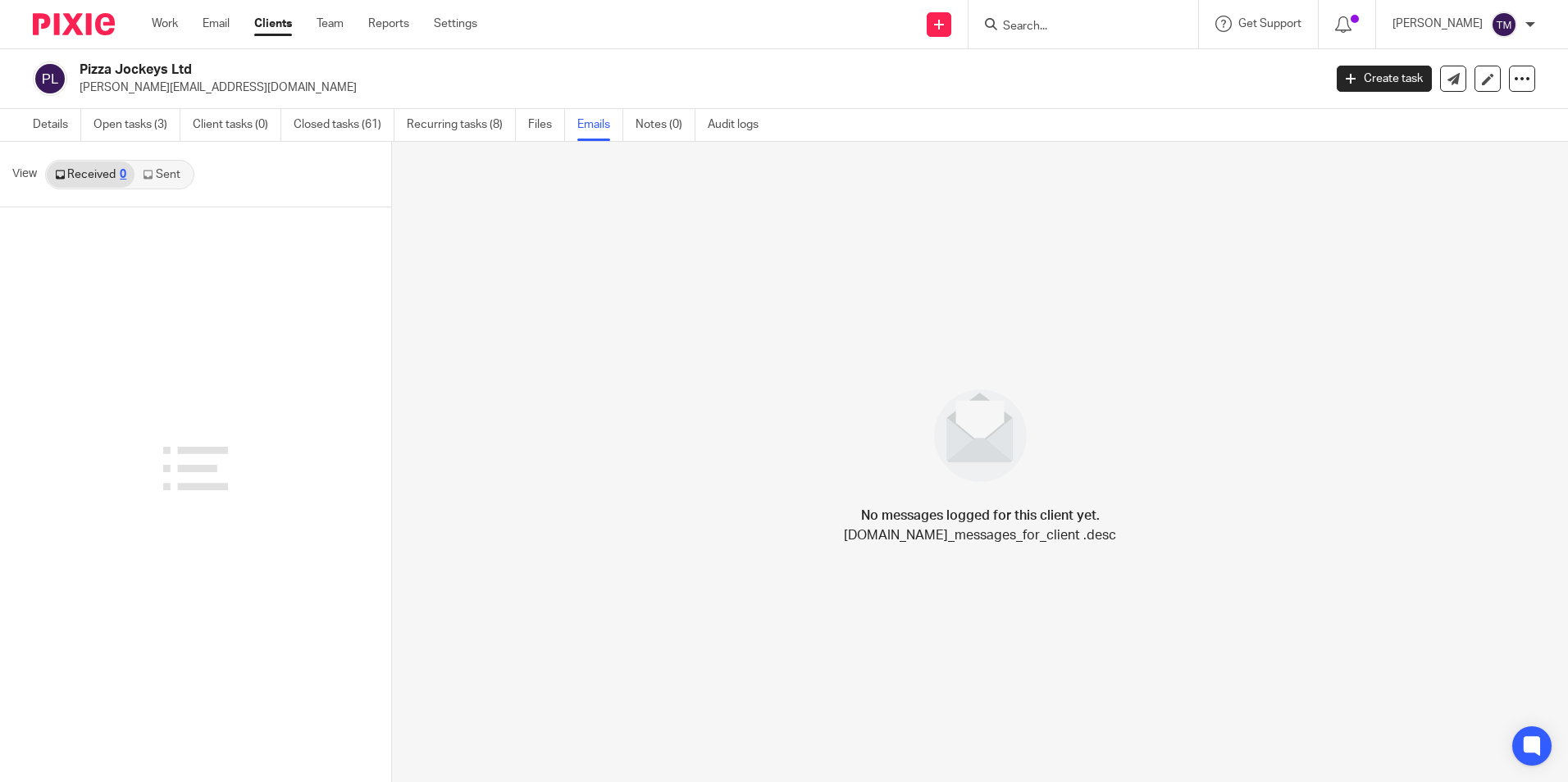
click at [164, 183] on link "Sent" at bounding box center [164, 174] width 58 height 26
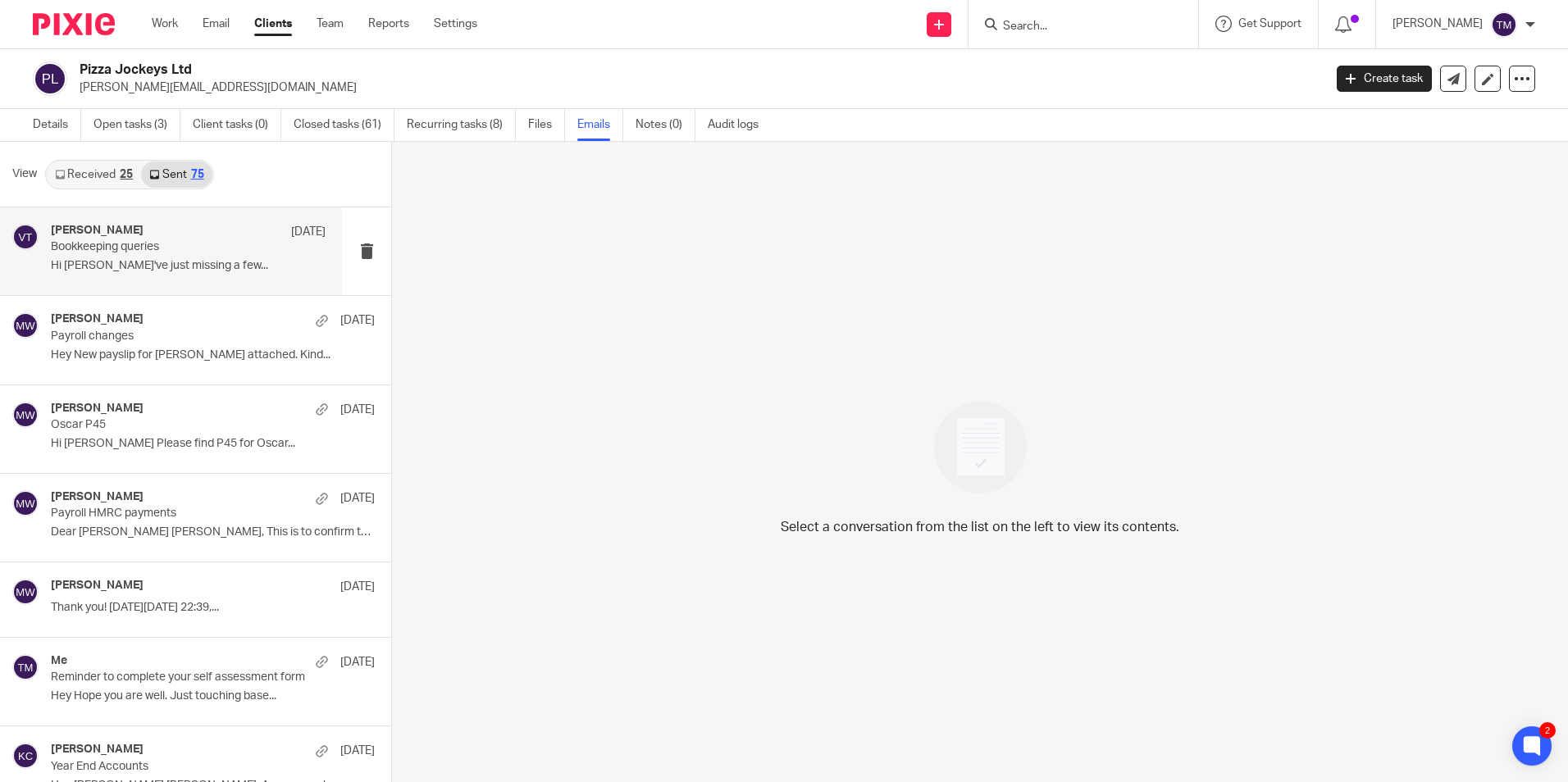
click at [207, 234] on div "Victoria Thorpe 11 Aug" at bounding box center [189, 232] width 275 height 16
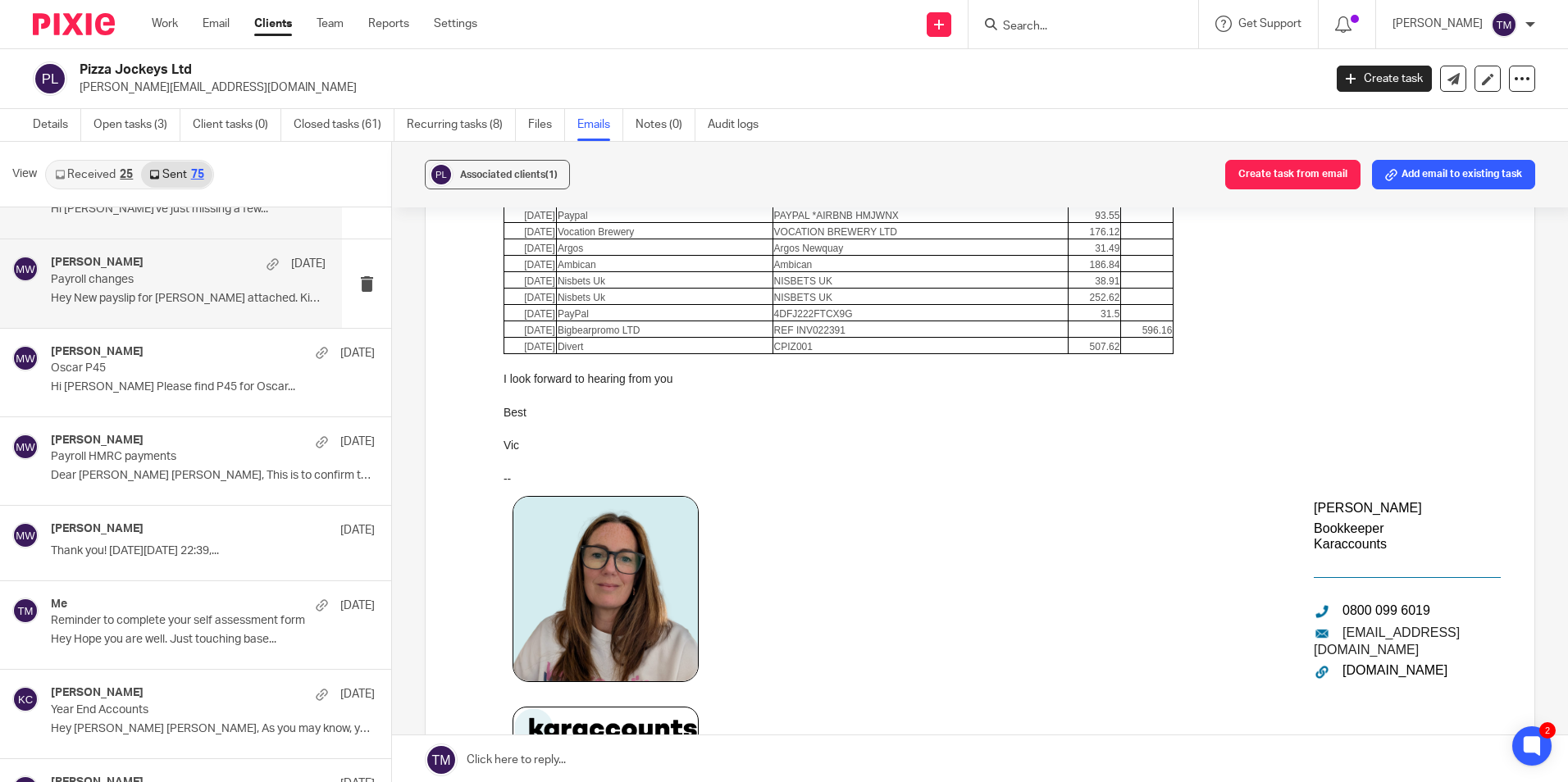
scroll to position [246, 0]
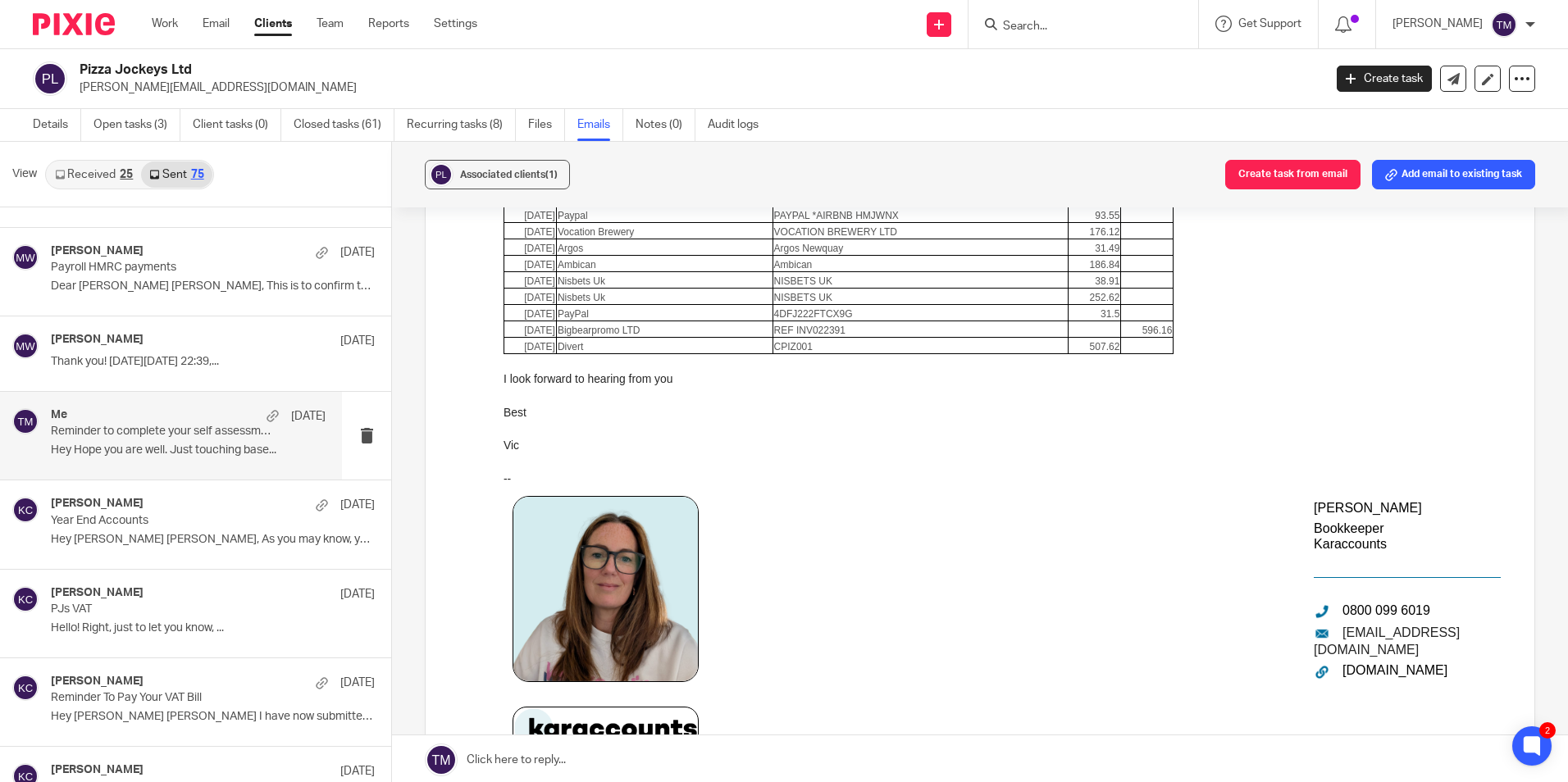
click at [164, 431] on p "Reminder to complete your self assessment form" at bounding box center [161, 432] width 220 height 13
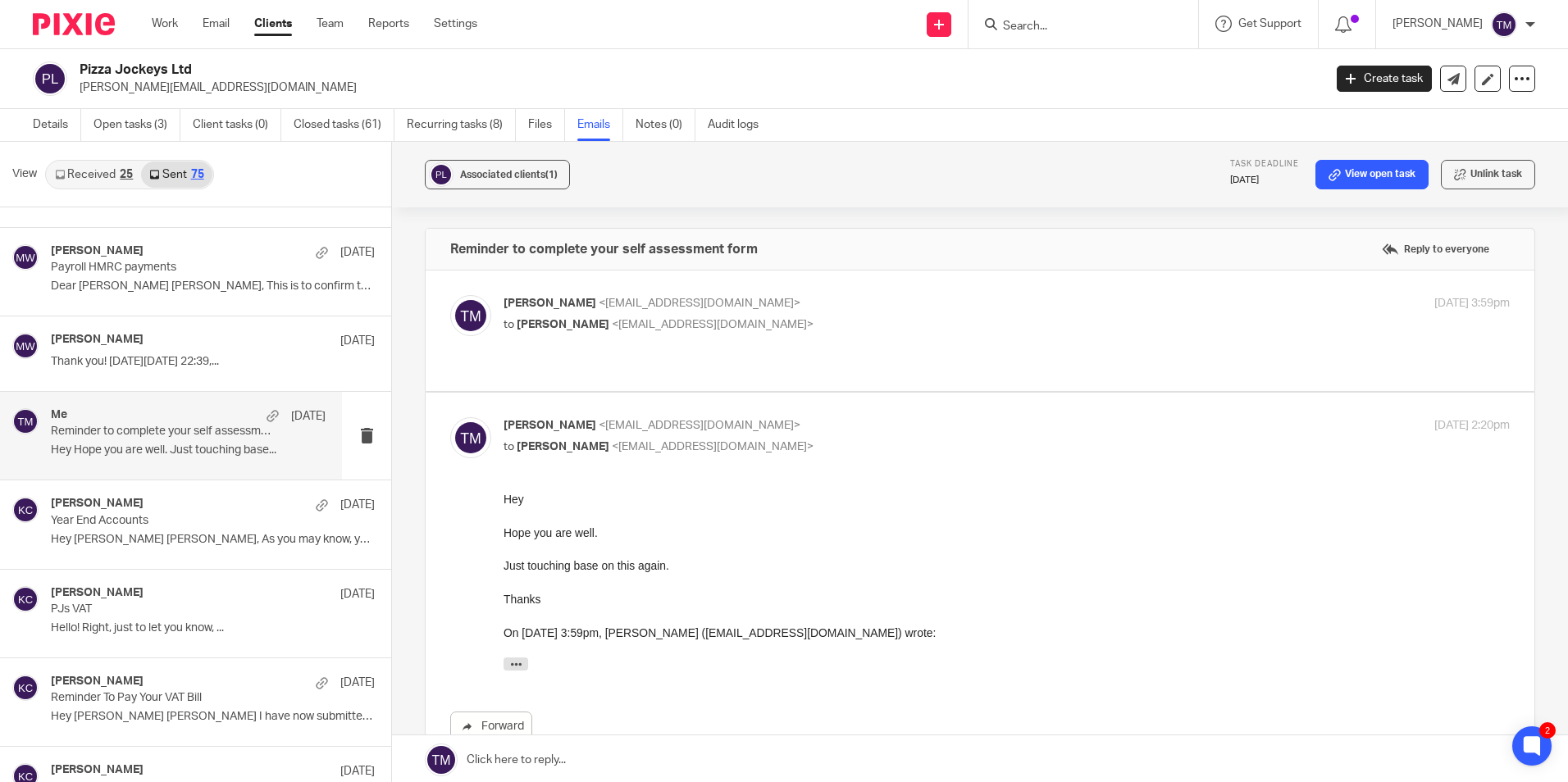
scroll to position [82, 0]
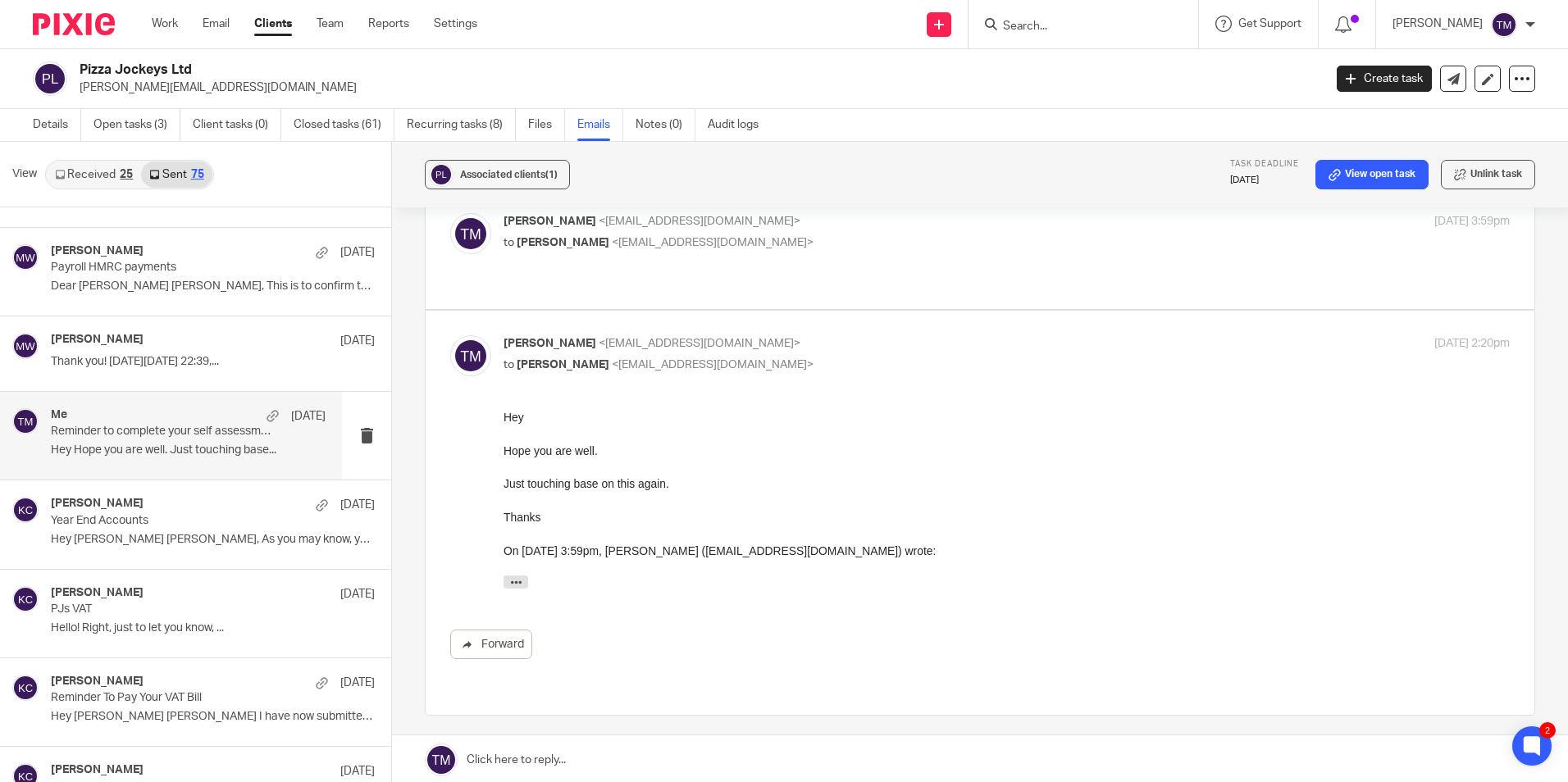
click at [901, 248] on p "to Rebecca Jane Smith <rebeccajanesmithh@gmail.com>" at bounding box center [839, 243] width 670 height 17
checkbox input "true"
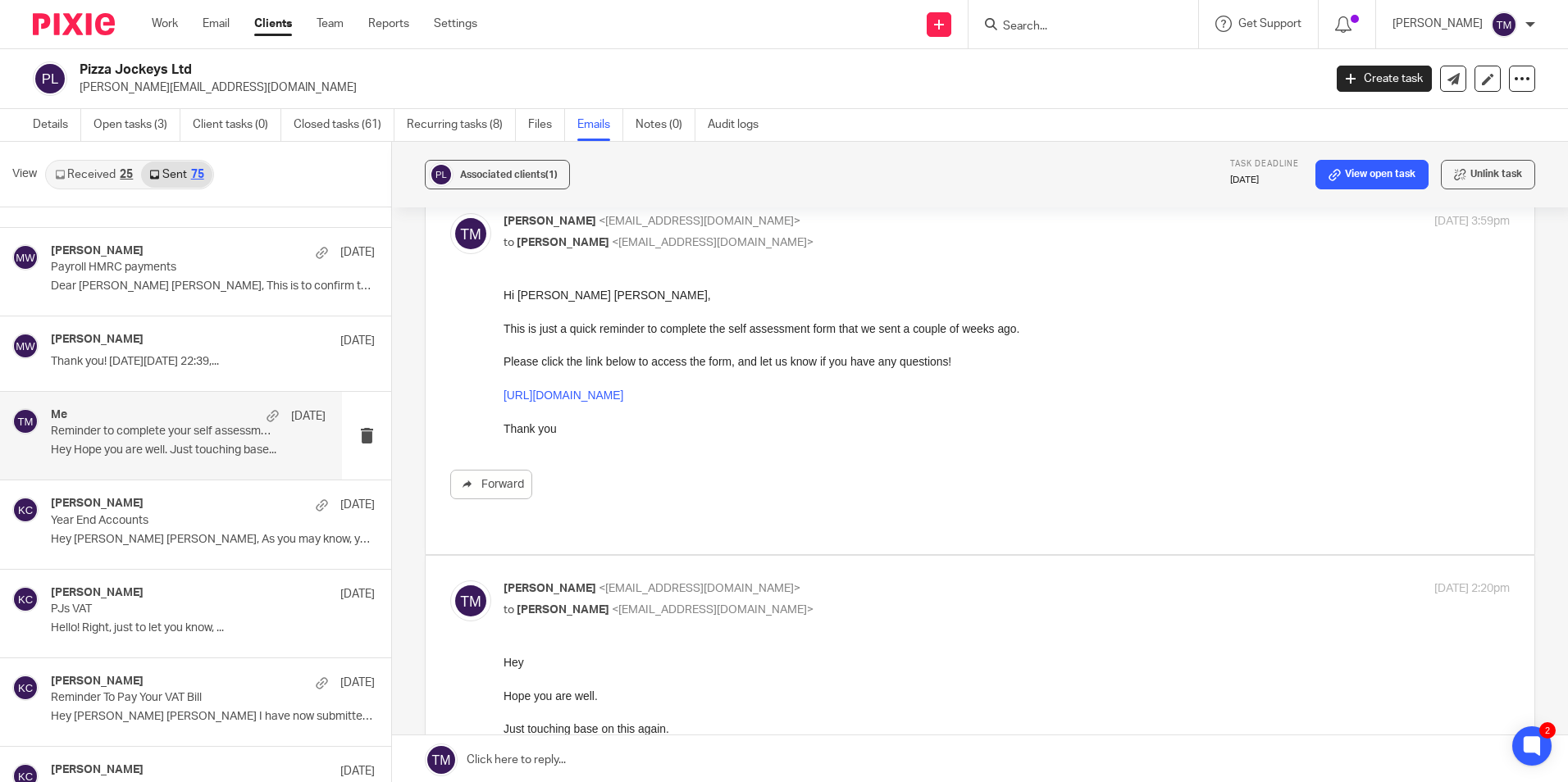
scroll to position [0, 0]
click at [189, 333] on div "Michaela Webb 1 Aug" at bounding box center [189, 341] width 275 height 16
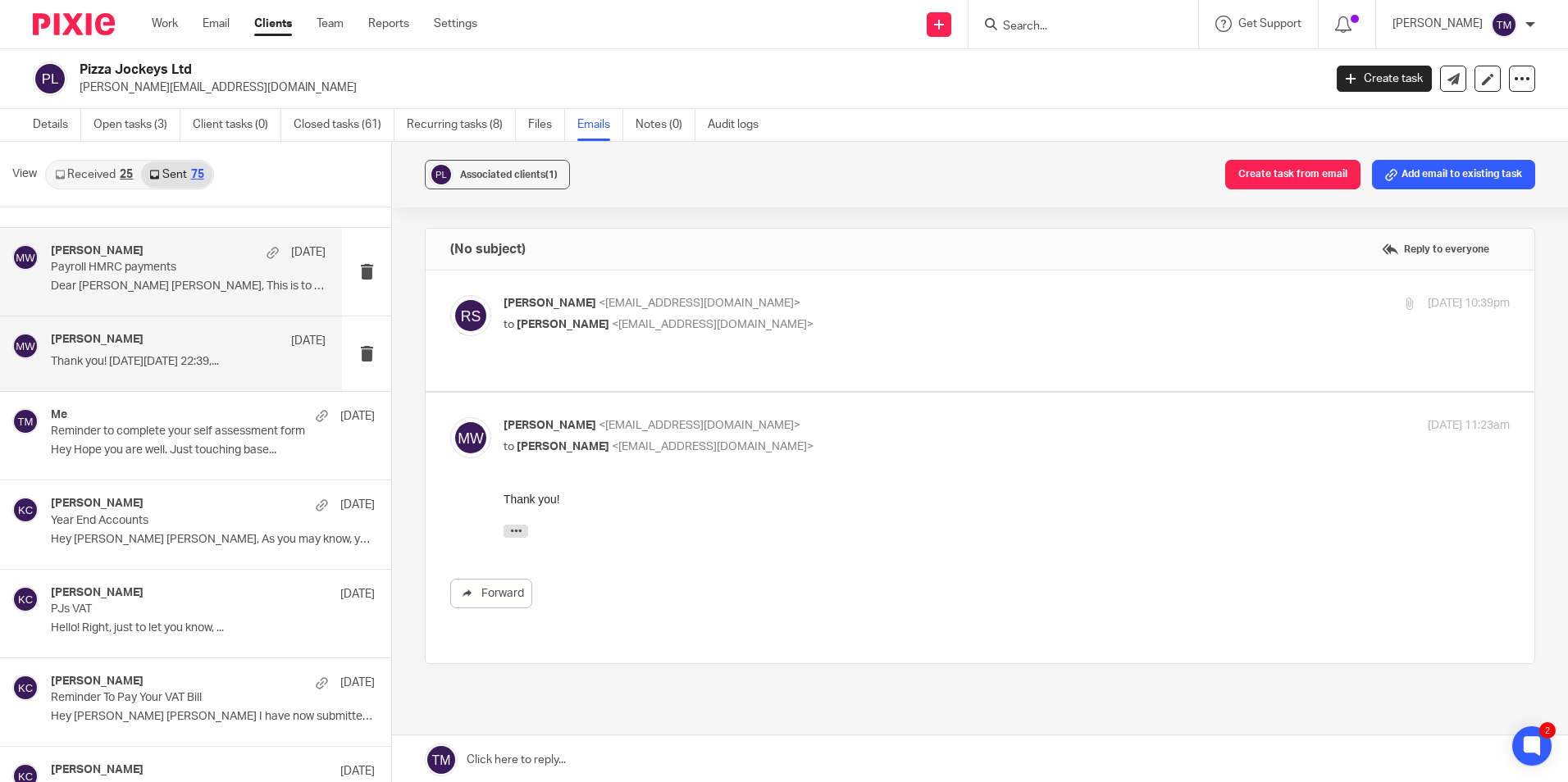
click at [190, 288] on p "Dear Rebecca Jane, This is to confirm the..." at bounding box center [189, 287] width 275 height 13
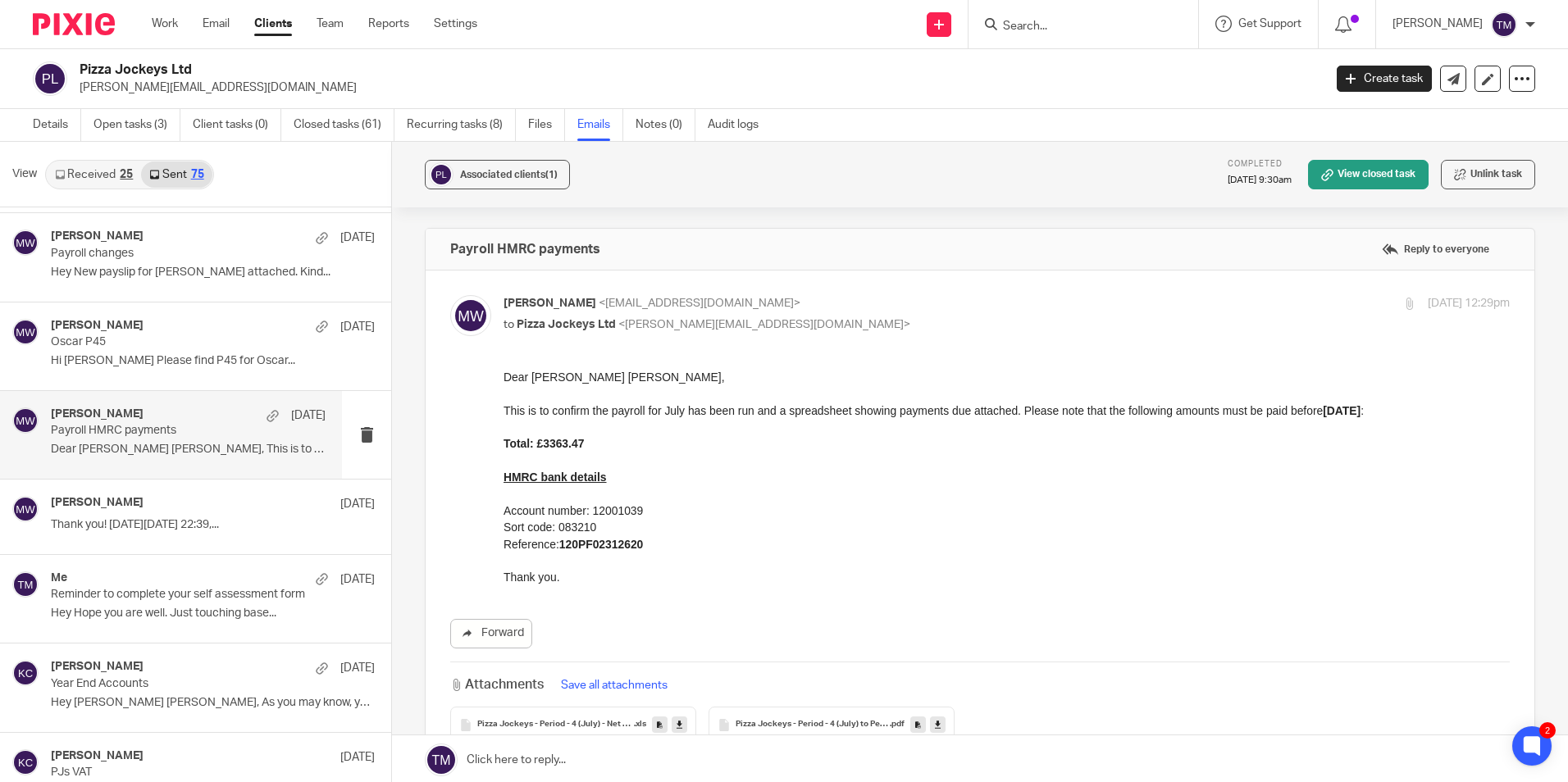
scroll to position [82, 0]
click at [190, 350] on p "Oscar P45" at bounding box center [161, 343] width 220 height 13
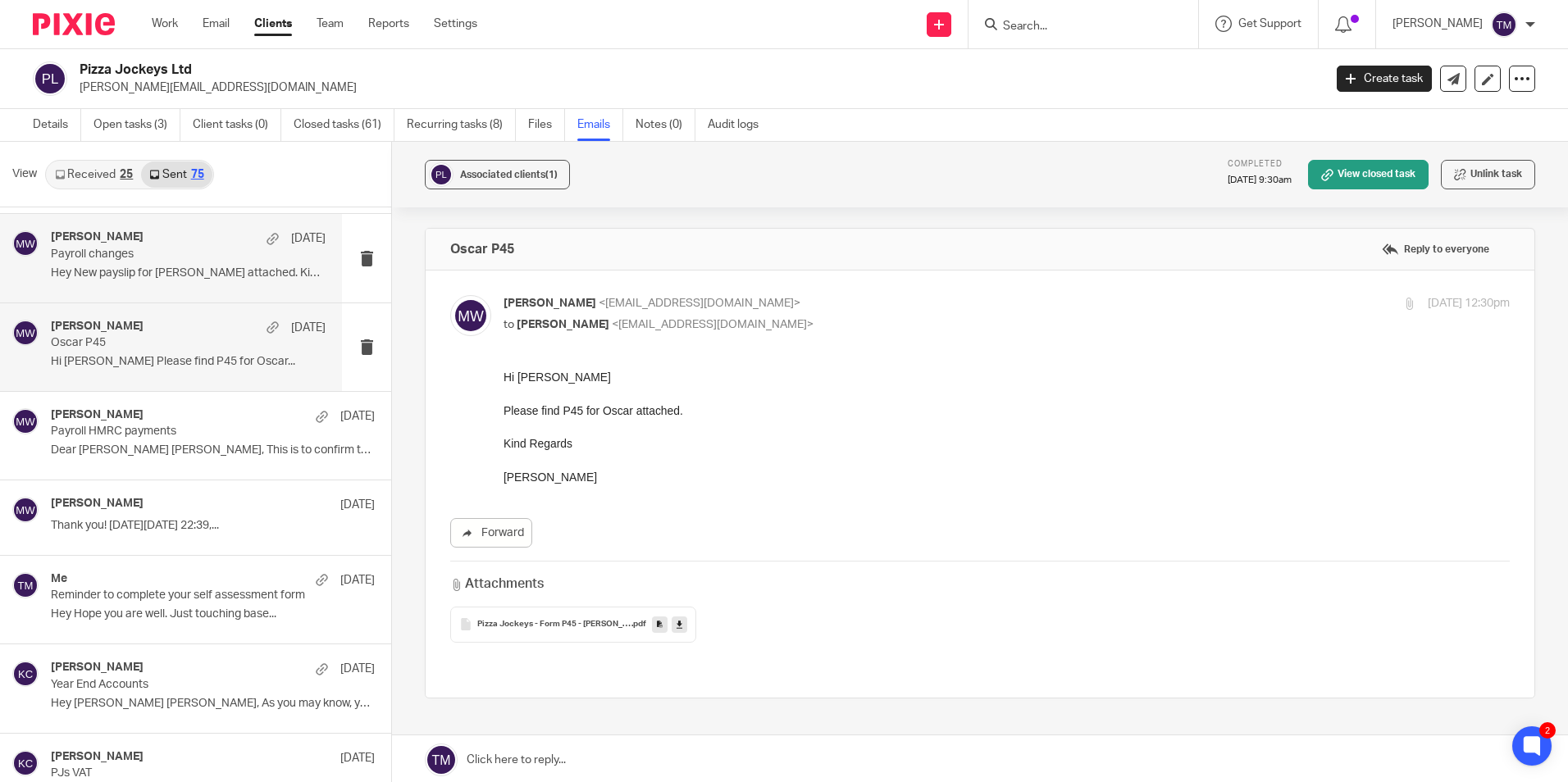
scroll to position [0, 0]
click at [188, 263] on div "Michaela Webb 4 Aug Payroll changes Hey New payslip for Lucas attached. Kind..." at bounding box center [189, 258] width 275 height 55
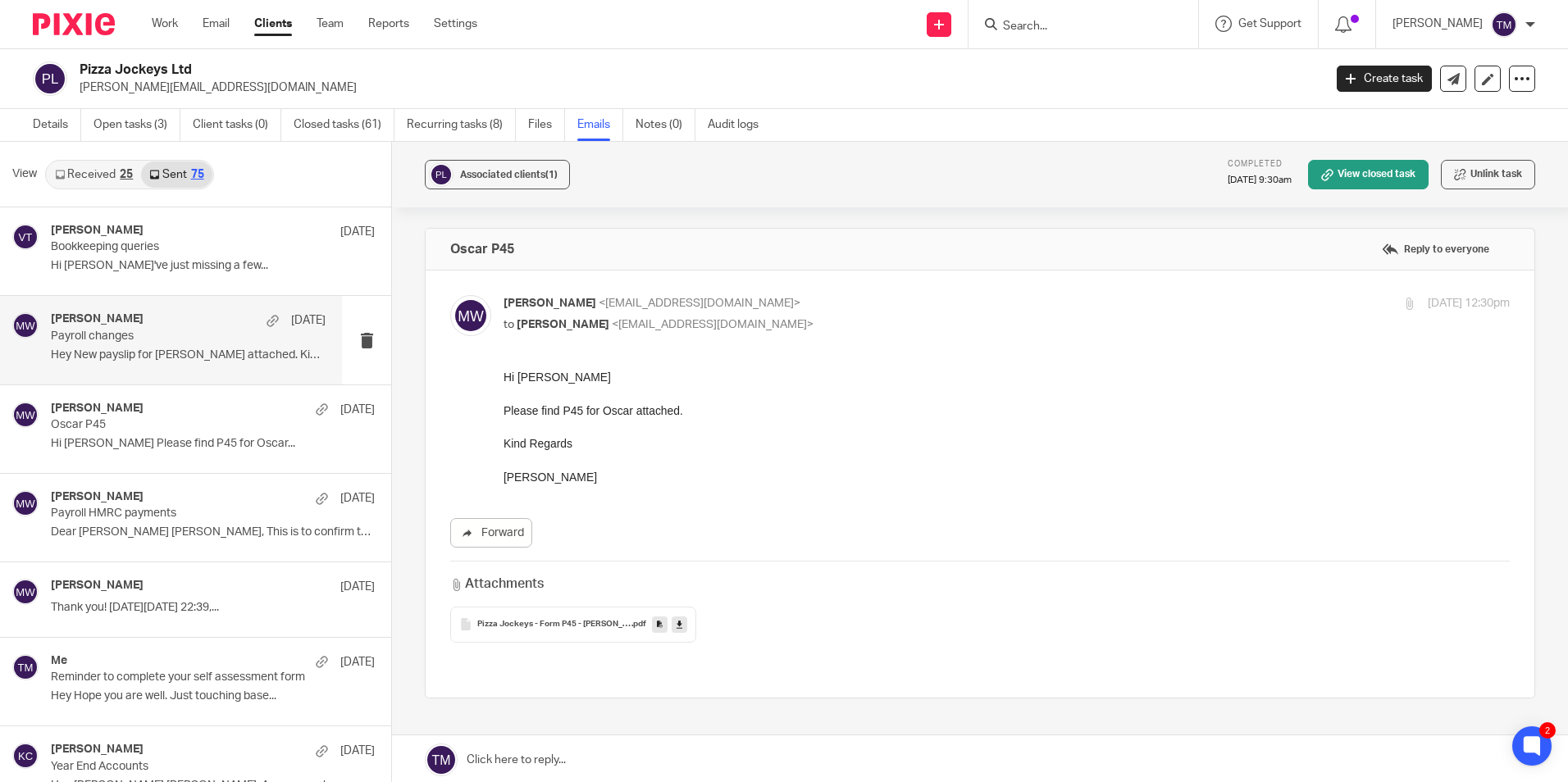
click at [188, 263] on p "Hi Rebecca I've just missing a few..." at bounding box center [213, 265] width 324 height 13
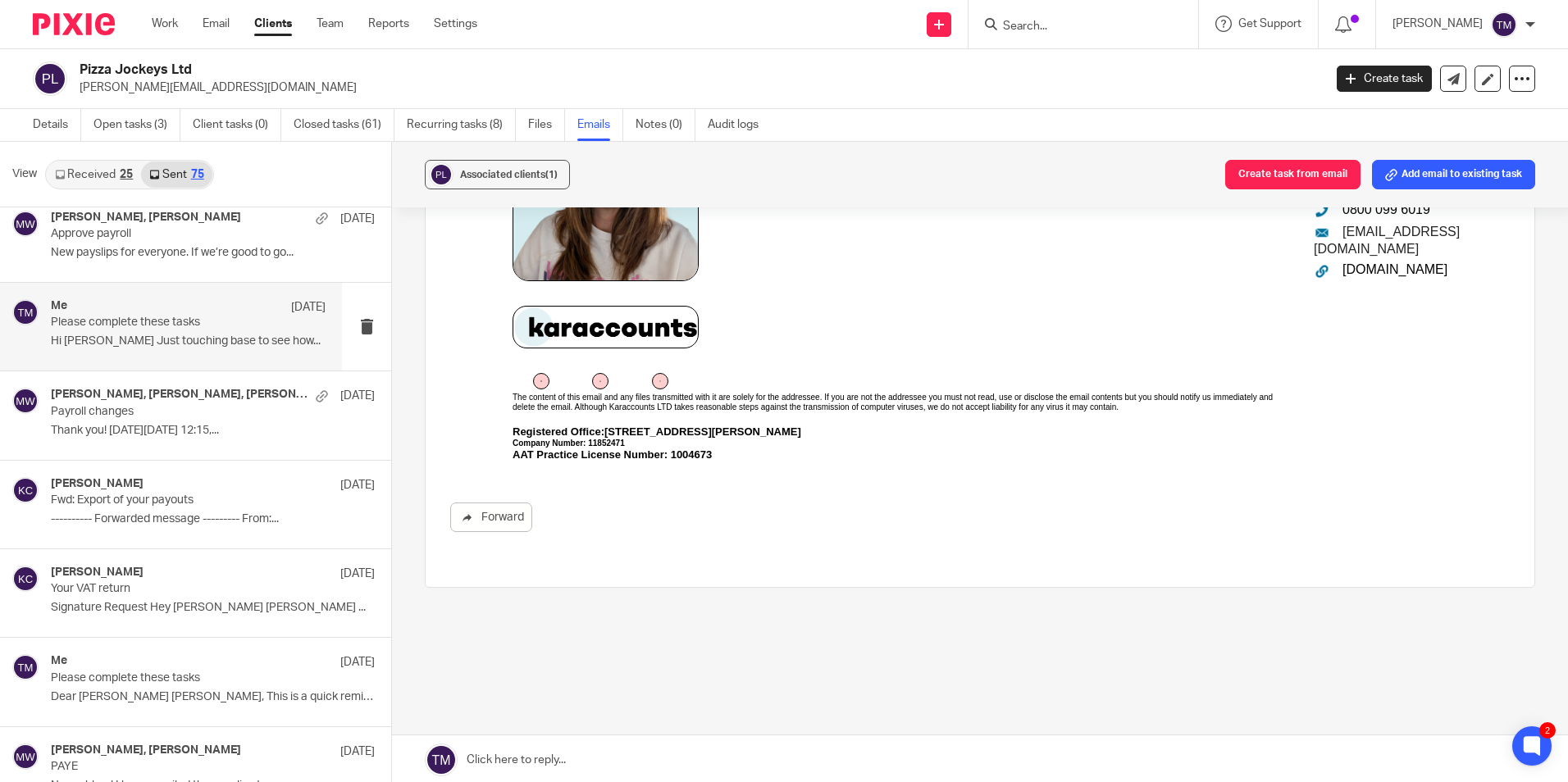
scroll to position [738, 0]
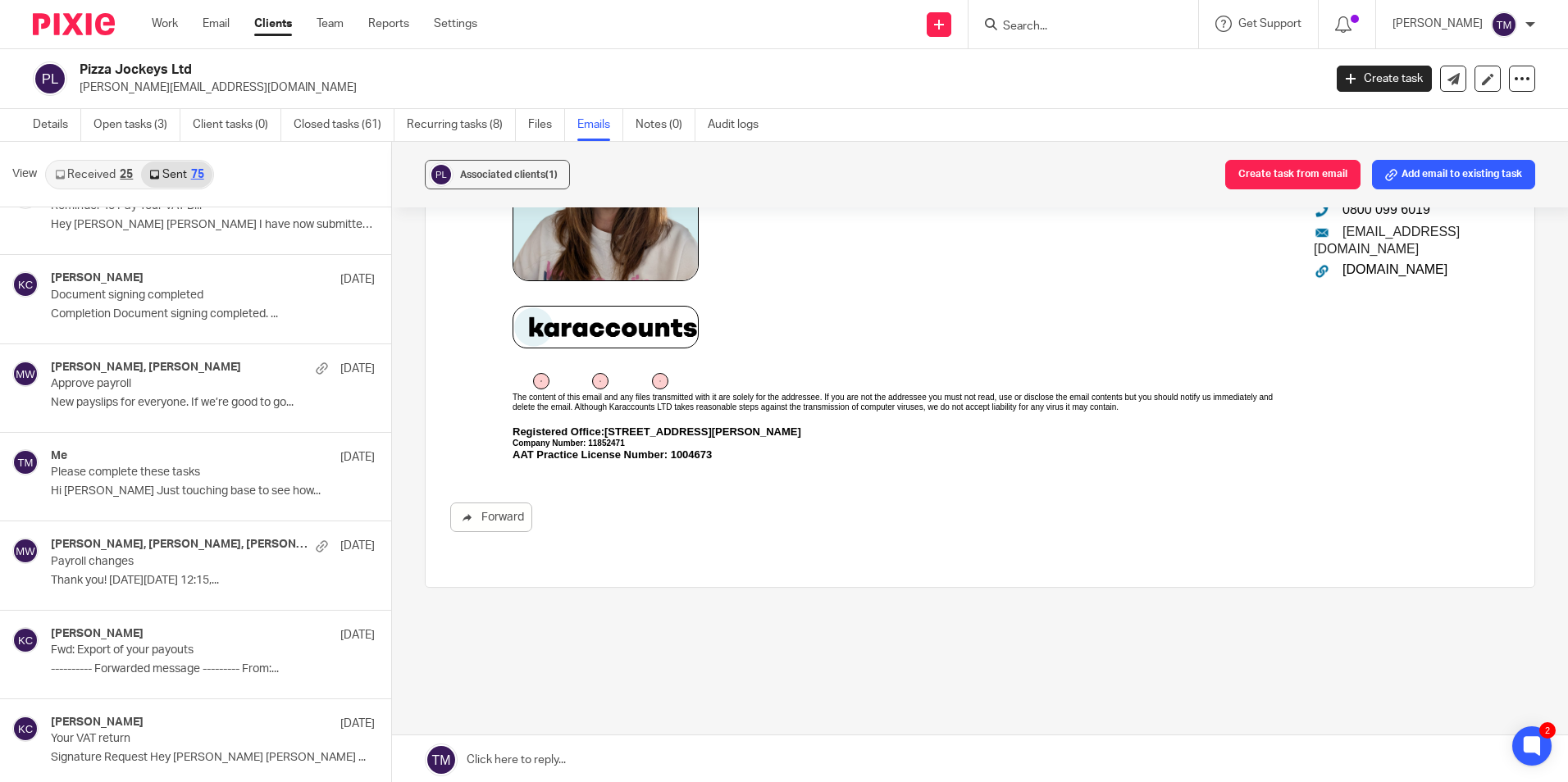
click at [1137, 30] on input "Search" at bounding box center [1075, 26] width 147 height 14
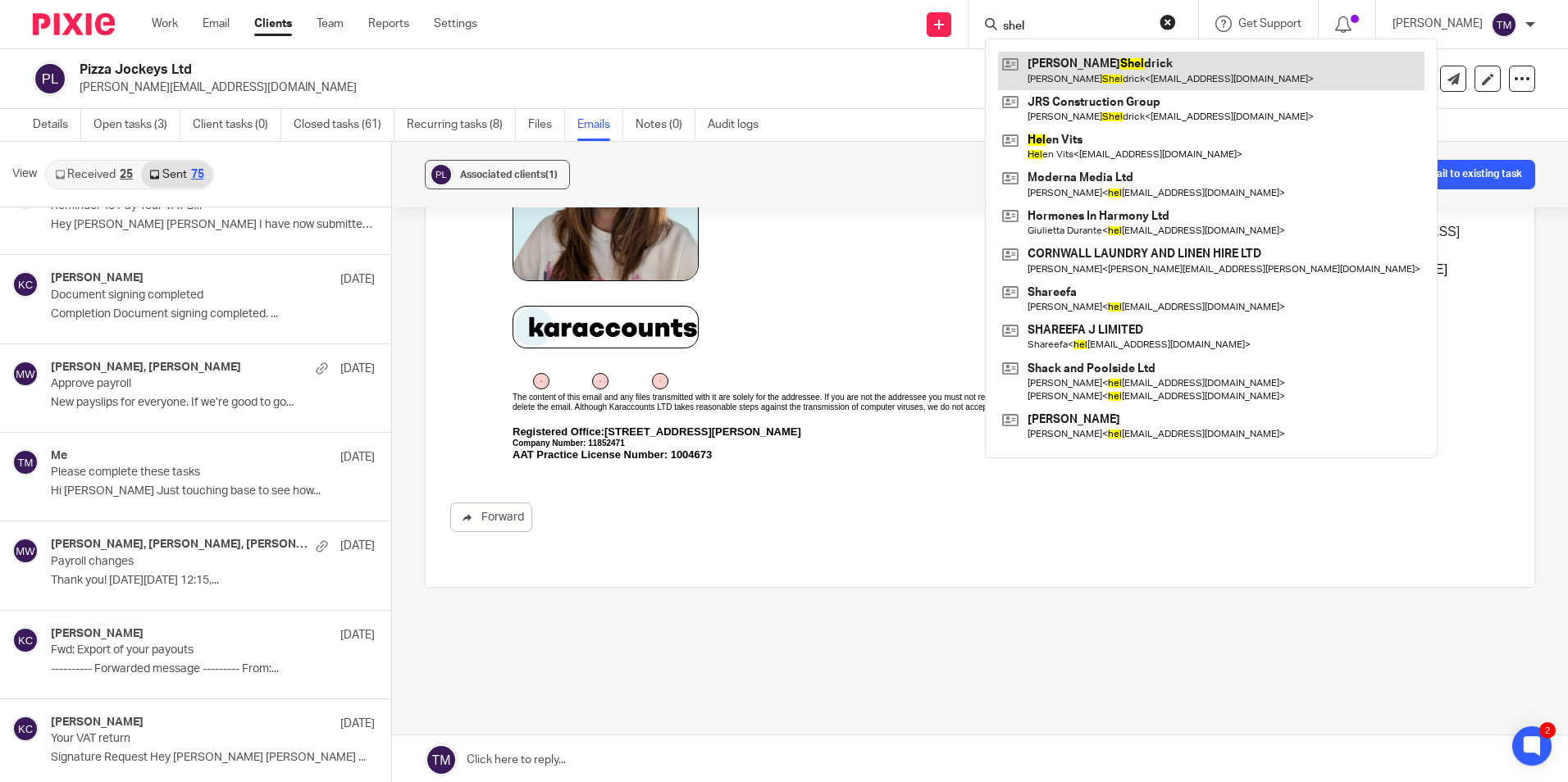
type input "shel"
click at [1104, 73] on link at bounding box center [1211, 70] width 426 height 38
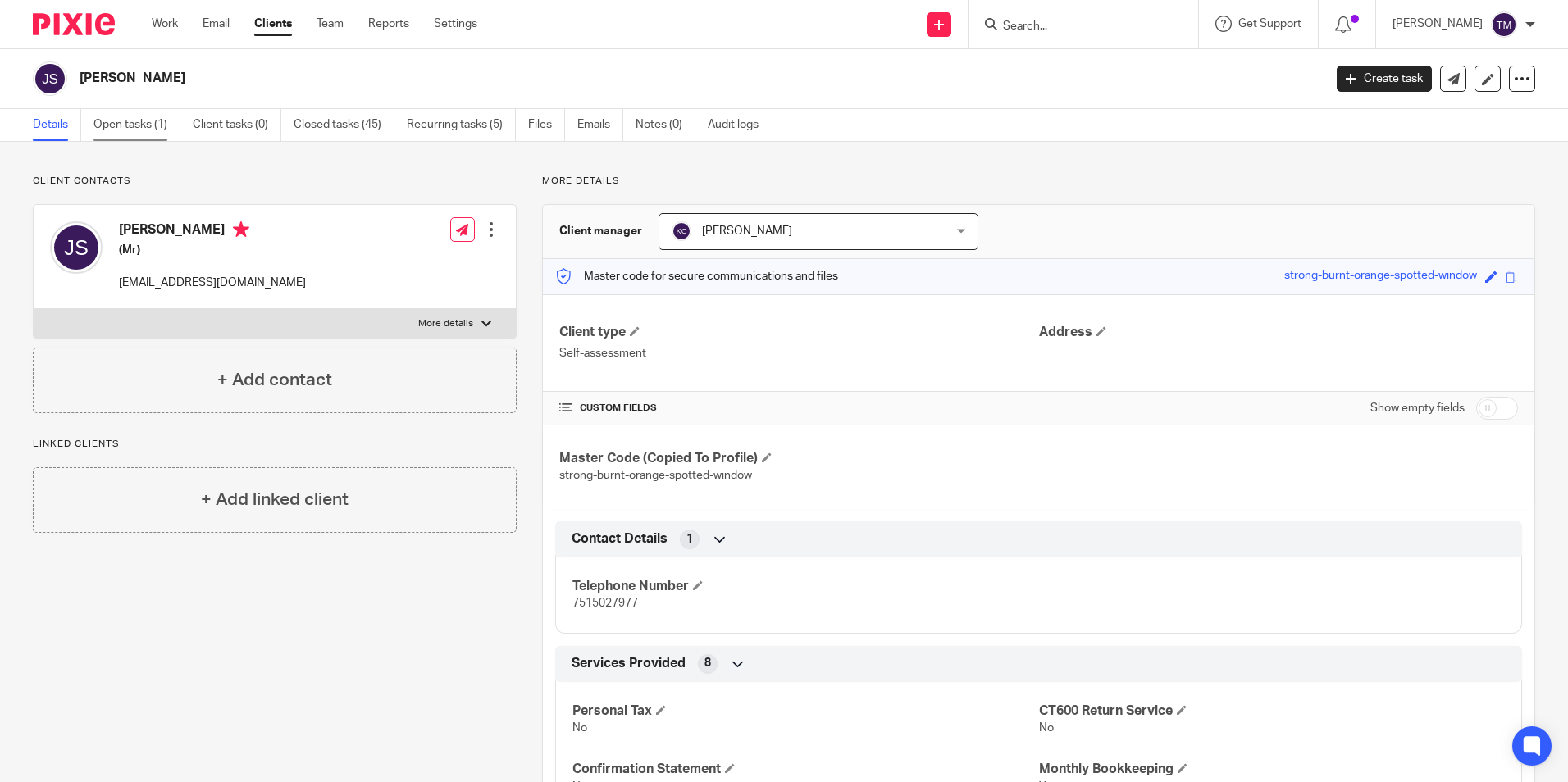
click at [129, 119] on link "Open tasks (1)" at bounding box center [137, 124] width 87 height 32
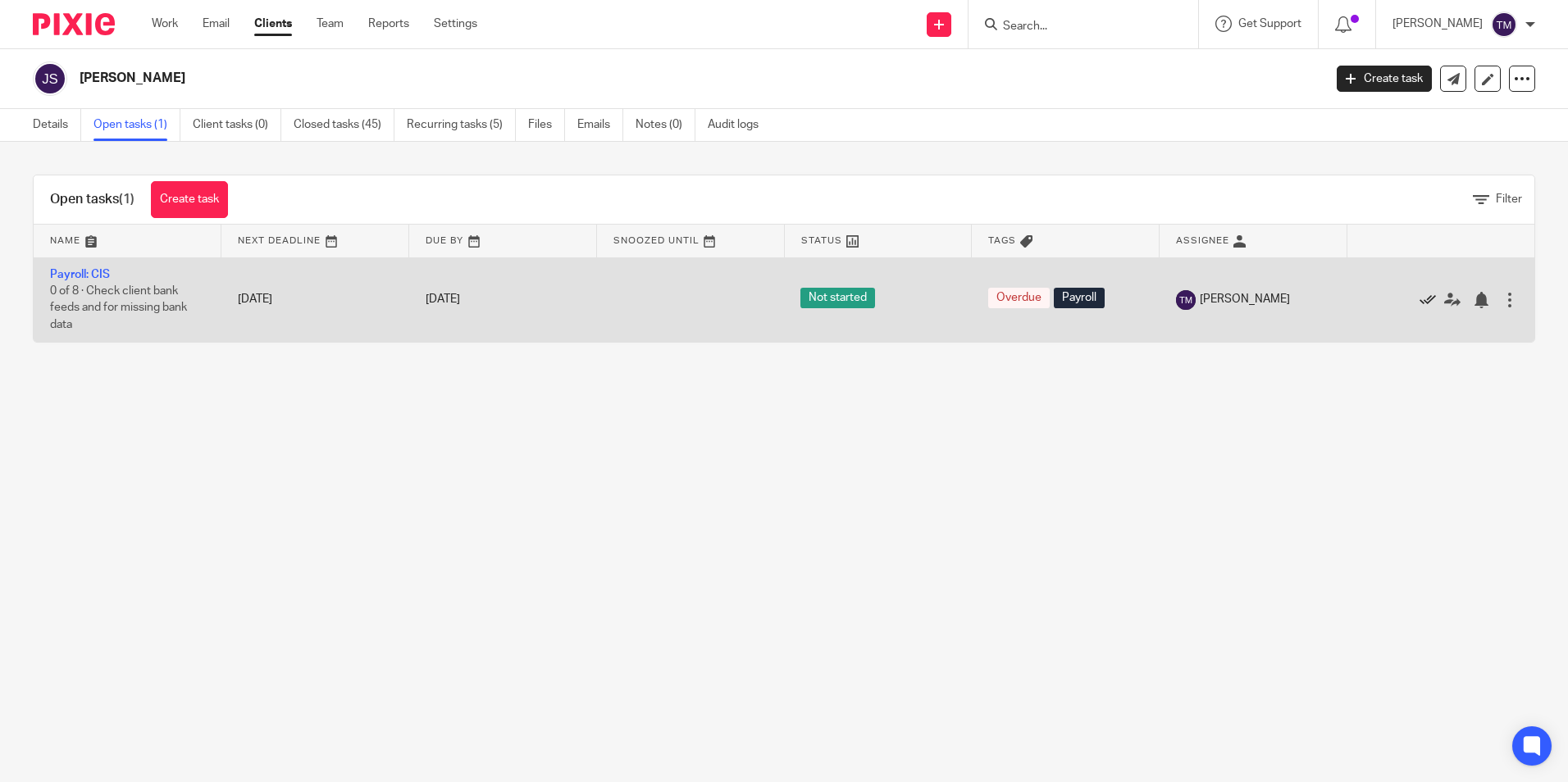
click at [1420, 296] on icon at bounding box center [1428, 300] width 16 height 16
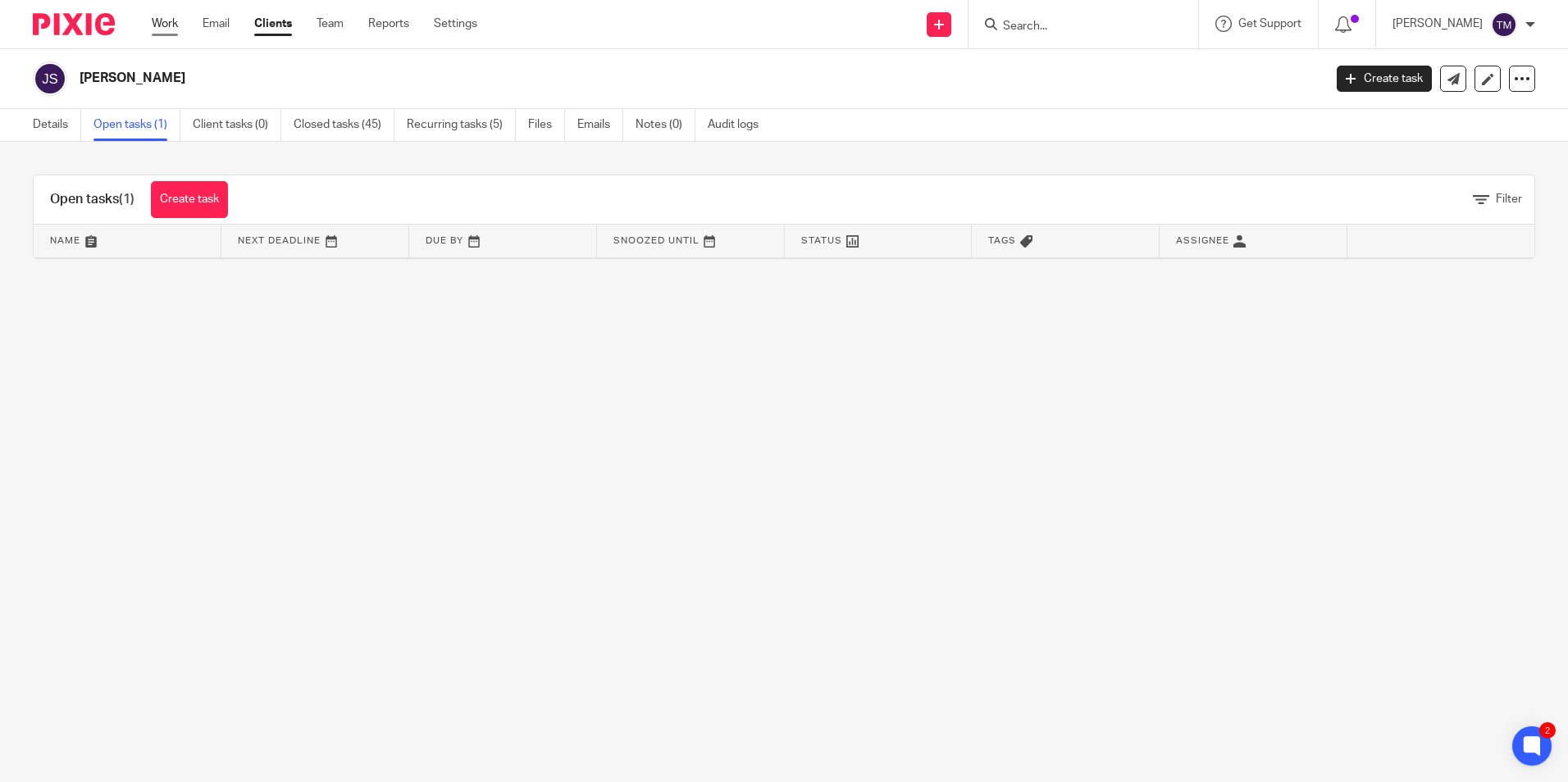
click at [177, 24] on link "Work" at bounding box center [164, 23] width 26 height 16
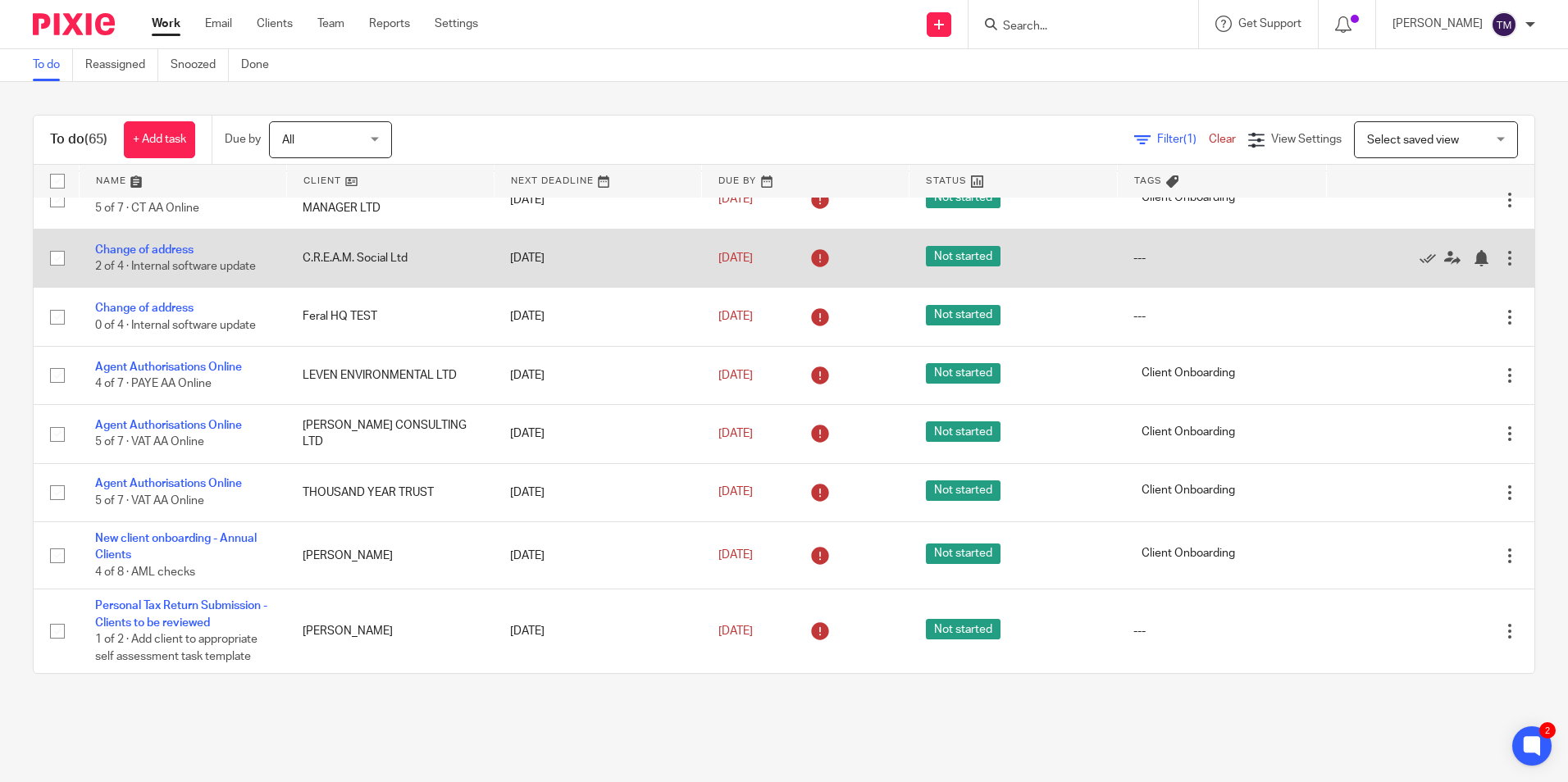
scroll to position [1066, 0]
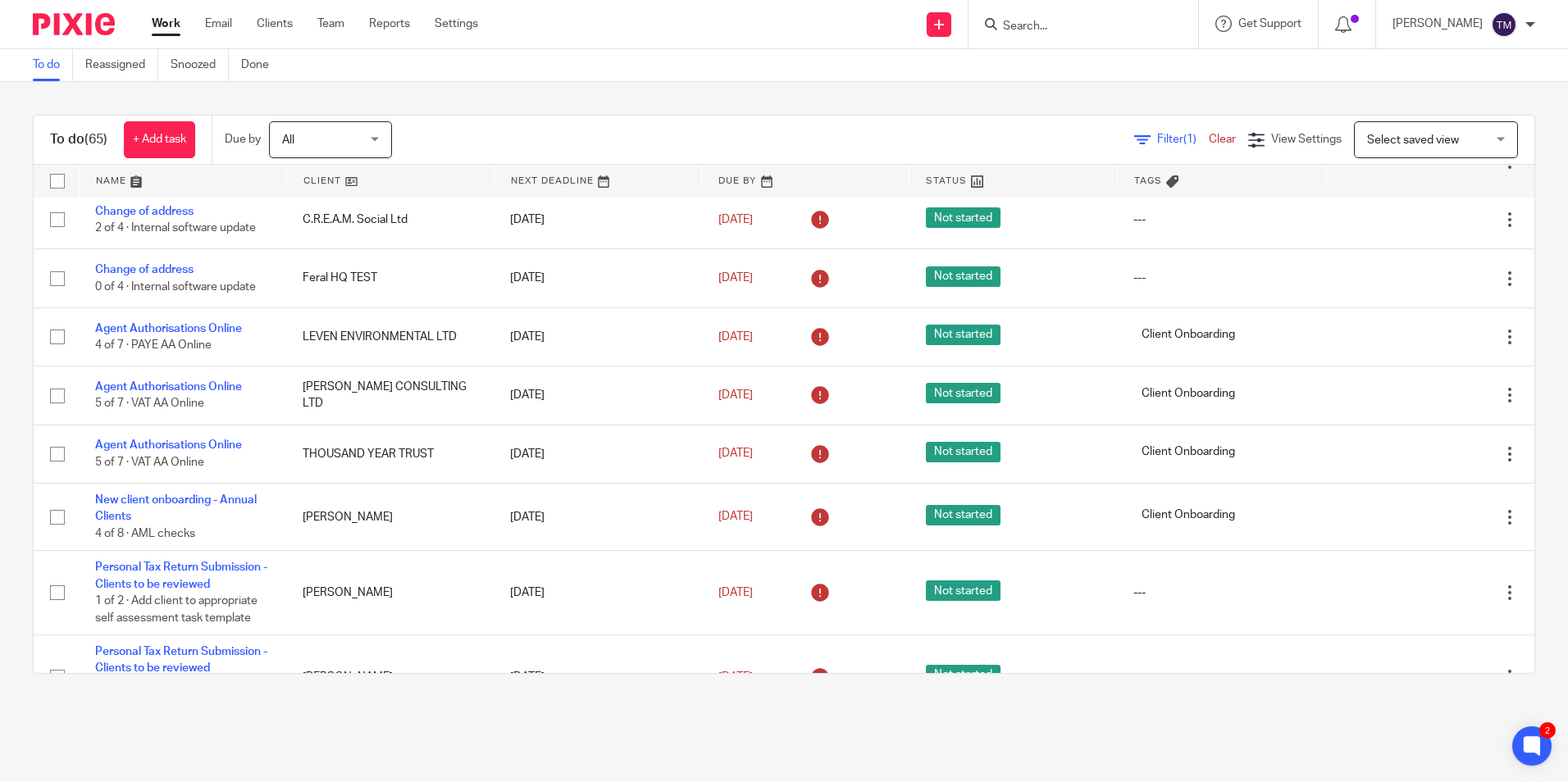
click at [315, 141] on span "All" at bounding box center [325, 139] width 87 height 35
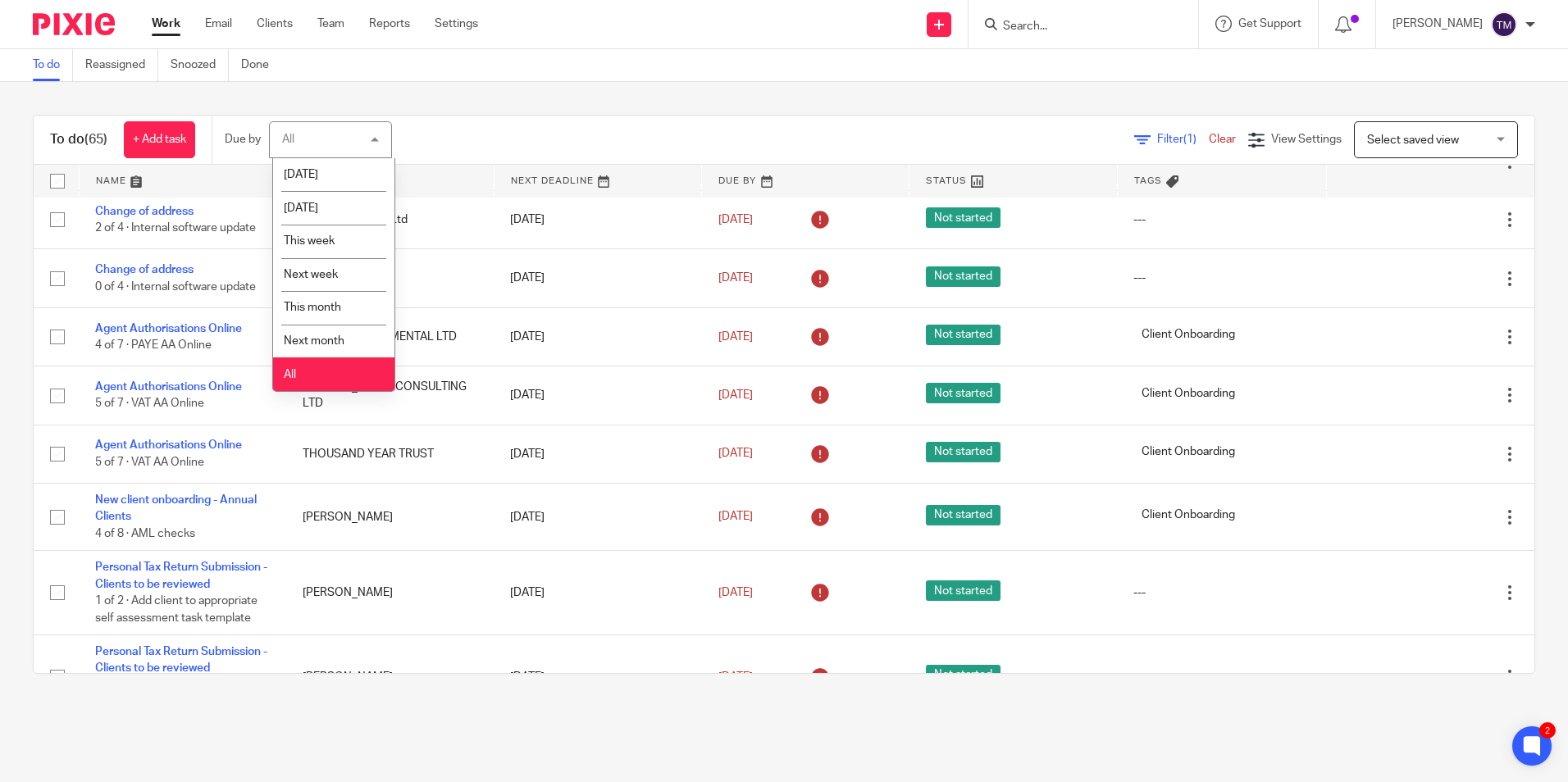
click at [315, 141] on div "All All" at bounding box center [331, 139] width 123 height 37
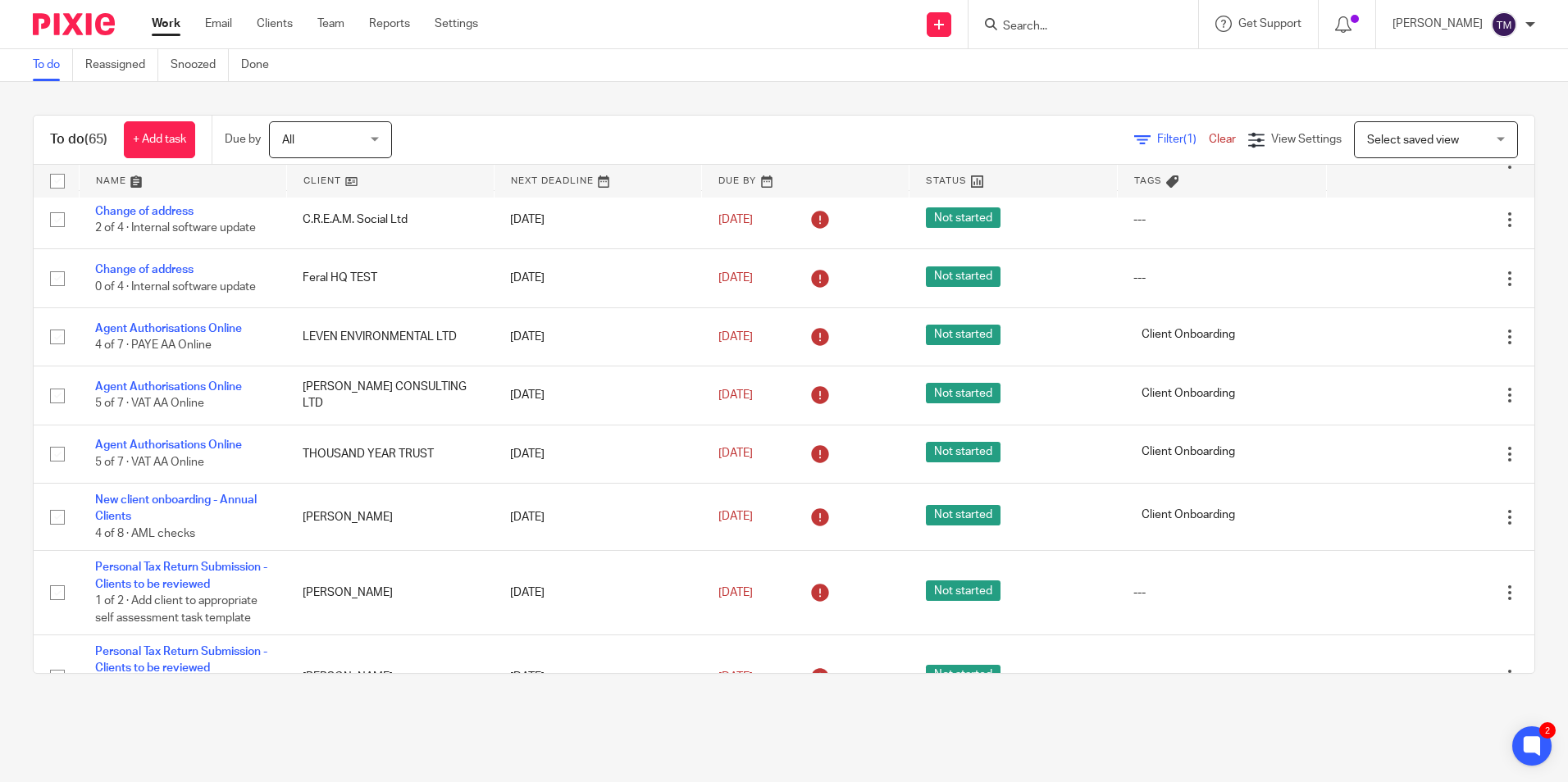
click at [1134, 135] on link "Filter (1)" at bounding box center [1172, 139] width 75 height 12
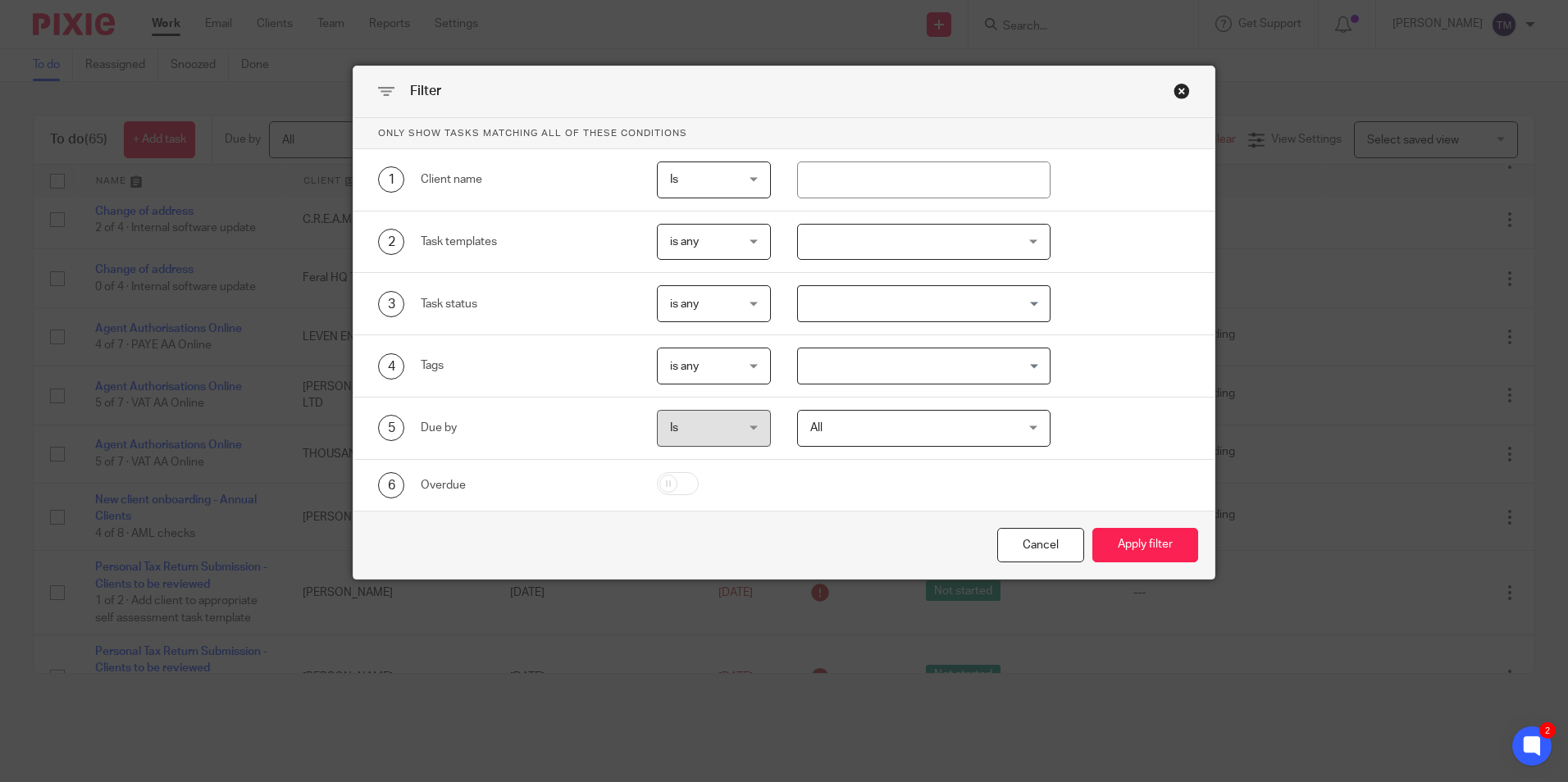
click at [897, 253] on div at bounding box center [923, 242] width 253 height 37
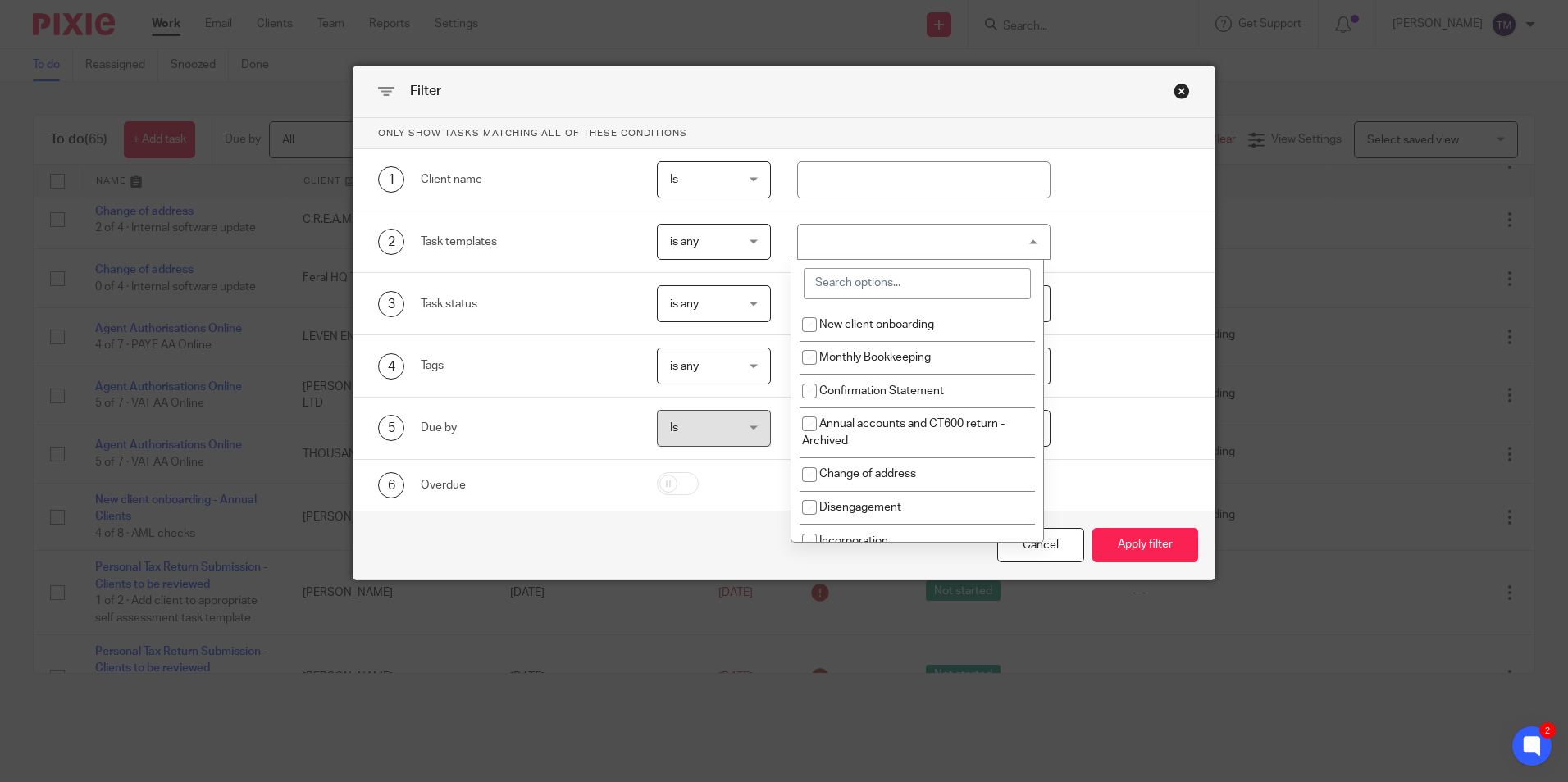
click at [886, 289] on input "search" at bounding box center [918, 284] width 227 height 31
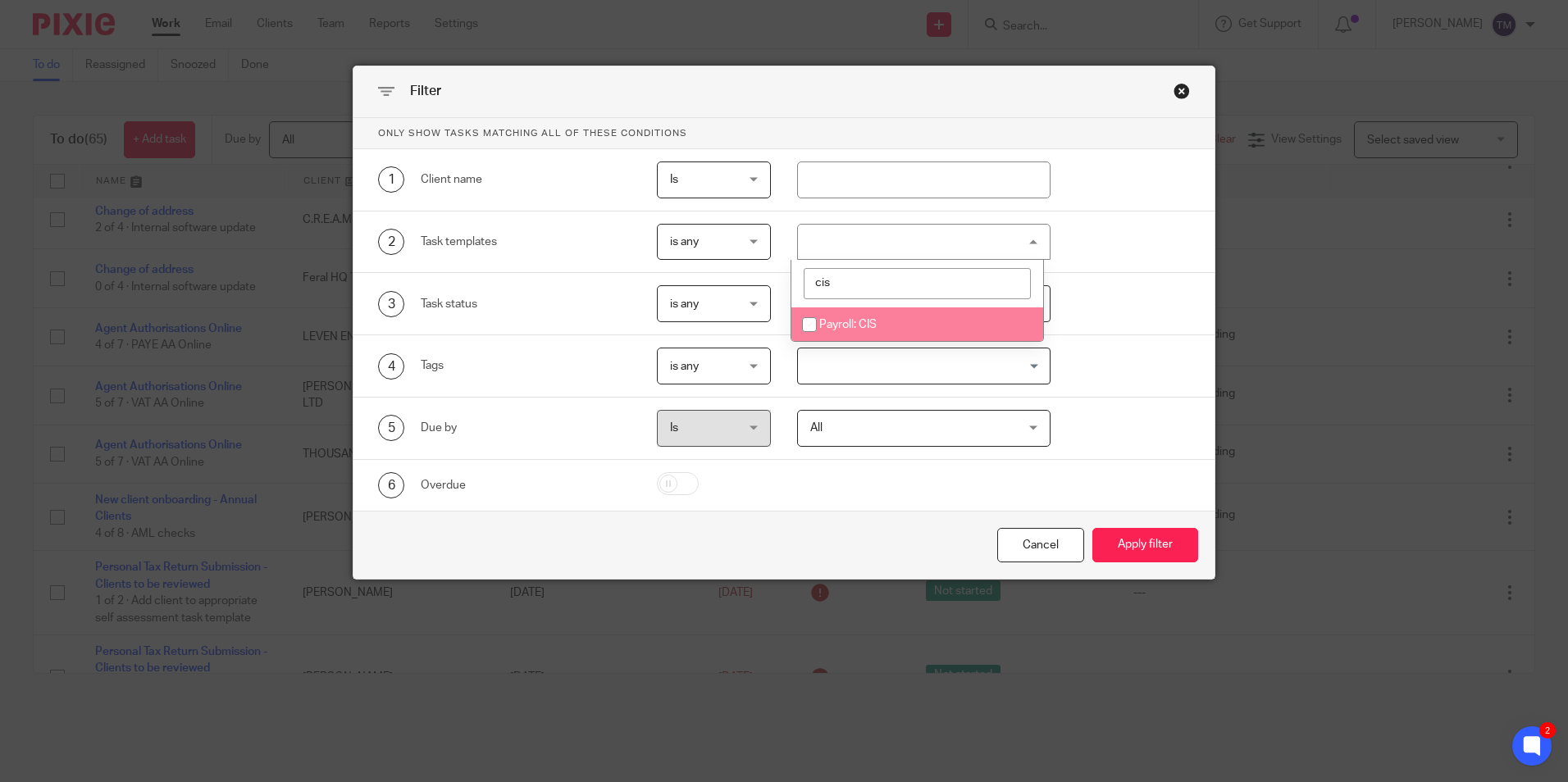
type input "cis"
click at [850, 322] on span "Payroll: CIS" at bounding box center [848, 325] width 58 height 12
checkbox input "true"
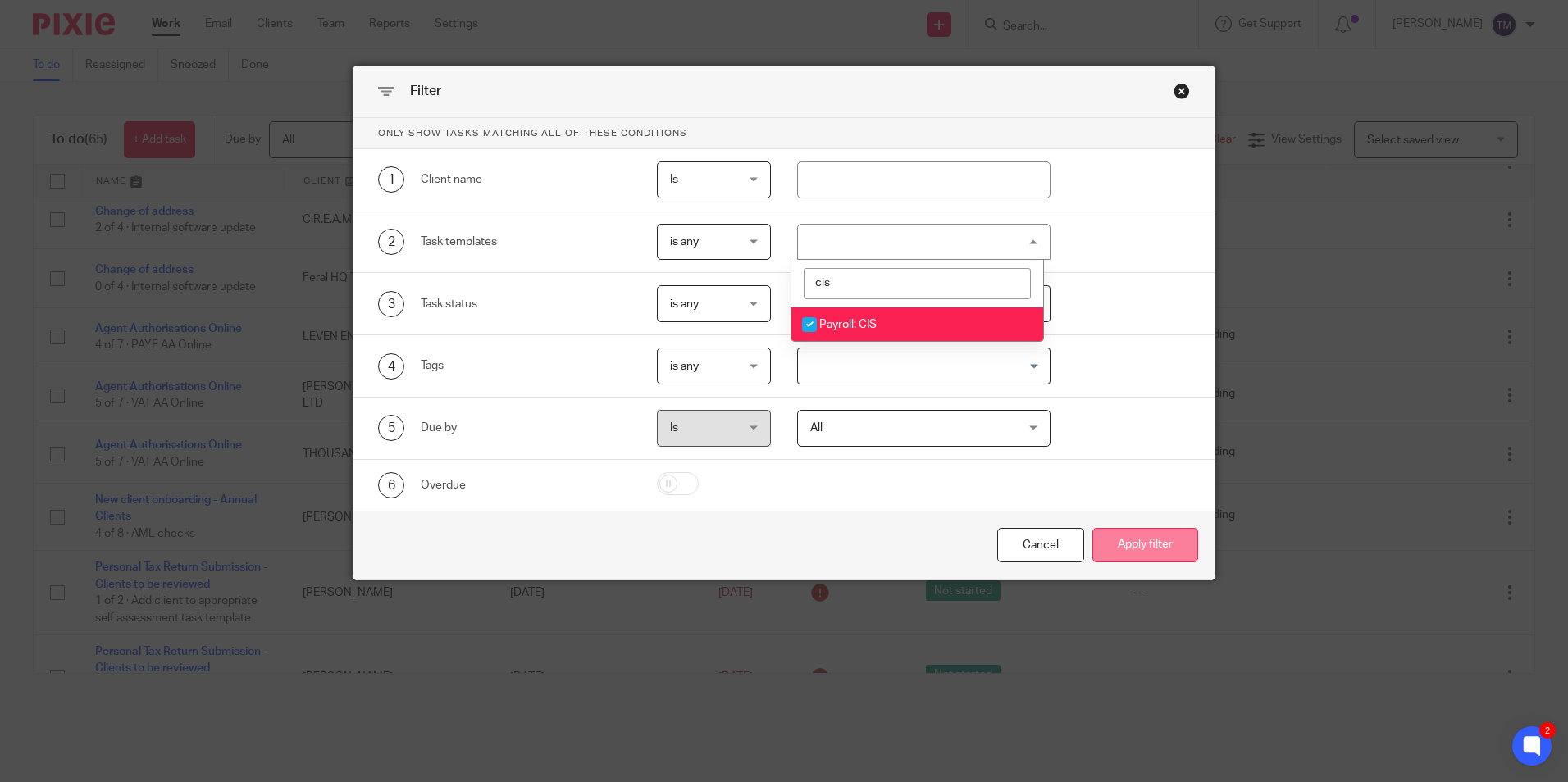
click at [1105, 548] on button "Apply filter" at bounding box center [1146, 545] width 106 height 36
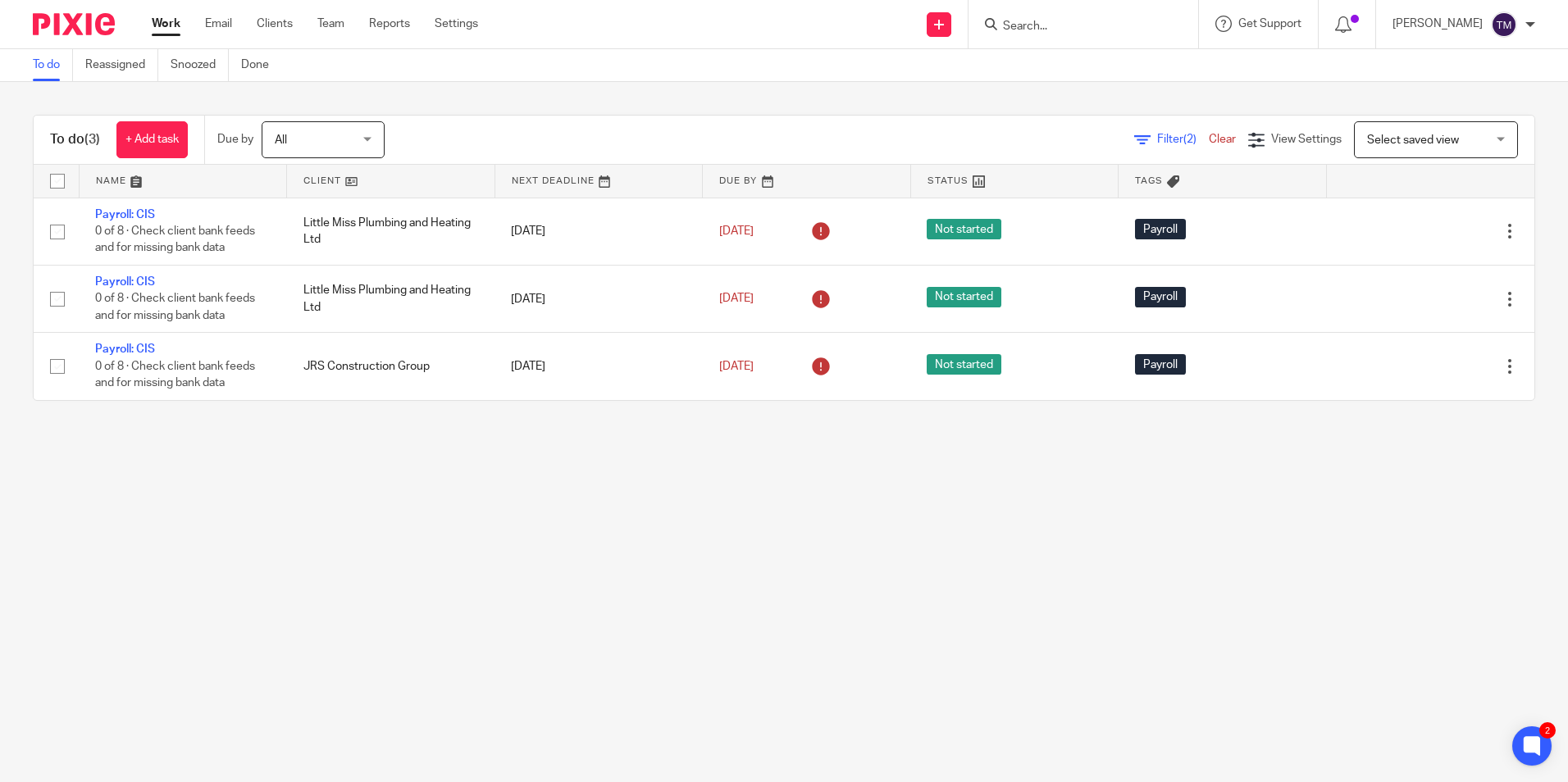
click at [1134, 137] on icon at bounding box center [1142, 139] width 16 height 16
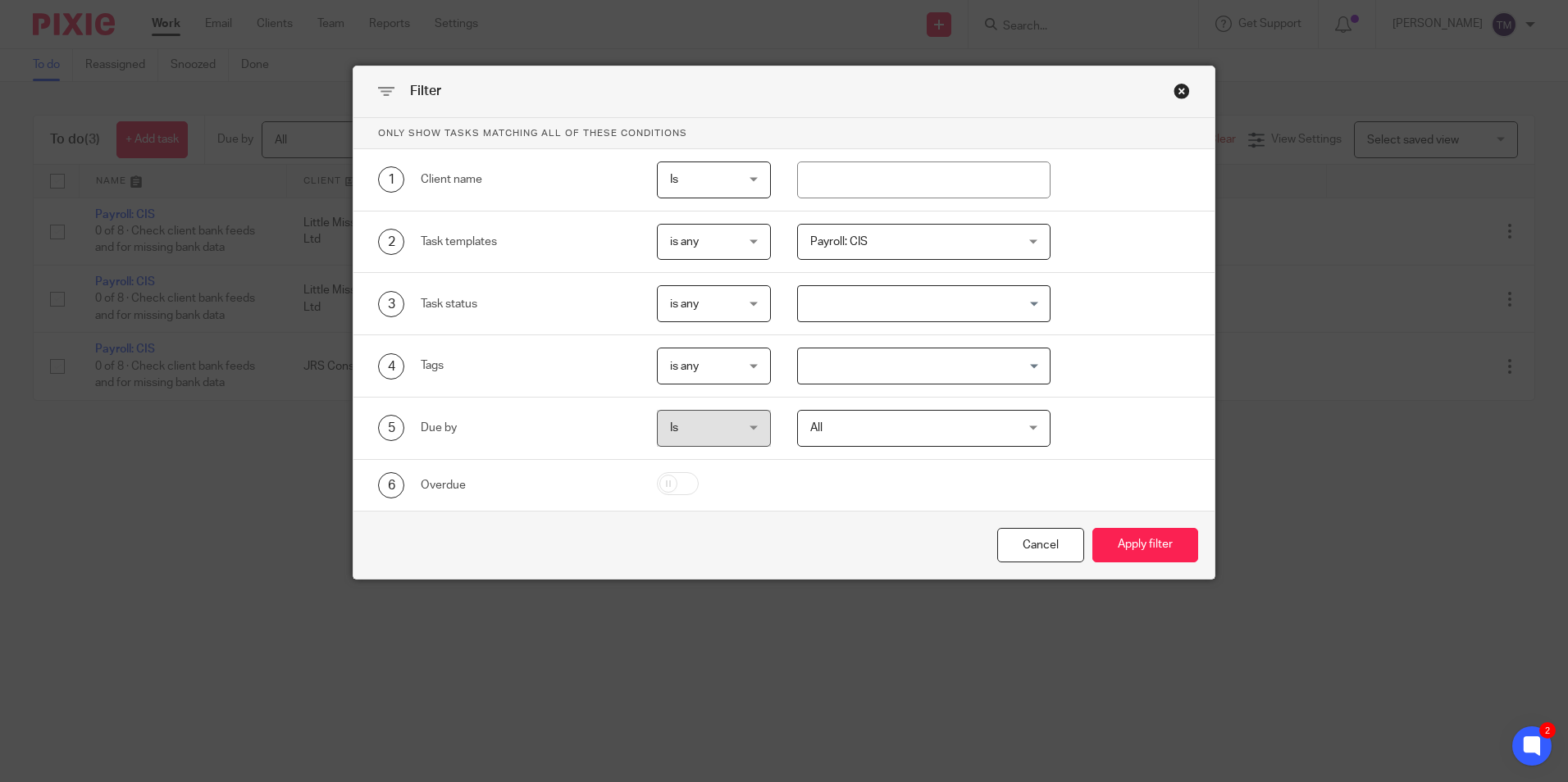
click at [985, 247] on span "Payroll: CIS" at bounding box center [906, 242] width 192 height 35
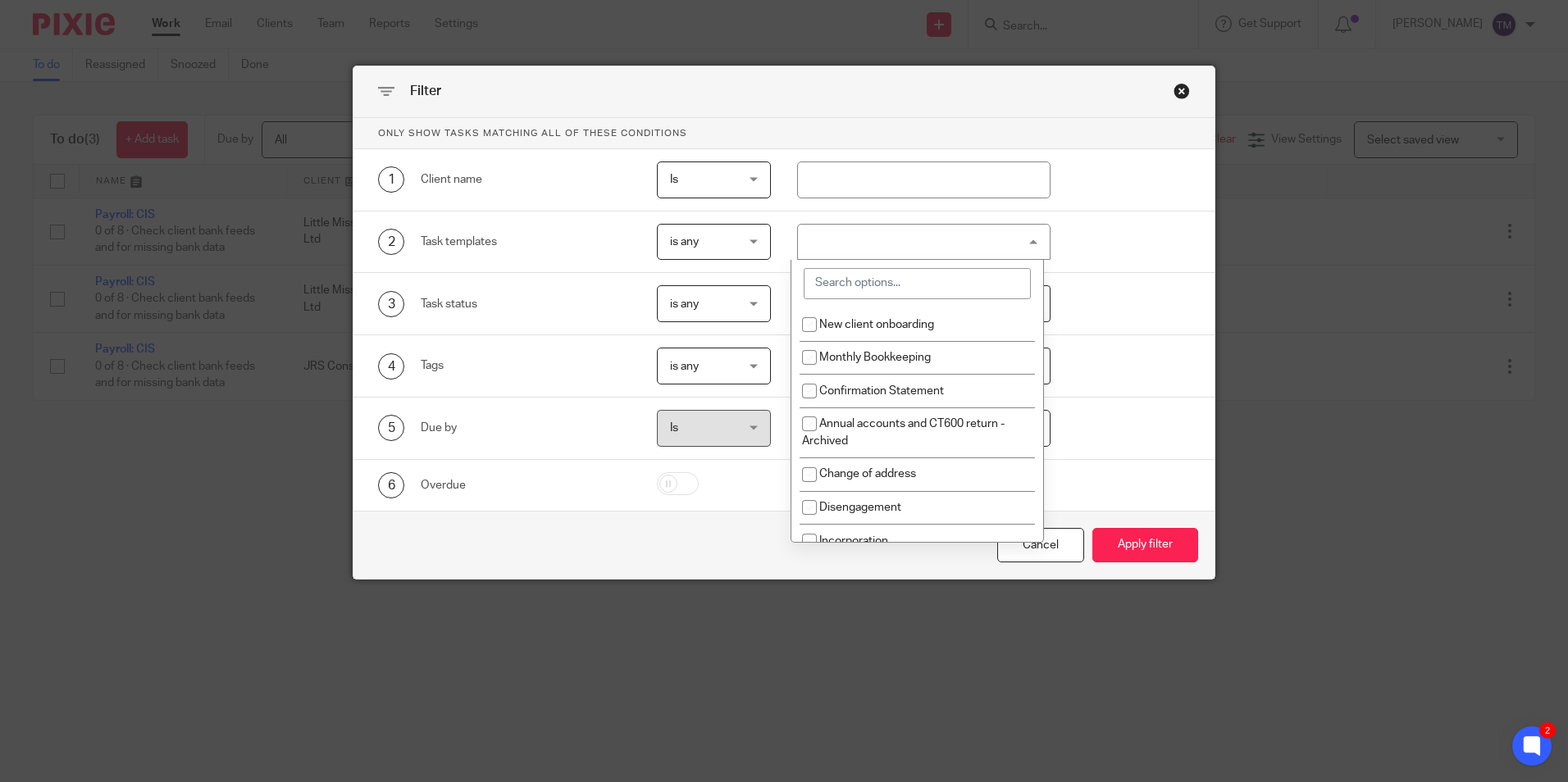
click at [915, 287] on input "search" at bounding box center [918, 284] width 227 height 31
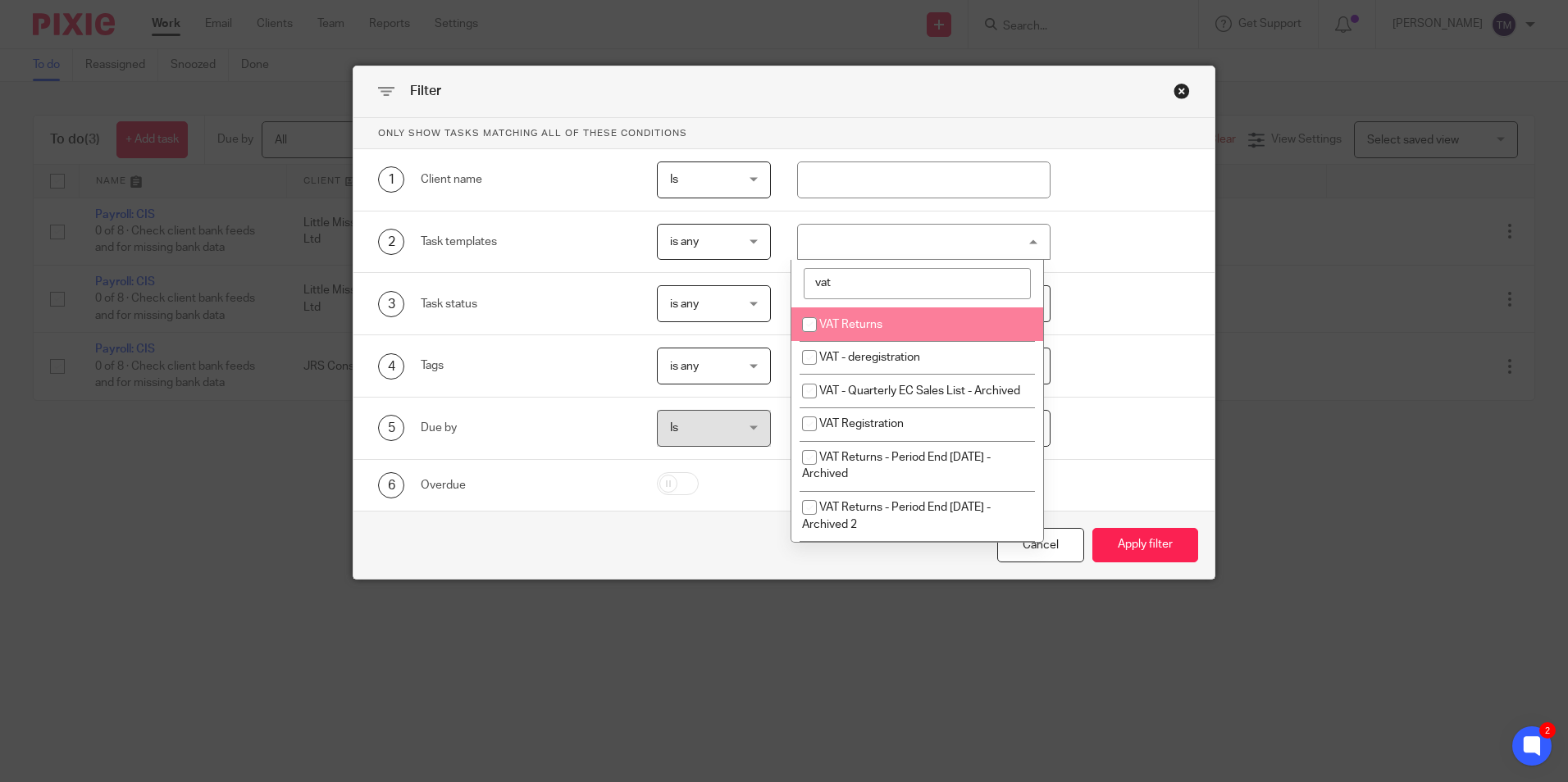
type input "vat"
click at [870, 321] on span "VAT Returns" at bounding box center [851, 325] width 63 height 12
checkbox input "true"
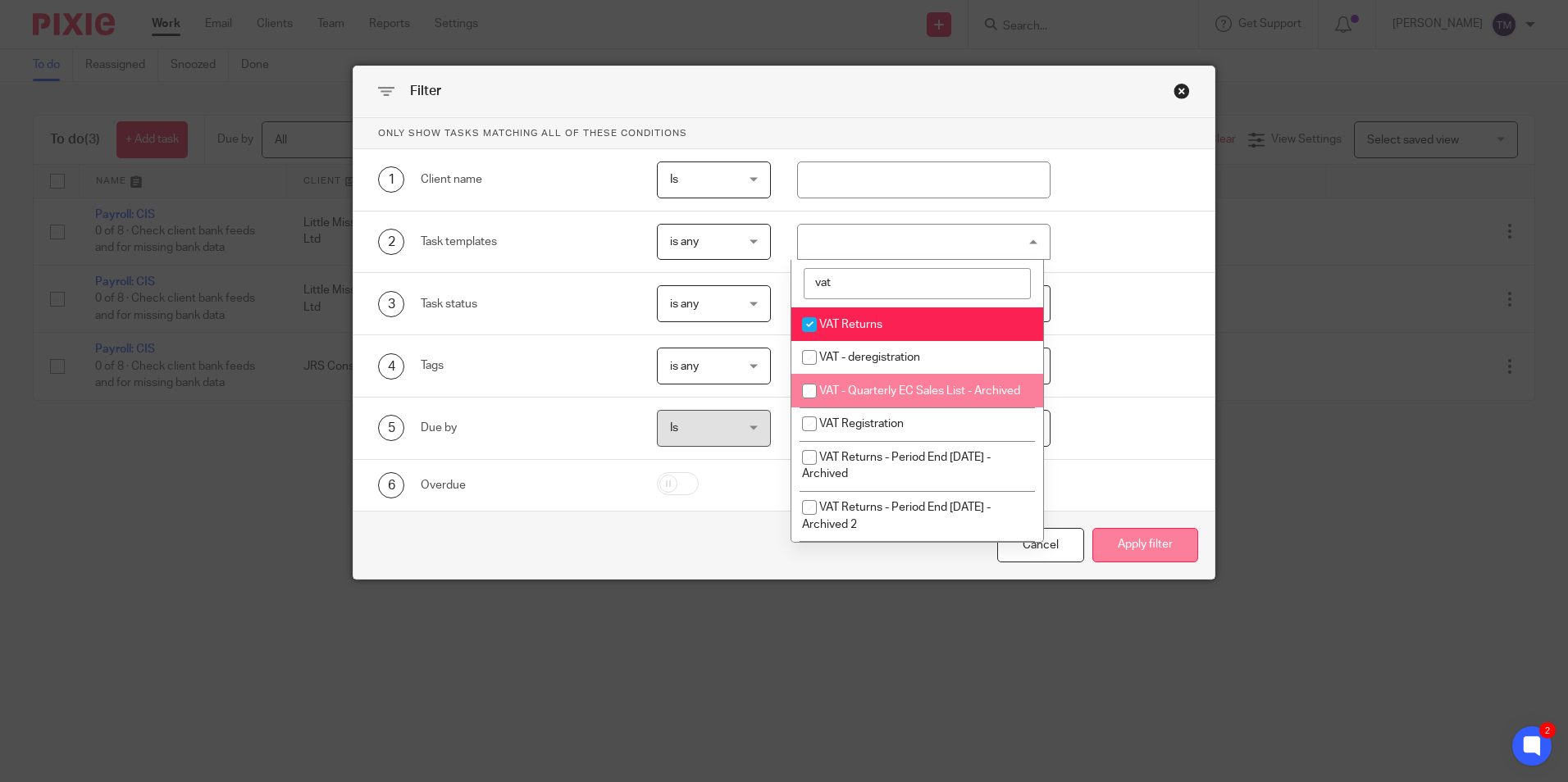
click at [1150, 546] on button "Apply filter" at bounding box center [1146, 545] width 106 height 36
